Goal: Task Accomplishment & Management: Use online tool/utility

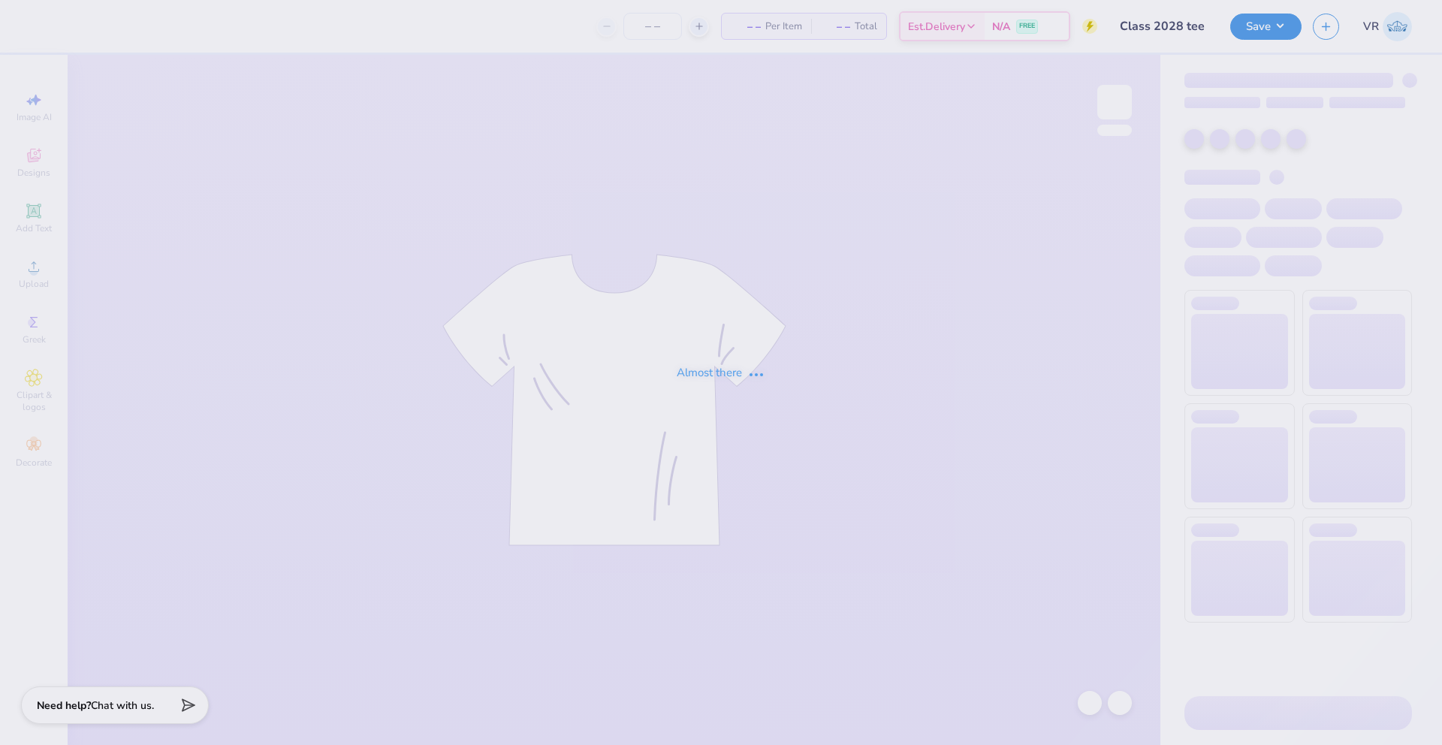
type input "Class 2028 tee"
type input "24"
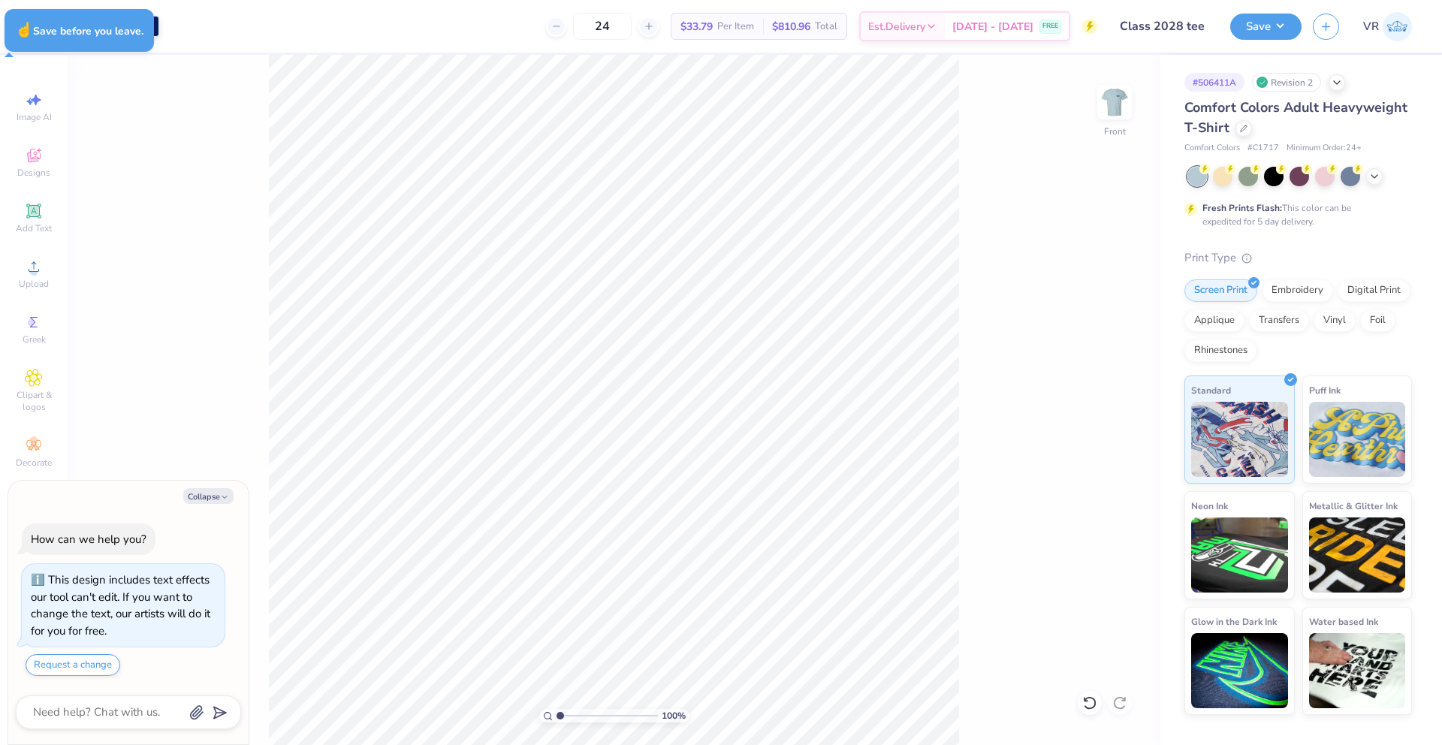
type textarea "x"
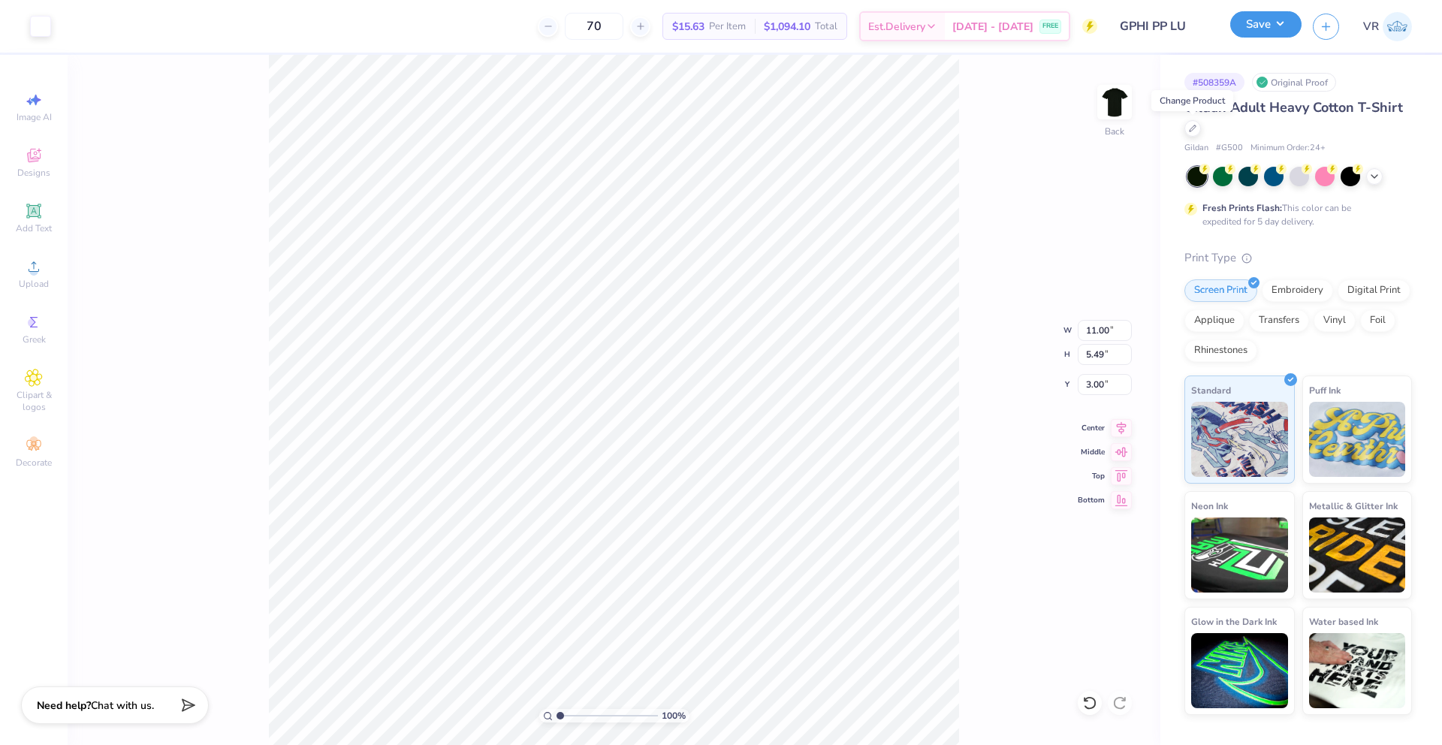
click at [1264, 18] on button "Save" at bounding box center [1265, 24] width 71 height 26
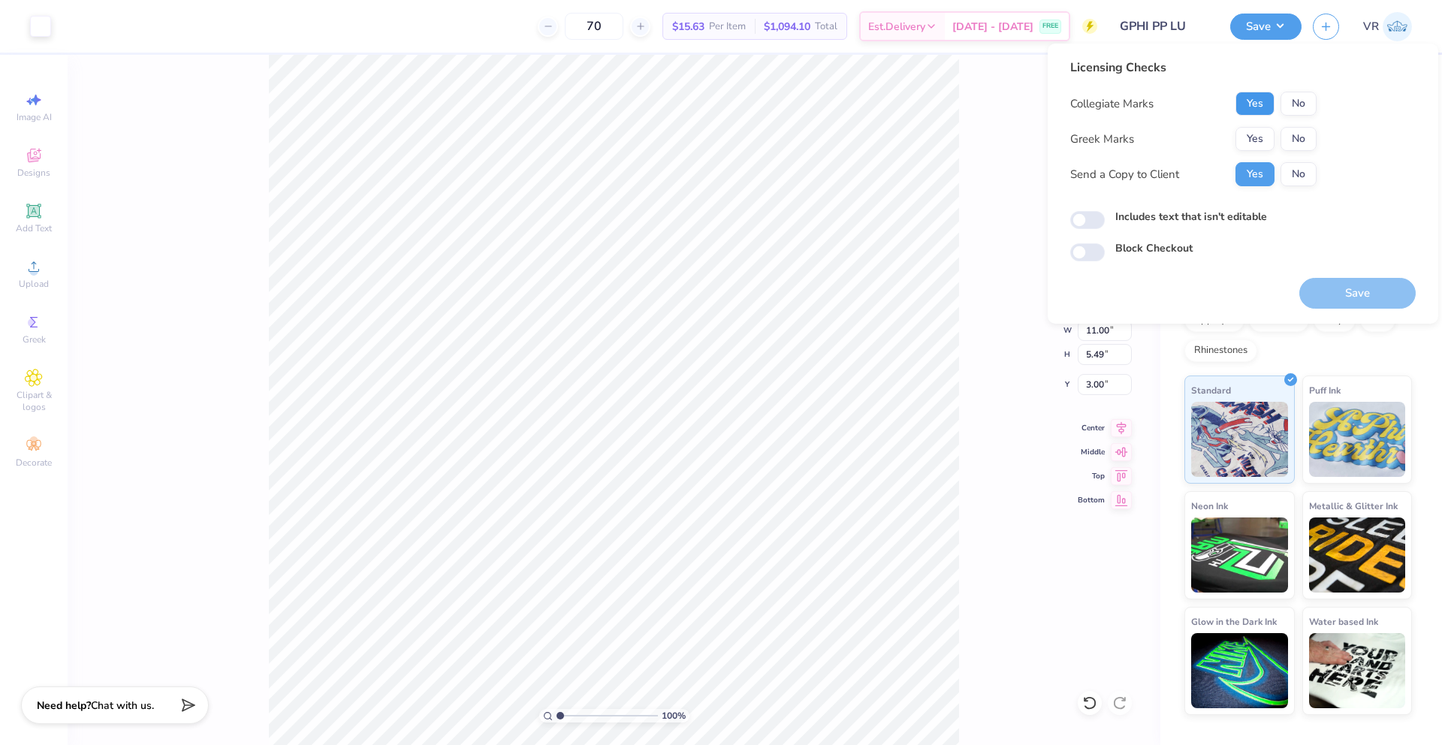
click at [1261, 106] on button "Yes" at bounding box center [1255, 104] width 39 height 24
click at [1259, 137] on button "Yes" at bounding box center [1255, 139] width 39 height 24
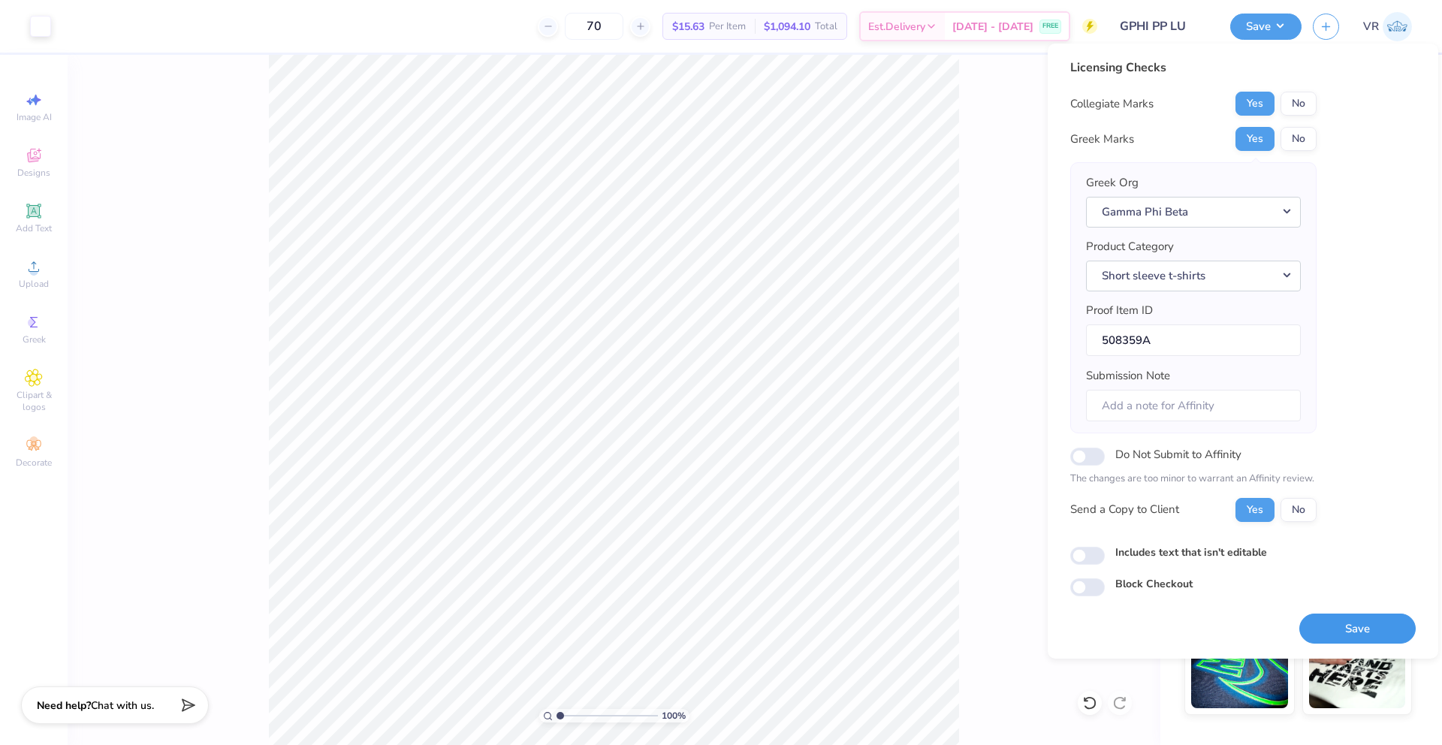
click at [1352, 627] on button "Save" at bounding box center [1357, 629] width 116 height 31
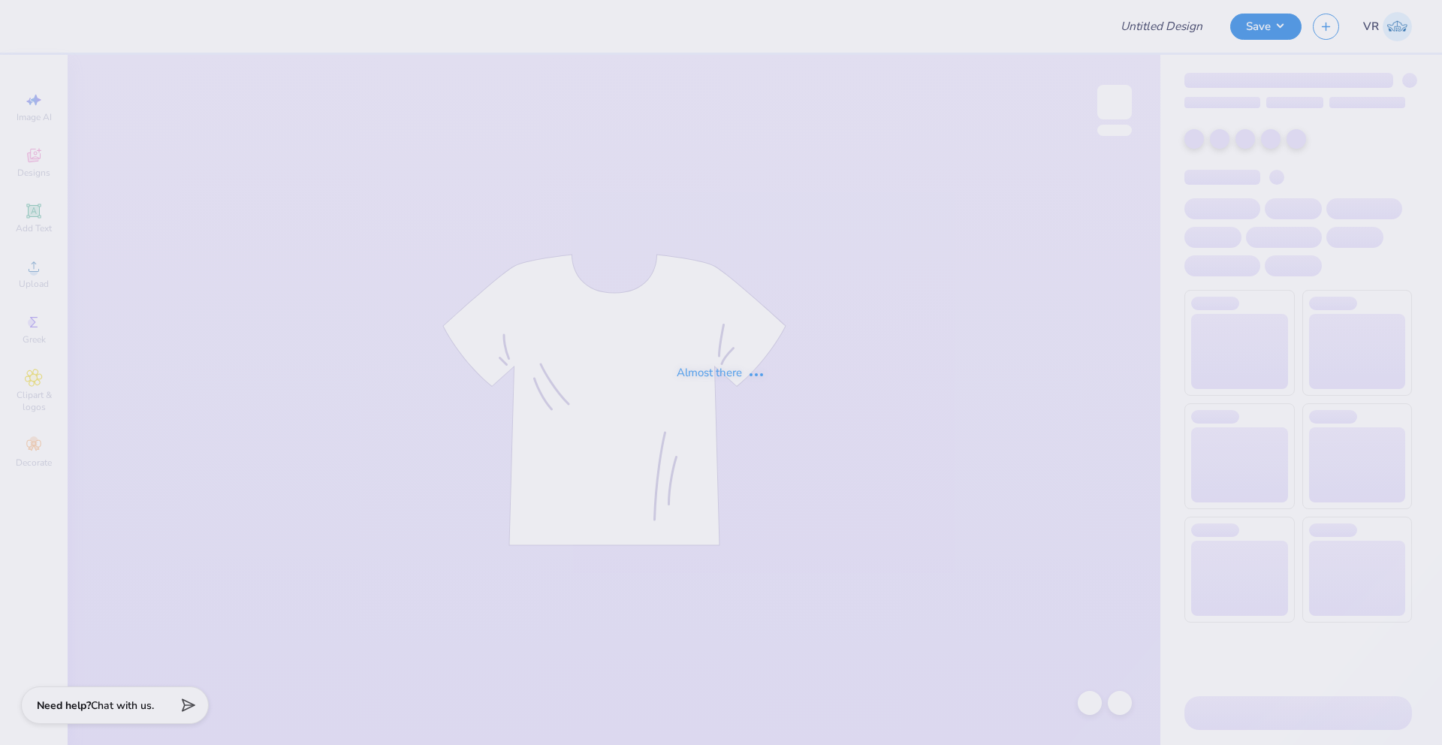
type input "Class 2028 tee"
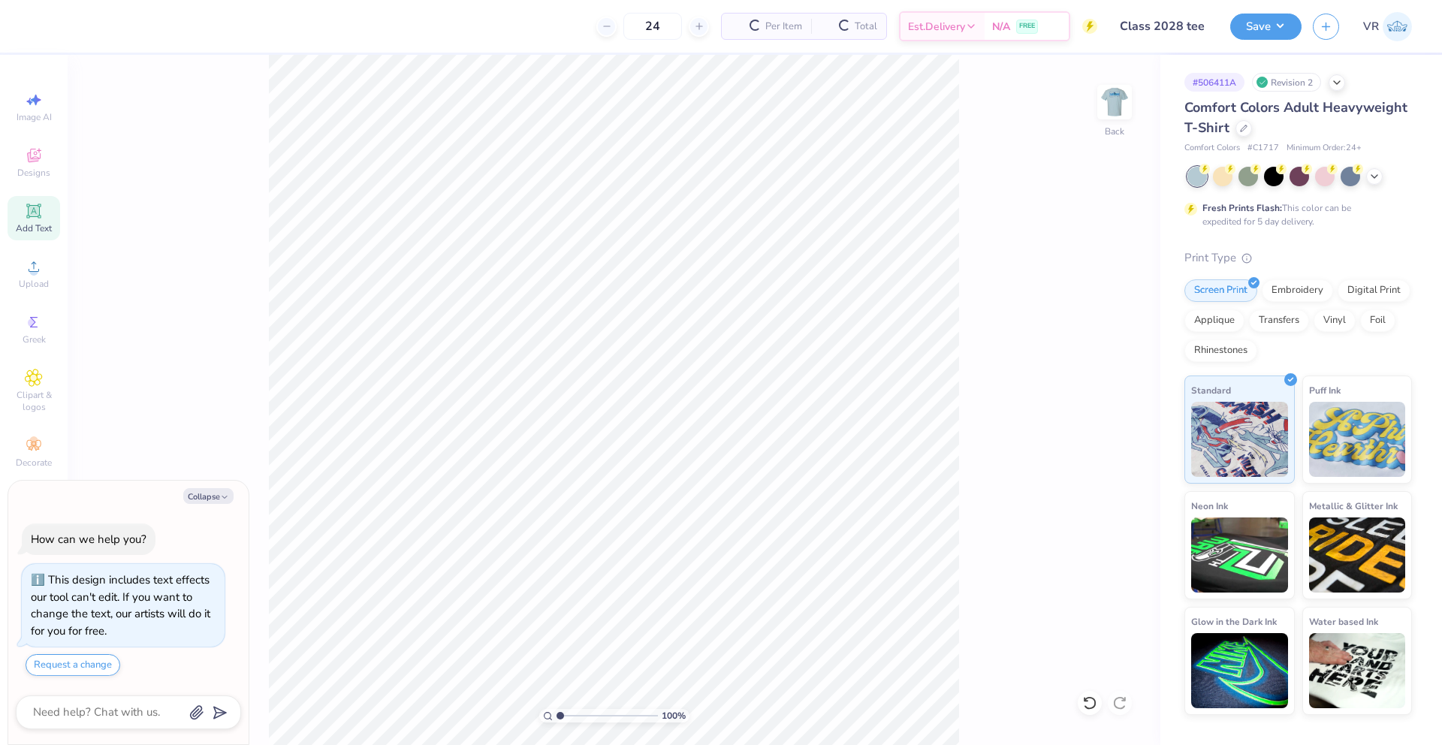
click at [42, 208] on icon at bounding box center [34, 211] width 18 height 18
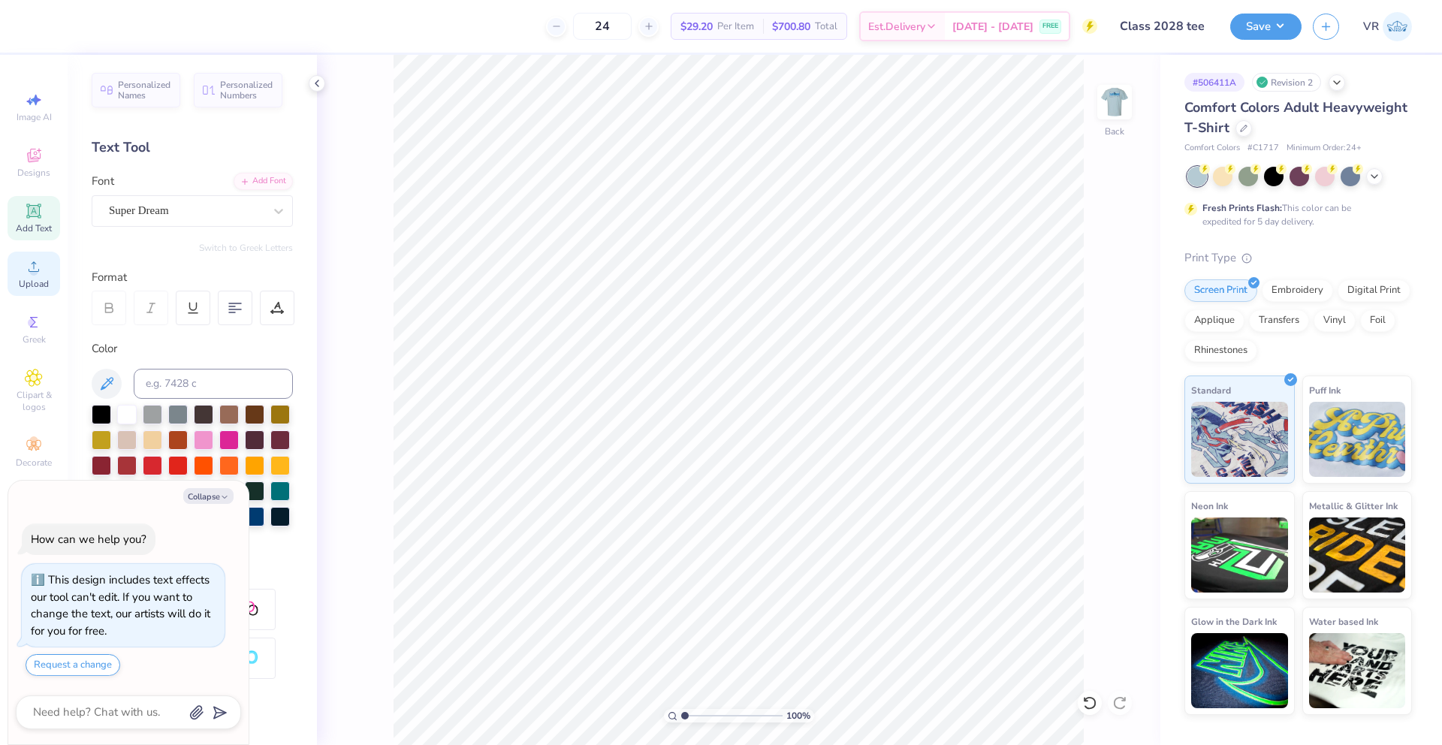
click at [43, 279] on span "Upload" at bounding box center [34, 284] width 30 height 12
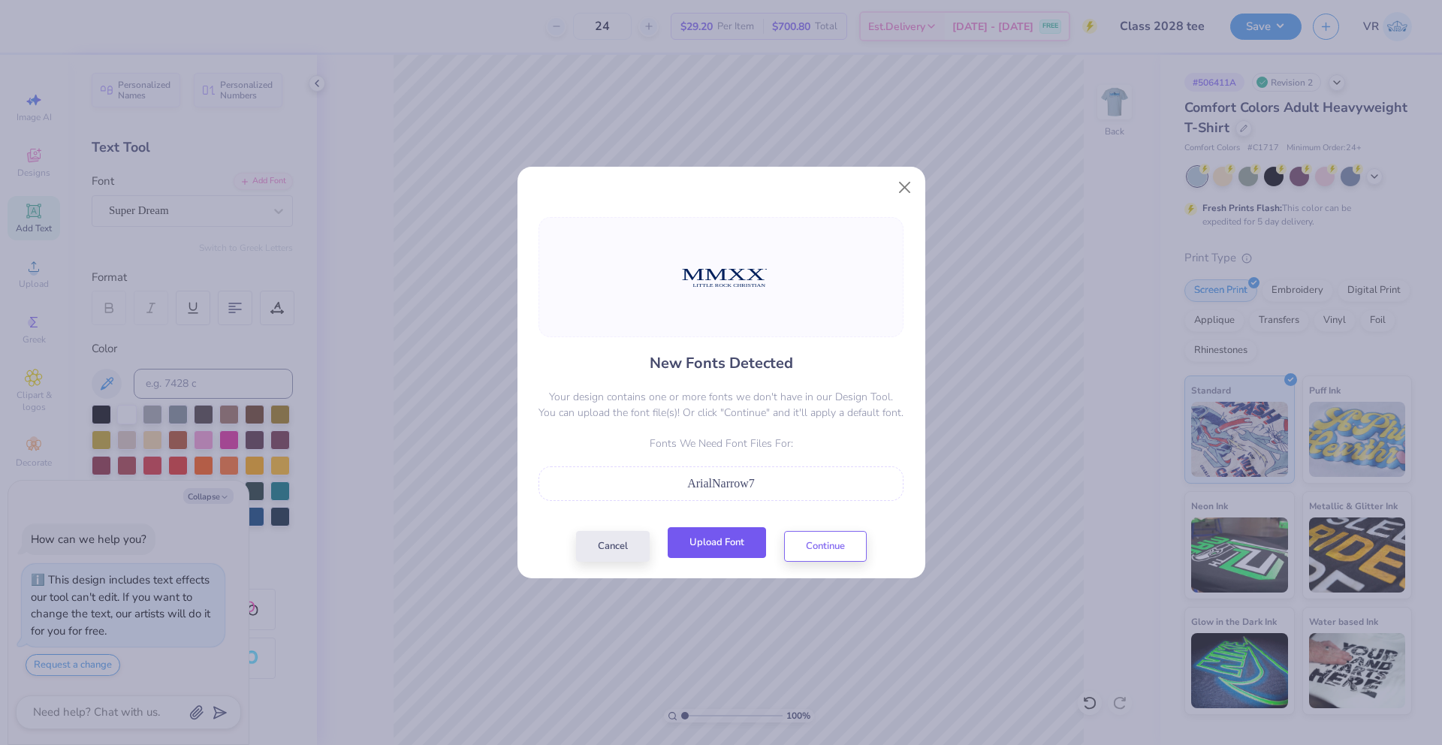
click at [718, 540] on button "Upload Font" at bounding box center [717, 542] width 98 height 31
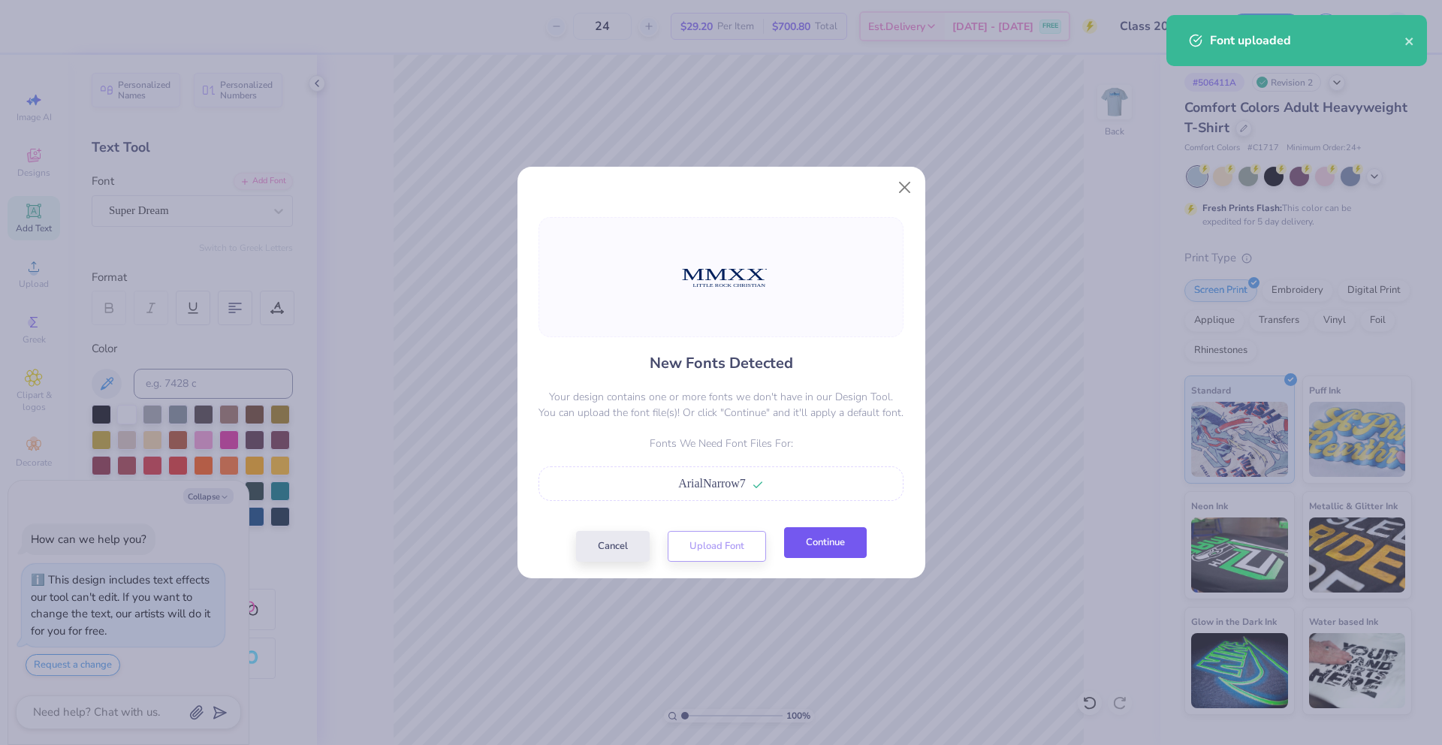
click at [827, 541] on button "Continue" at bounding box center [825, 542] width 83 height 31
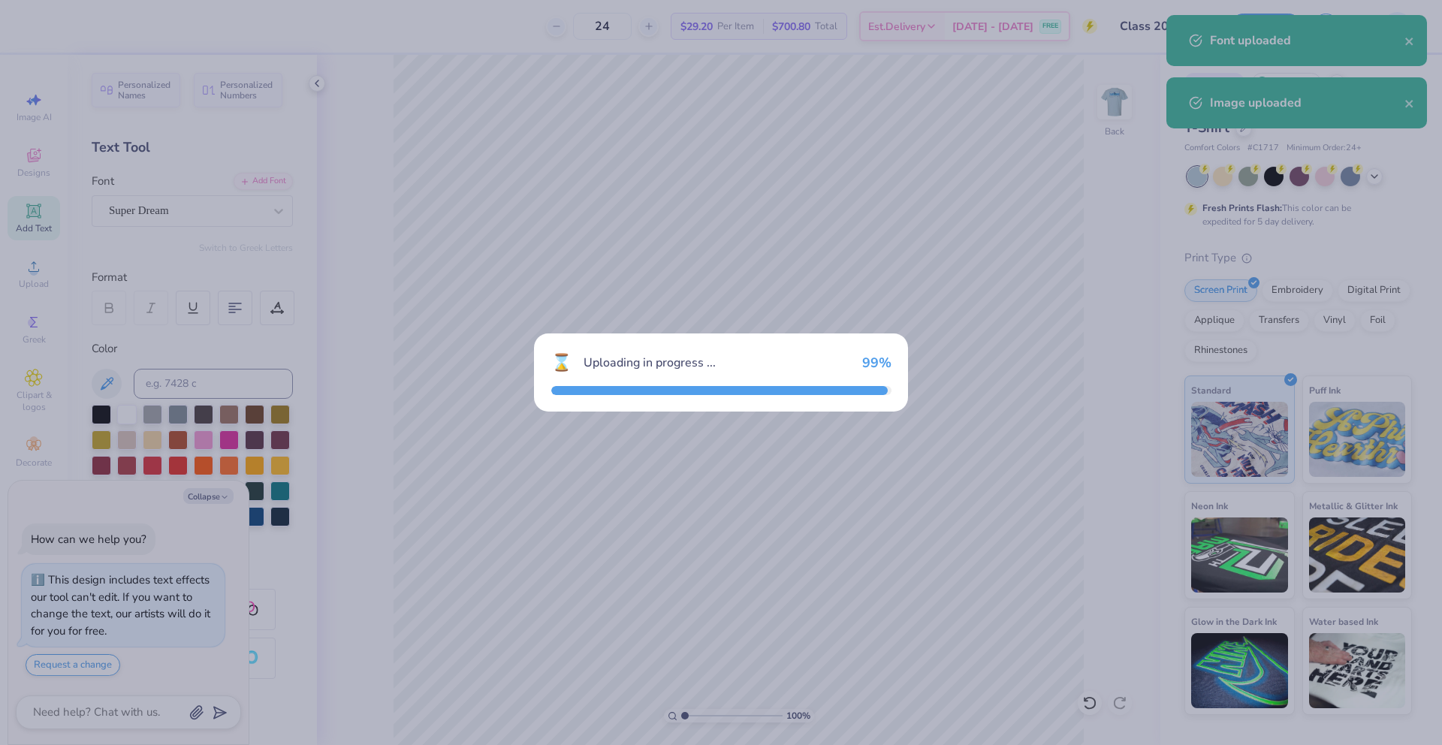
type textarea "x"
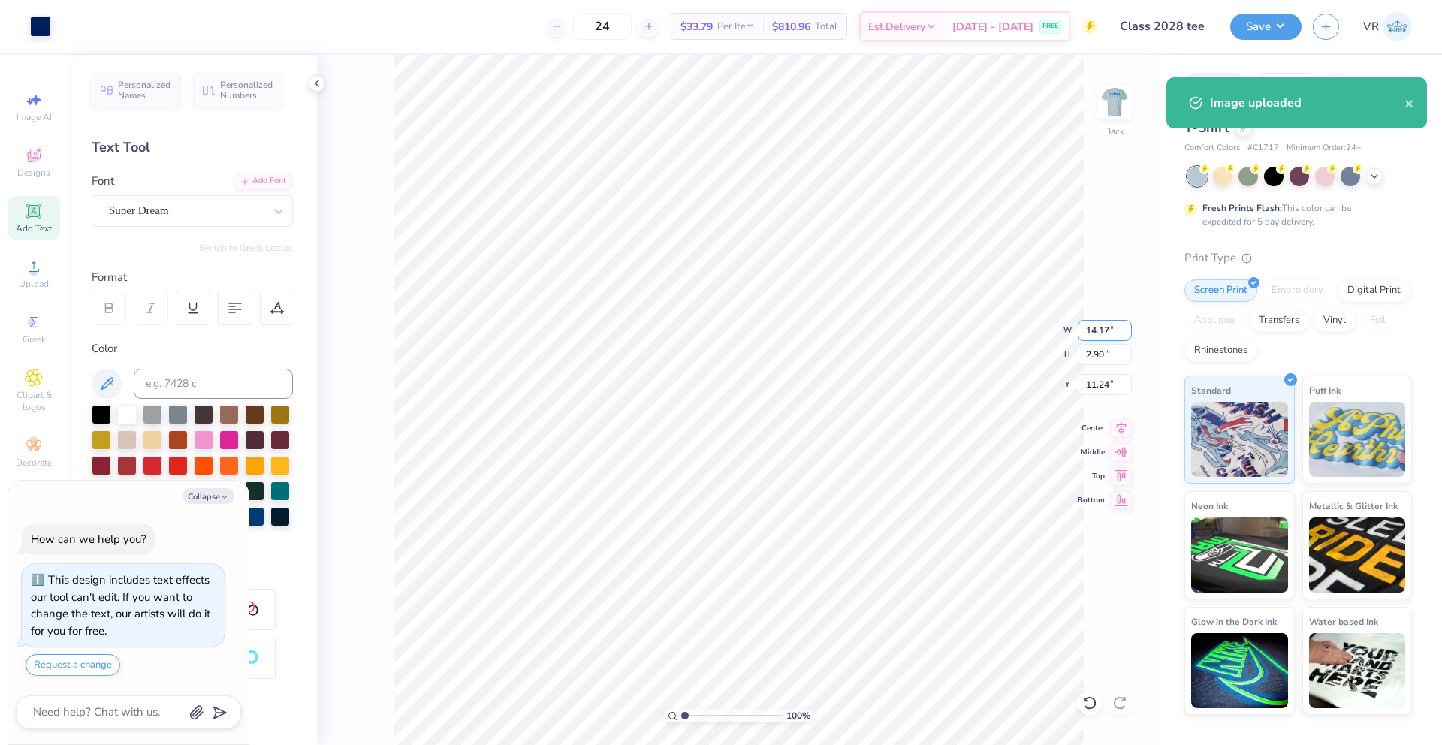
click at [1085, 333] on input "14.17" at bounding box center [1105, 330] width 54 height 21
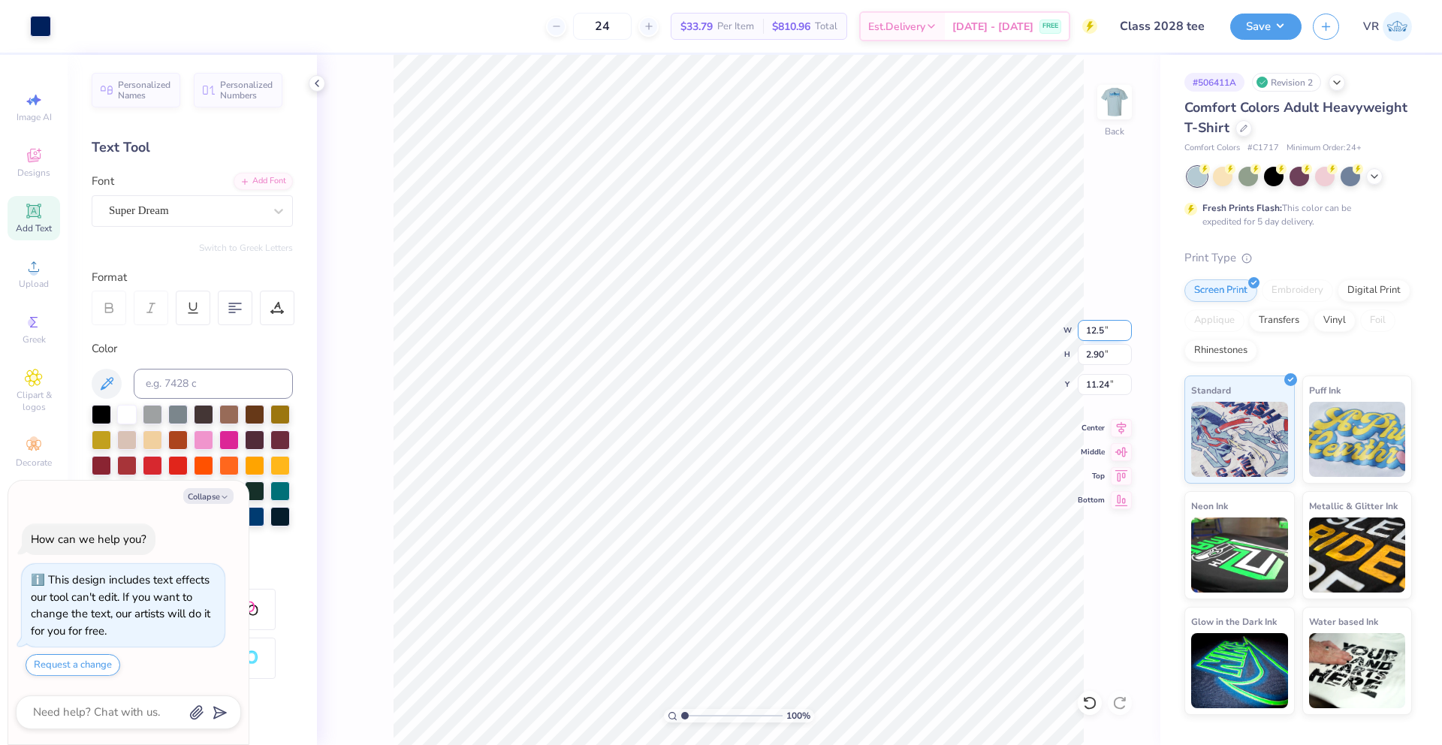
type input "12.5"
type textarea "x"
type input "12.50"
type input "2.56"
click at [1098, 391] on input "11.41" at bounding box center [1105, 384] width 54 height 21
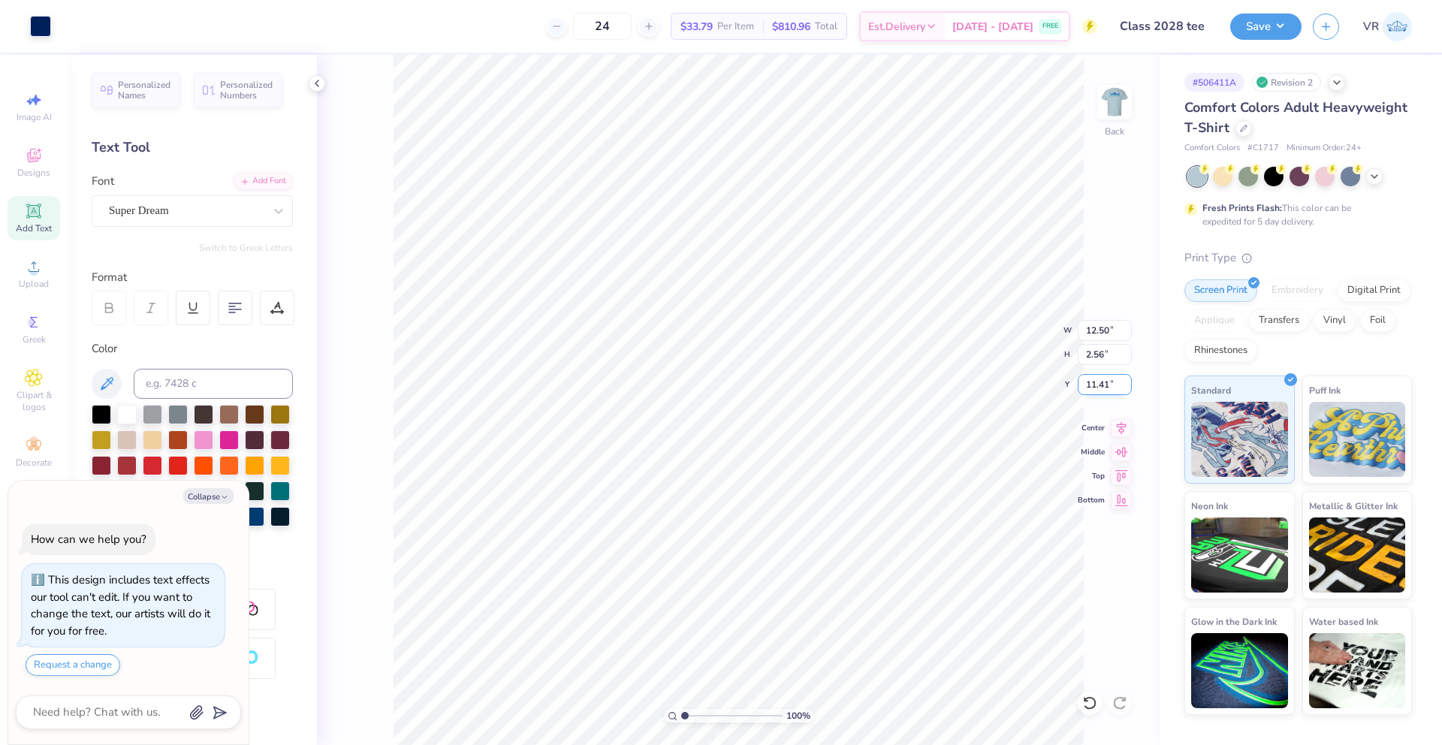
click at [1097, 390] on input "11.41" at bounding box center [1105, 384] width 54 height 21
type input "3"
type textarea "x"
type input "3.00"
click at [1110, 109] on img at bounding box center [1115, 102] width 60 height 60
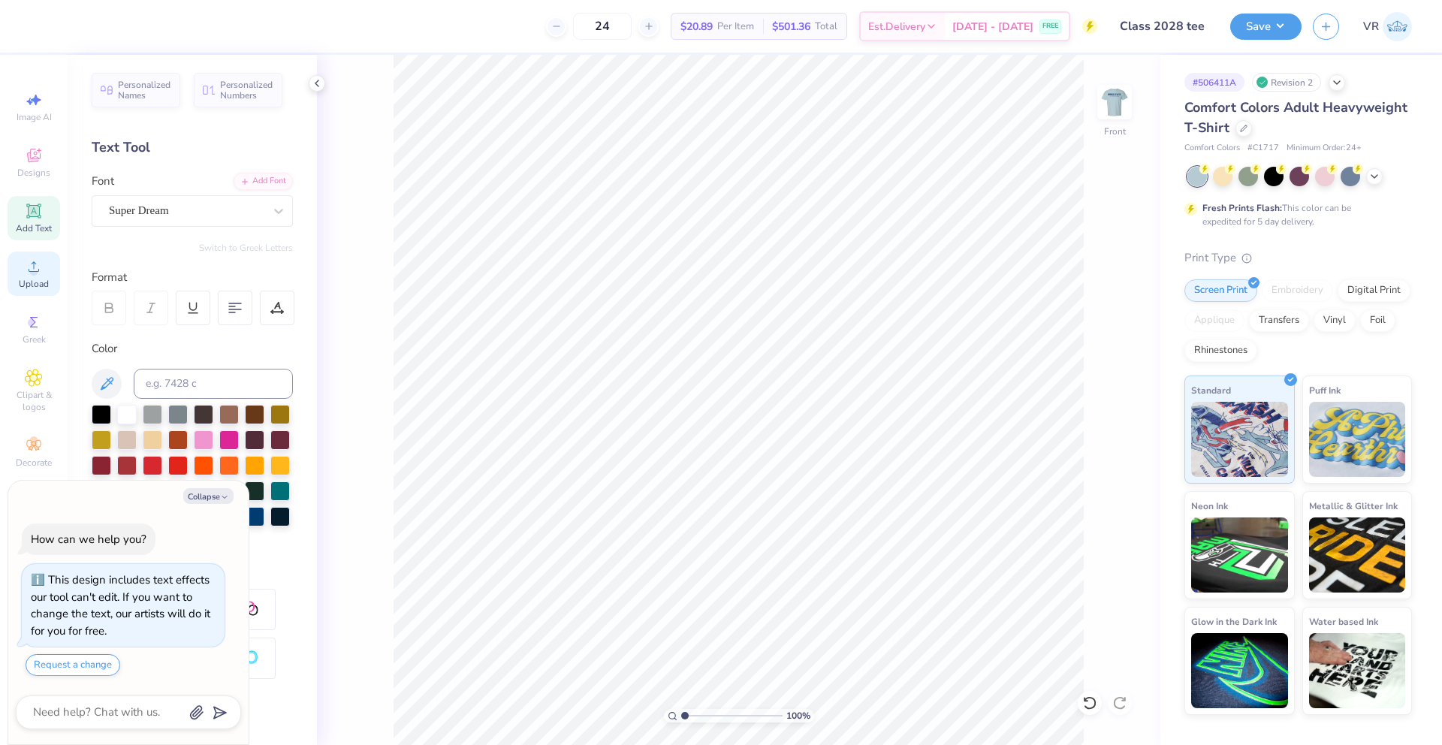
click at [39, 276] on div "Upload" at bounding box center [34, 274] width 53 height 44
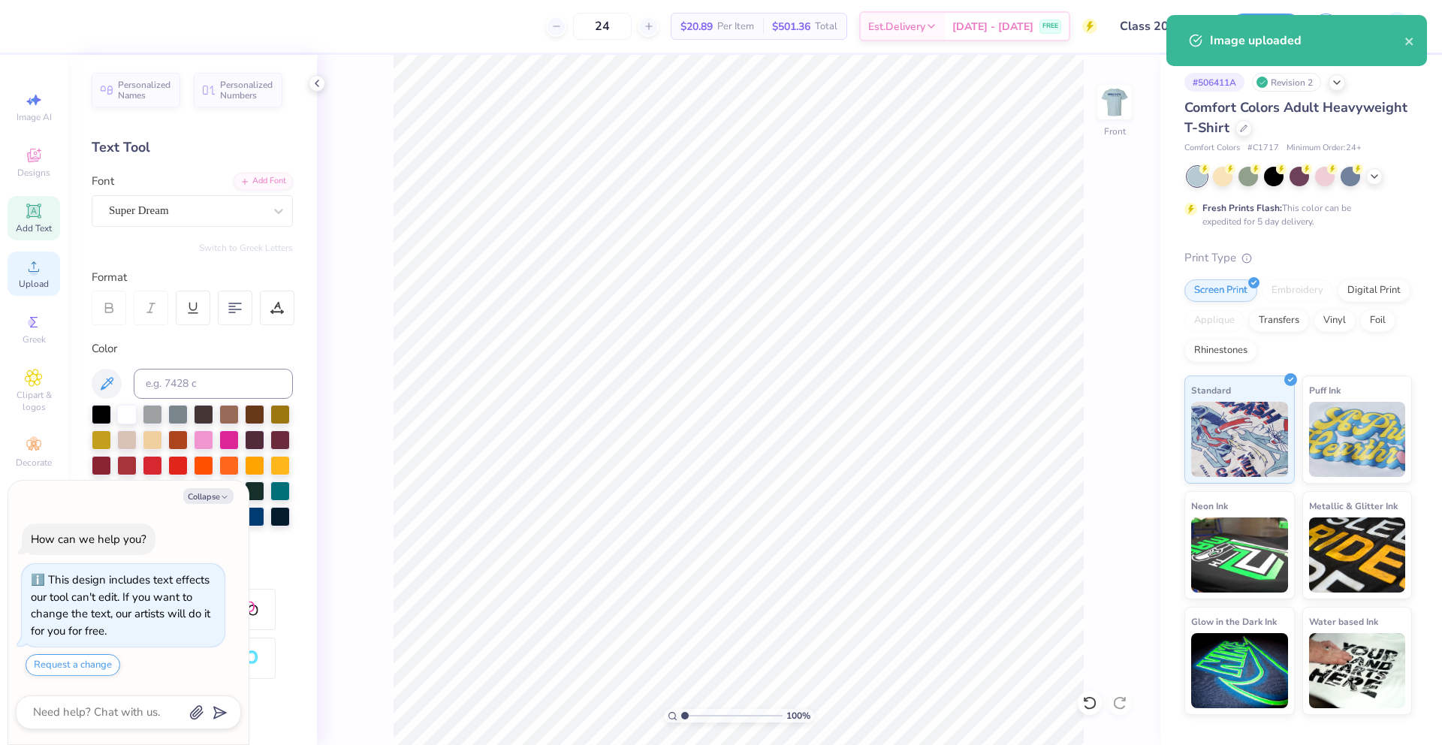
click at [32, 283] on span "Upload" at bounding box center [34, 284] width 30 height 12
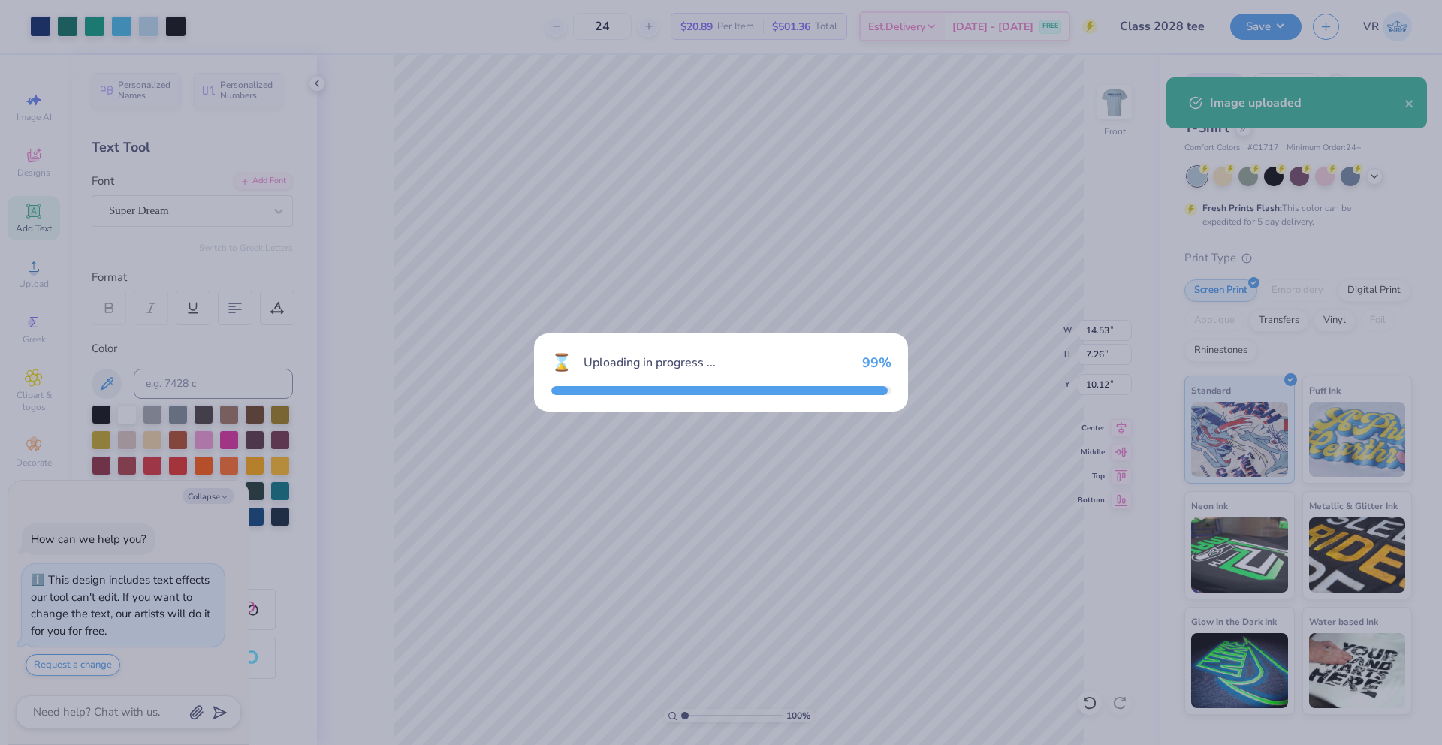
type textarea "x"
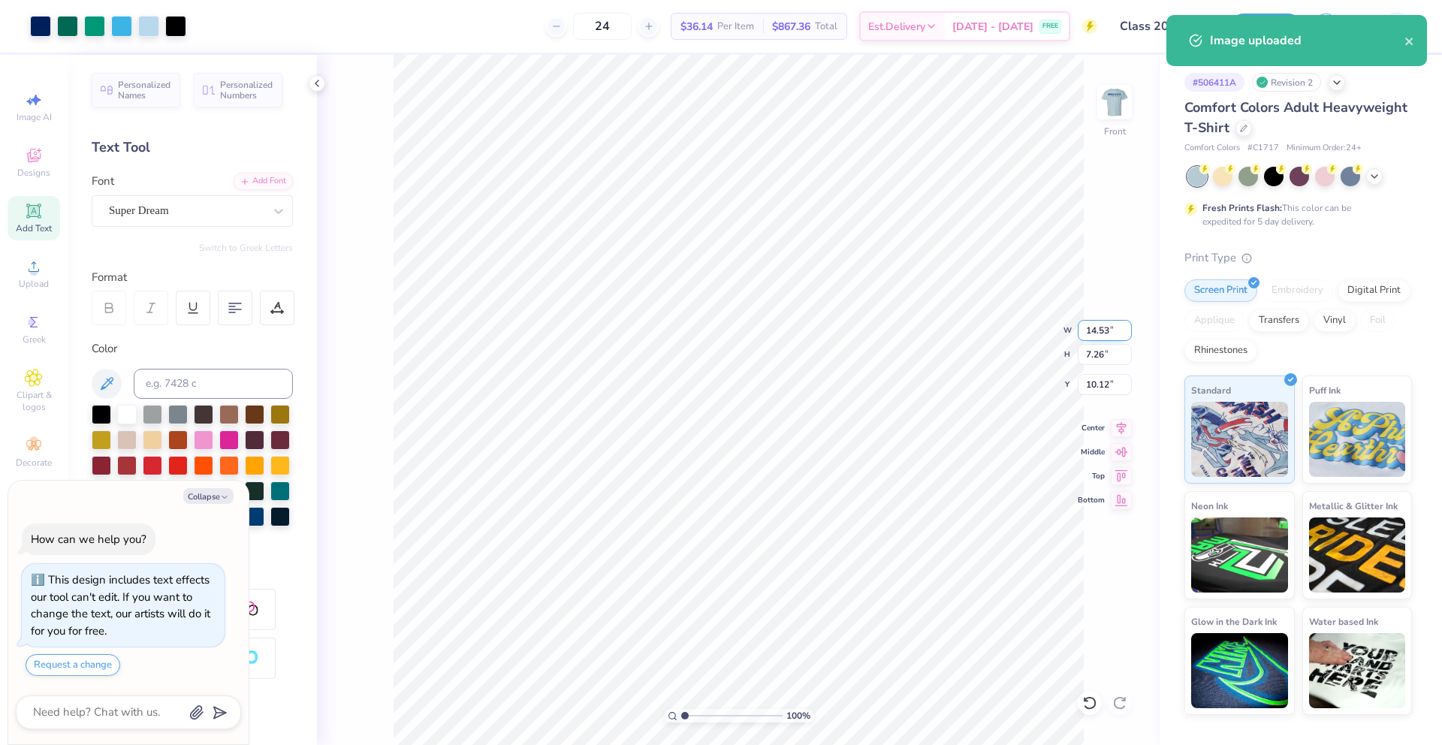
click at [1095, 330] on input "14.53" at bounding box center [1105, 330] width 54 height 21
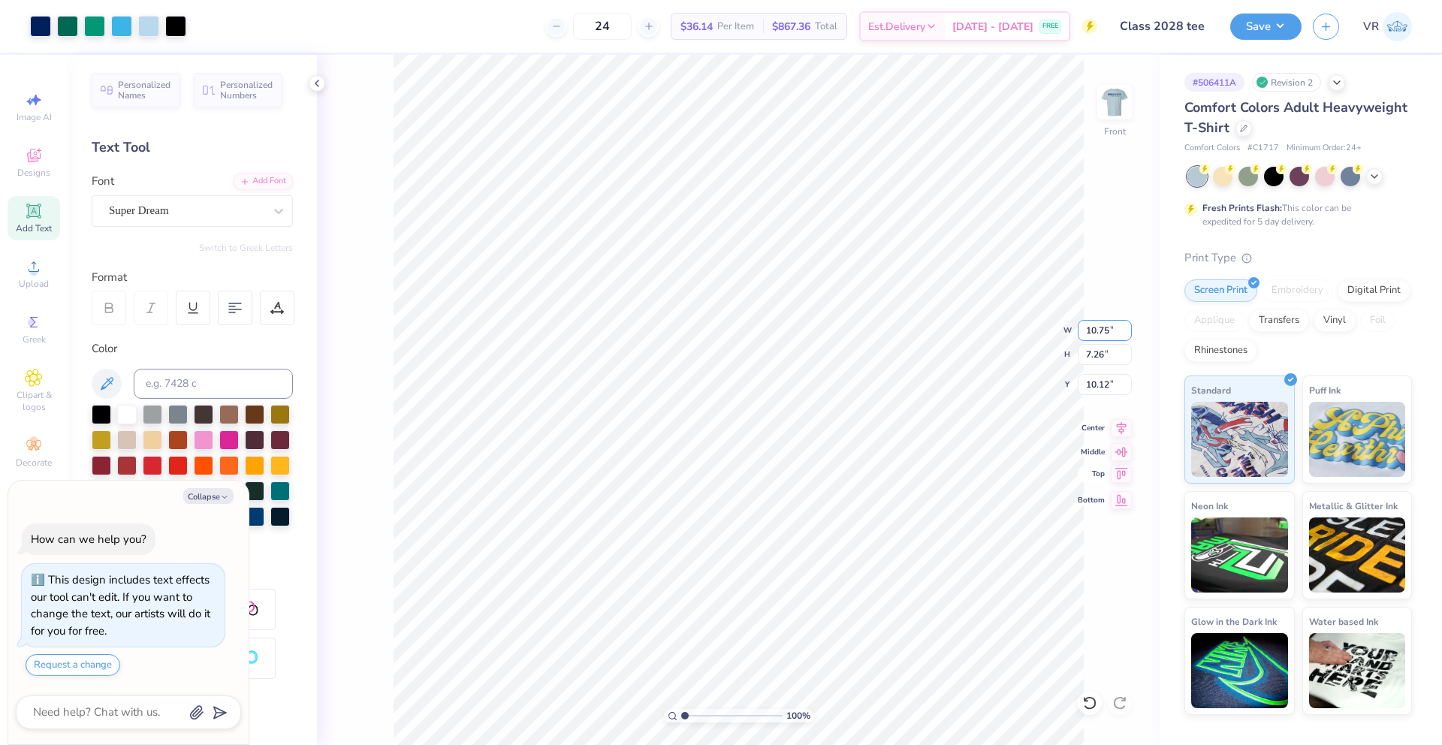
type input "10.75"
type textarea "x"
type input "5.37"
click at [1105, 377] on input "11.06" at bounding box center [1105, 384] width 54 height 21
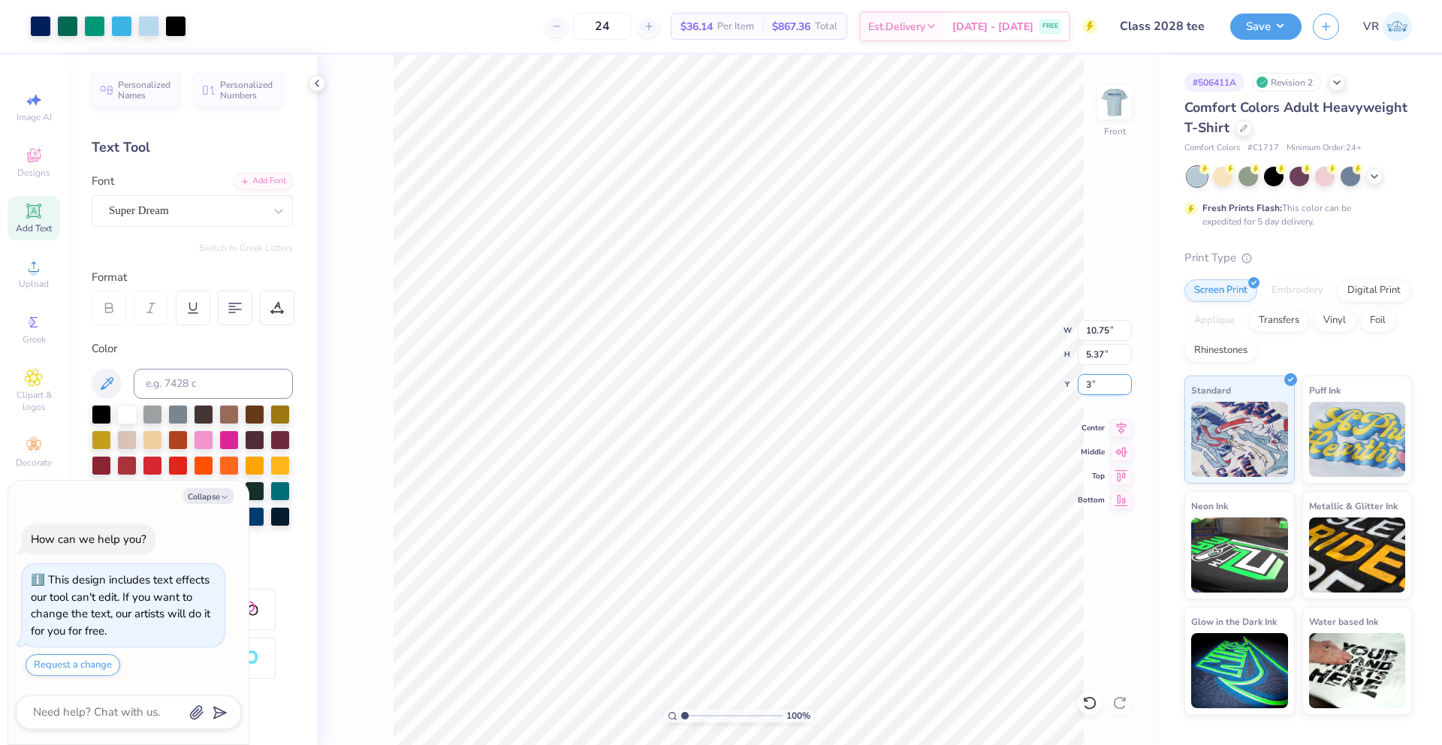
type input "3"
type textarea "x"
type input "3.00"
click at [1123, 102] on img at bounding box center [1115, 102] width 60 height 60
click at [1119, 102] on img at bounding box center [1115, 102] width 60 height 60
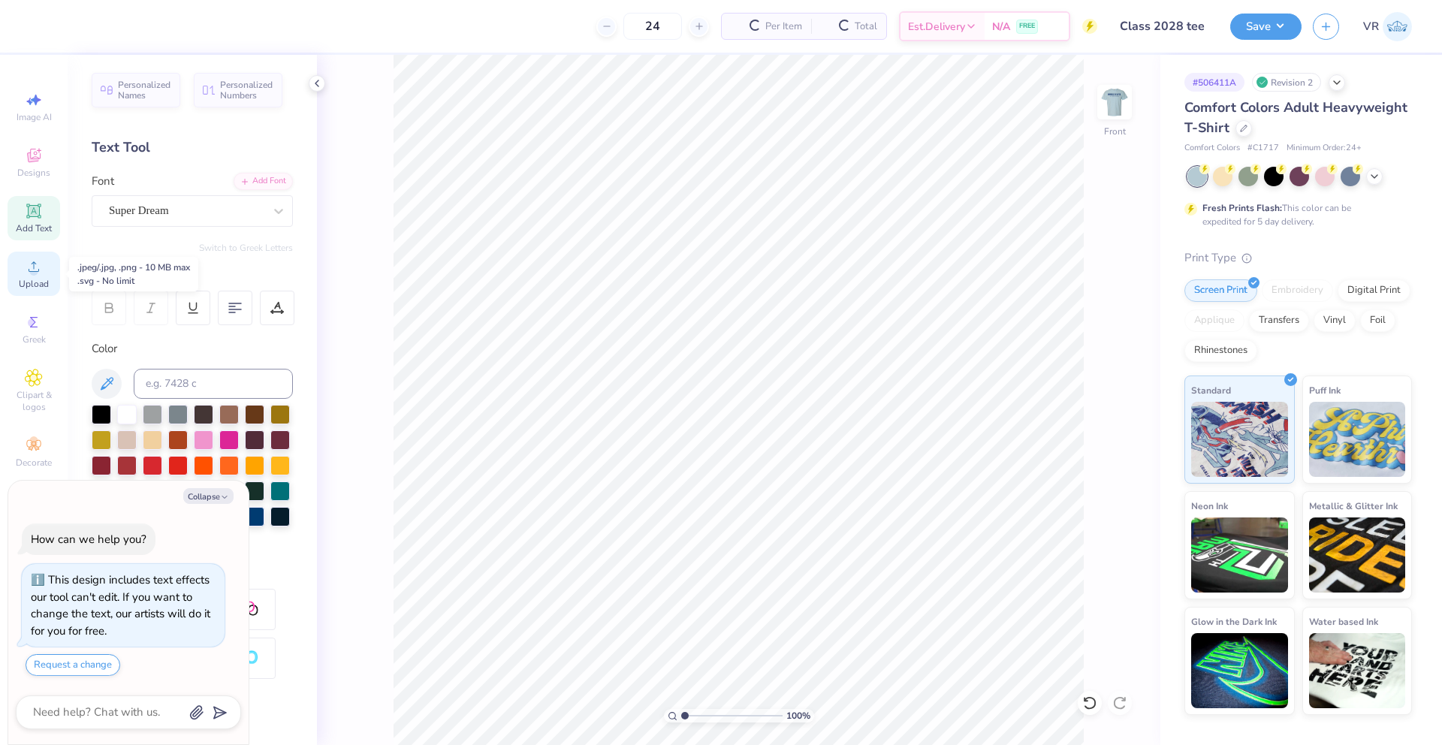
click at [29, 270] on icon at bounding box center [34, 266] width 11 height 11
click at [53, 280] on div "Upload" at bounding box center [34, 274] width 53 height 44
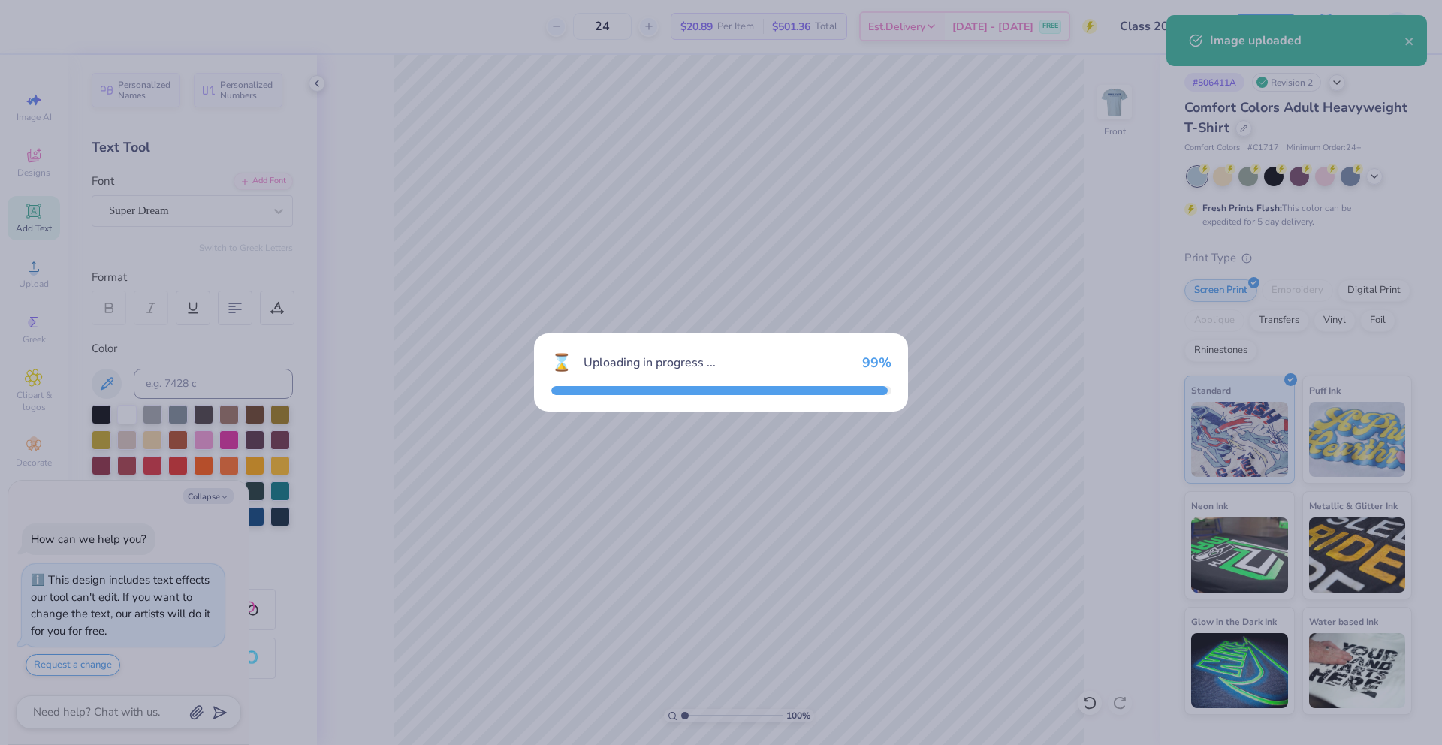
type textarea "x"
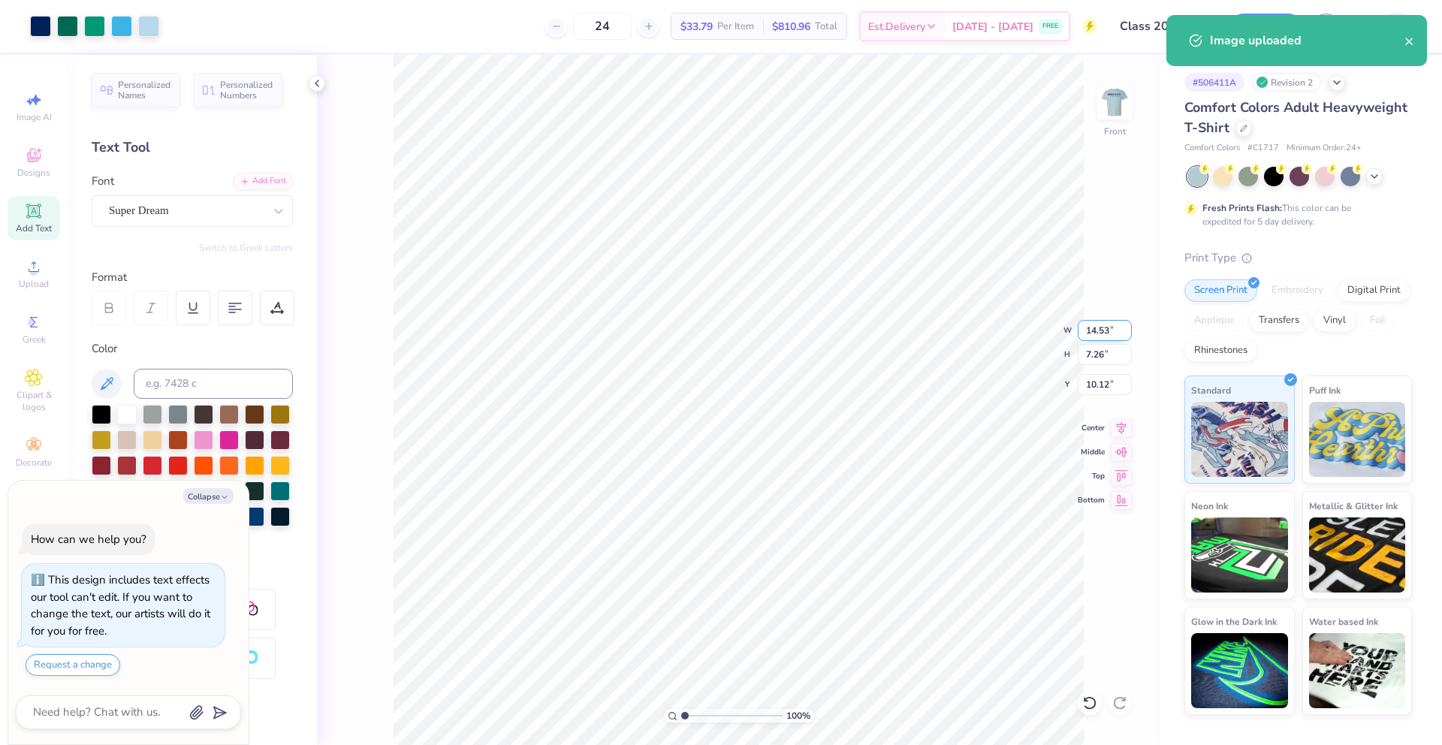
click at [1091, 324] on input "14.53" at bounding box center [1105, 330] width 54 height 21
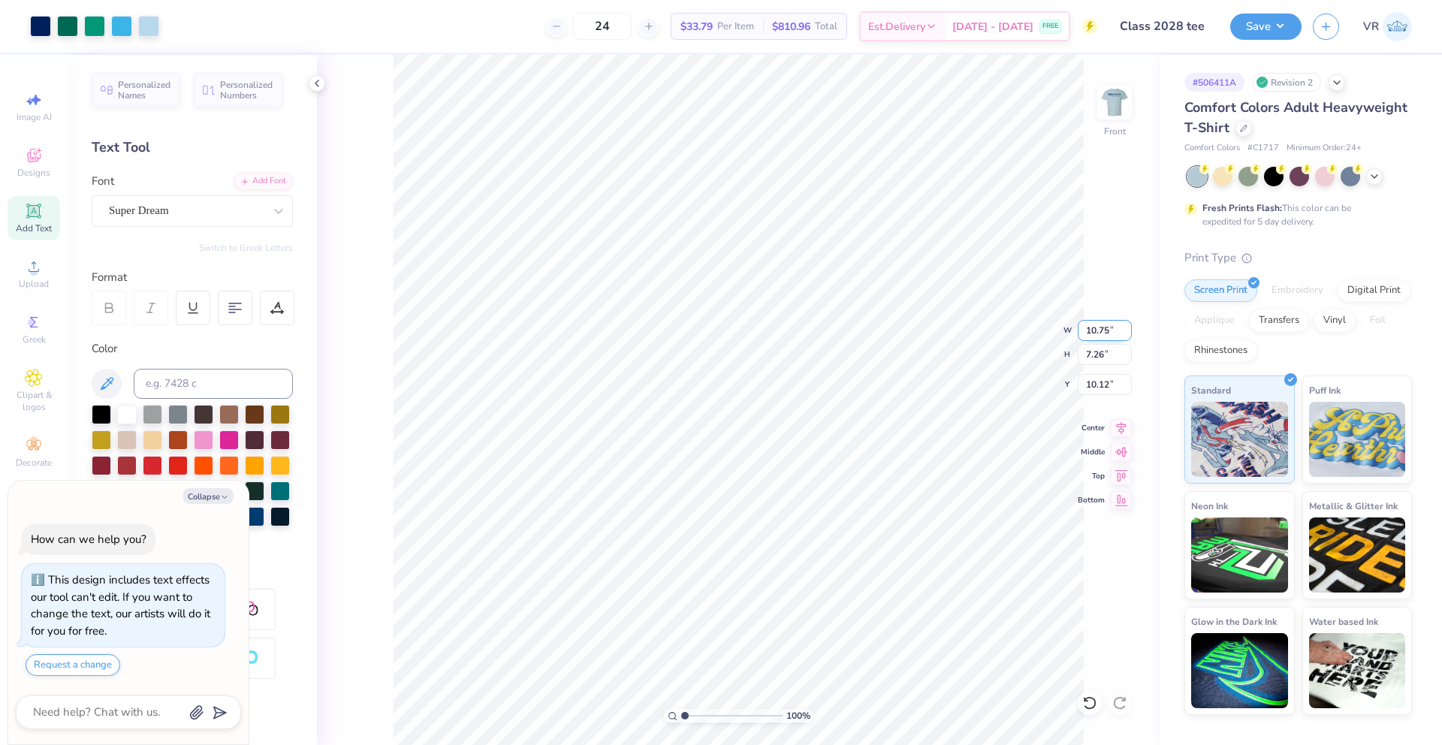
type input "10.75"
type textarea "x"
type input "5.37"
click at [1101, 384] on input "11.06" at bounding box center [1105, 384] width 54 height 21
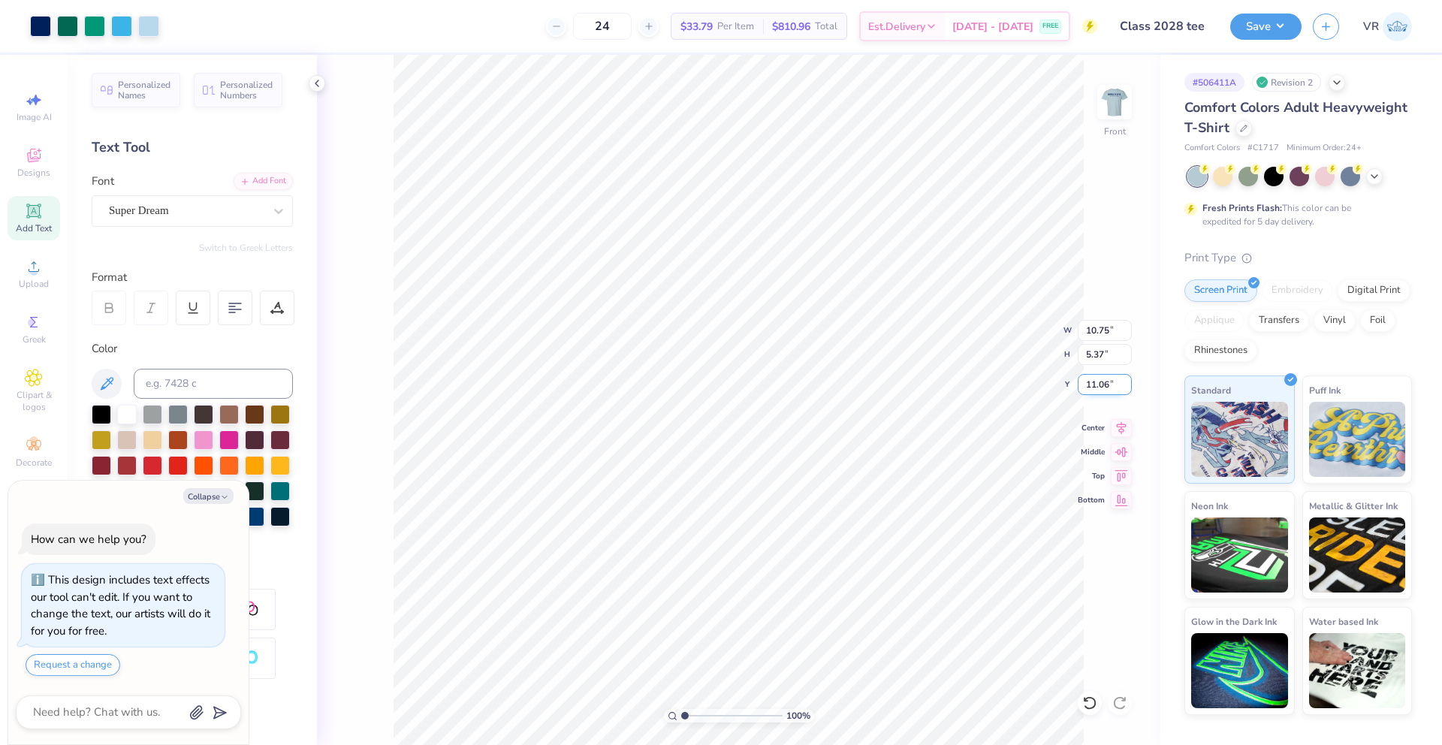
click at [1101, 384] on input "11.06" at bounding box center [1105, 384] width 54 height 21
type input "3"
type textarea "x"
type input "3.00"
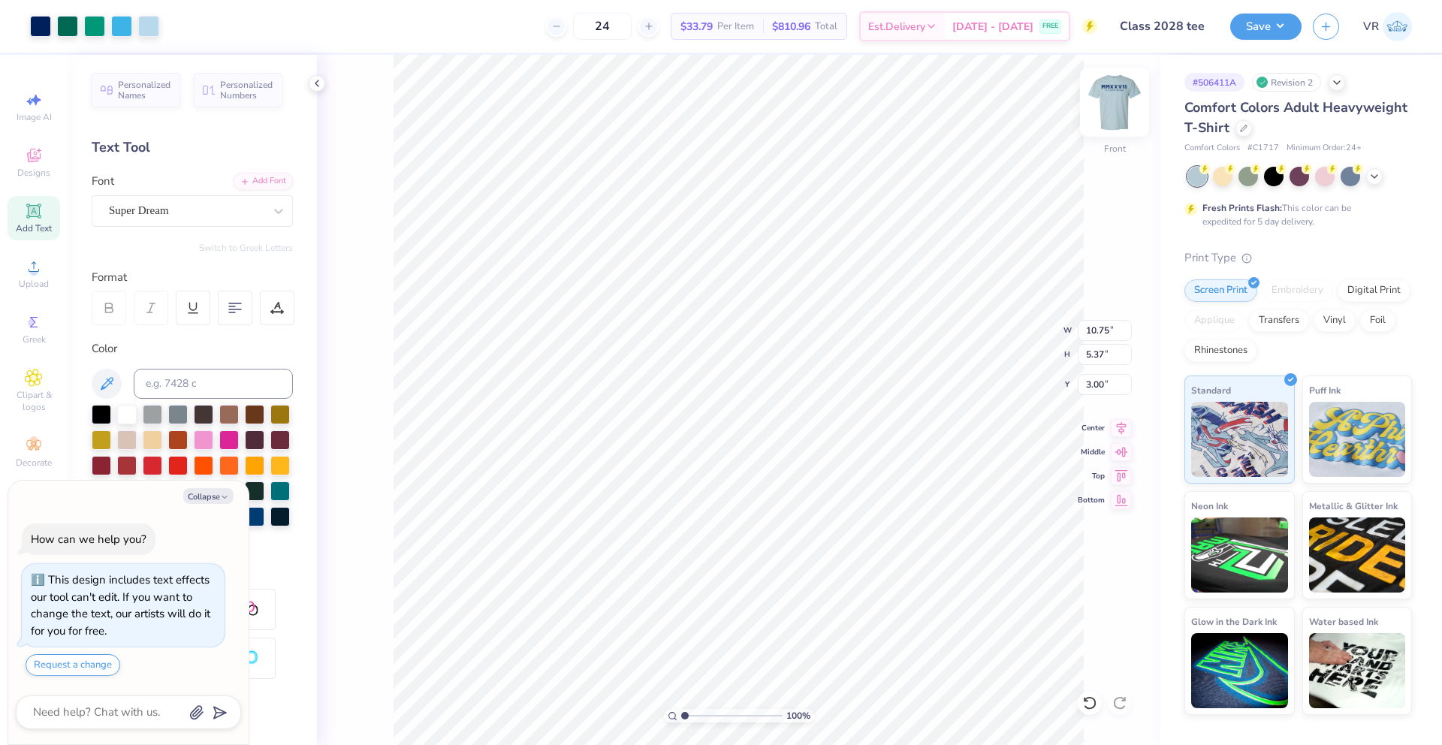
click at [1109, 112] on img at bounding box center [1115, 102] width 60 height 60
type textarea "x"
type input "12.50"
type input "1.29"
type input "3.00"
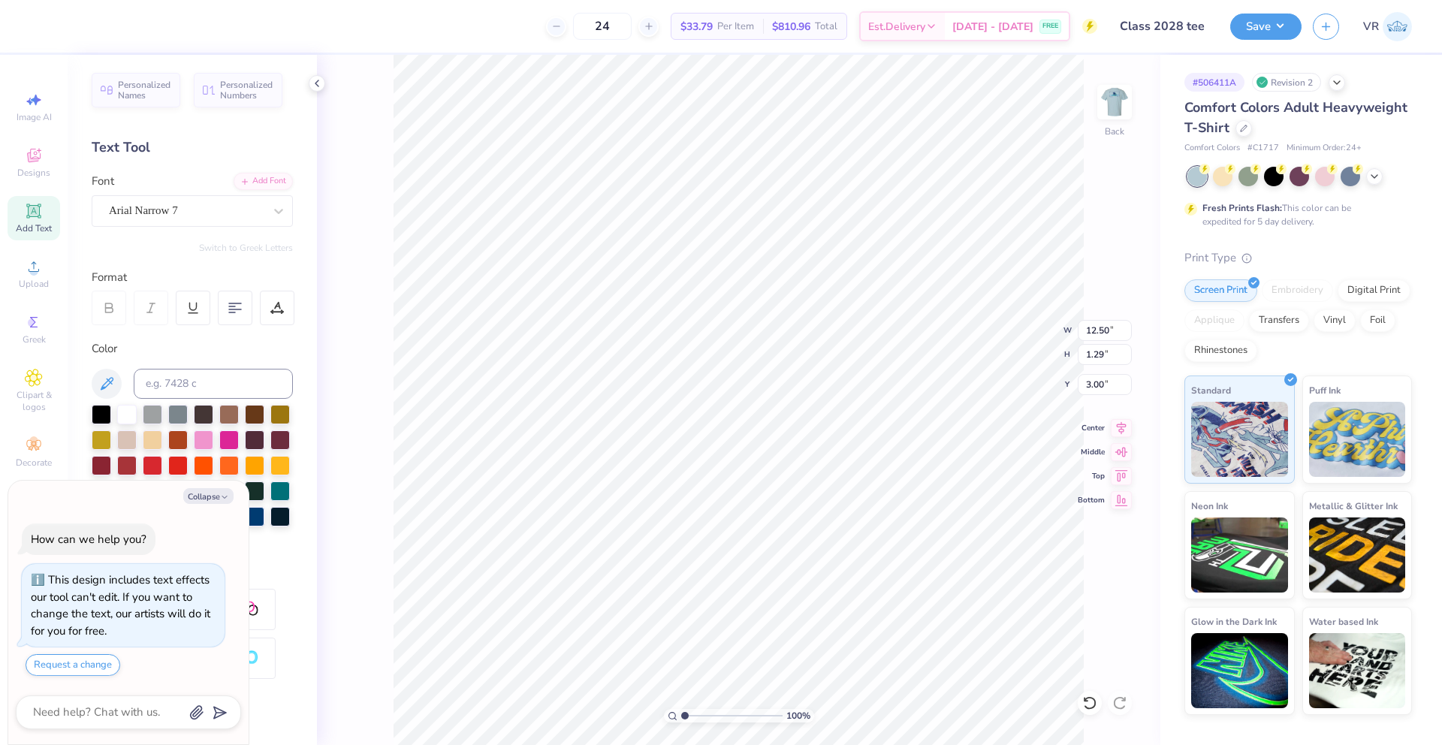
type textarea "x"
type input "2.56"
click at [804, 517] on li "Group" at bounding box center [828, 514] width 118 height 29
type textarea "x"
type input "2.55"
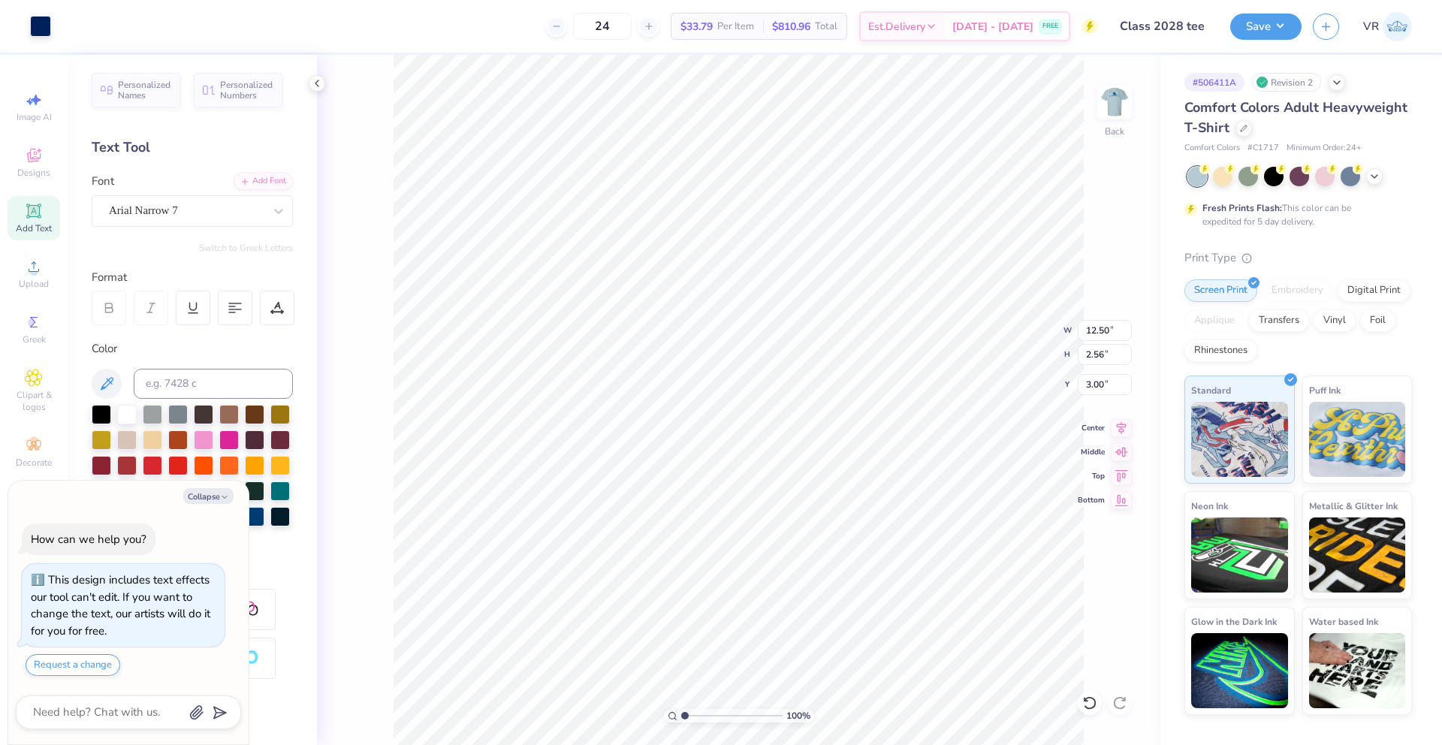
type input "3.01"
type textarea "x"
click at [1096, 390] on input "4.54" at bounding box center [1105, 384] width 54 height 21
type input "5"
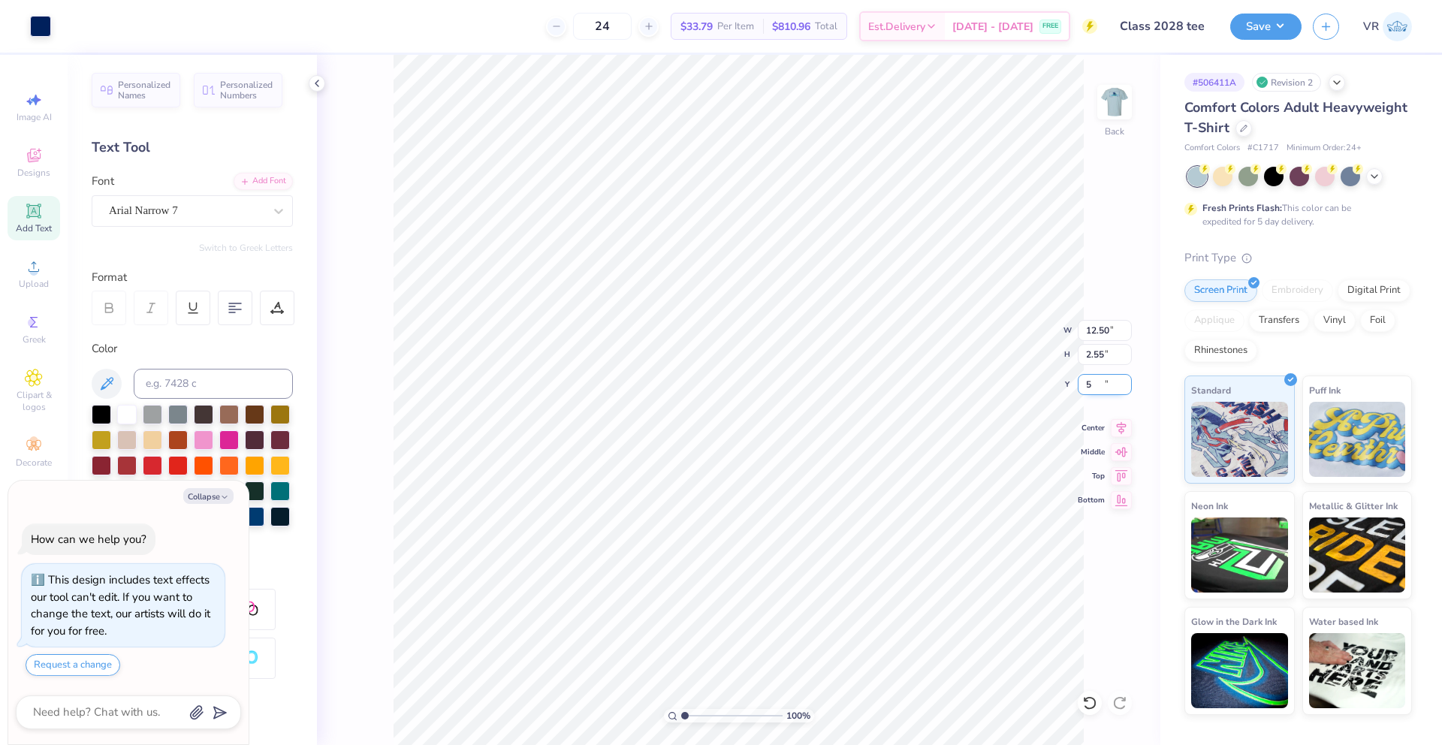
type textarea "x"
type input "5.00"
click at [1123, 96] on img at bounding box center [1115, 102] width 60 height 60
click at [1110, 99] on img at bounding box center [1115, 102] width 60 height 60
click at [803, 544] on li "Ungroup" at bounding box center [771, 540] width 118 height 29
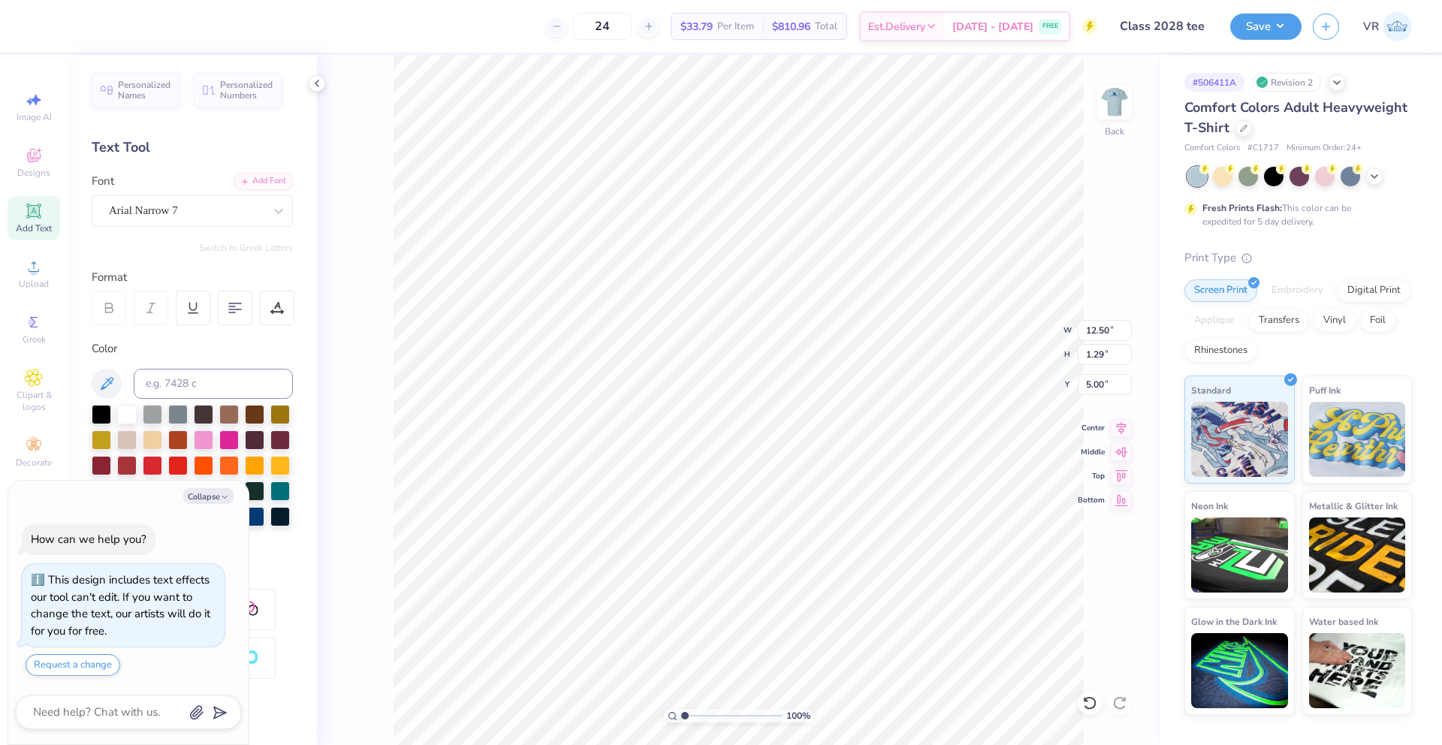
scroll to position [13, 2]
type textarea "x"
type textarea "t"
type textarea "x"
type textarea "tw"
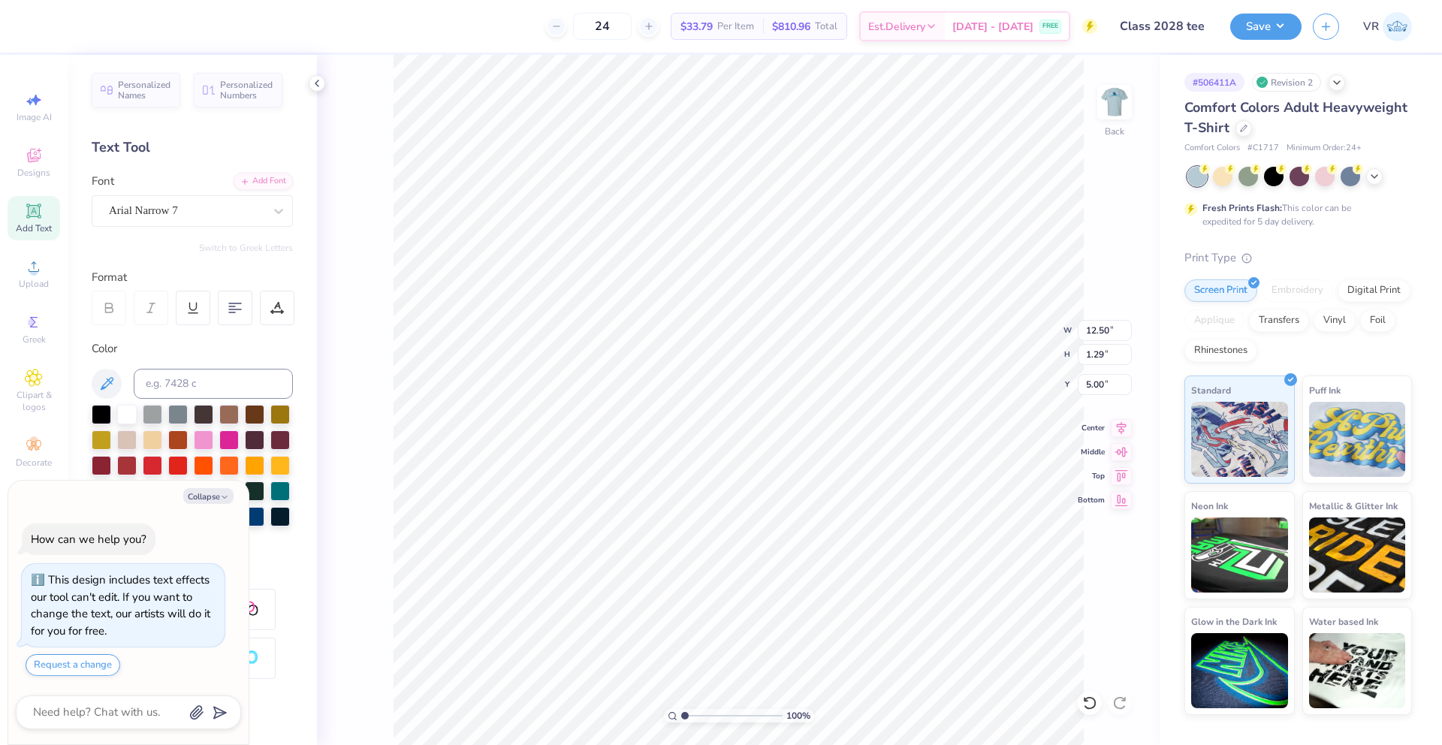
type textarea "x"
type textarea "t"
type textarea "x"
type textarea "T"
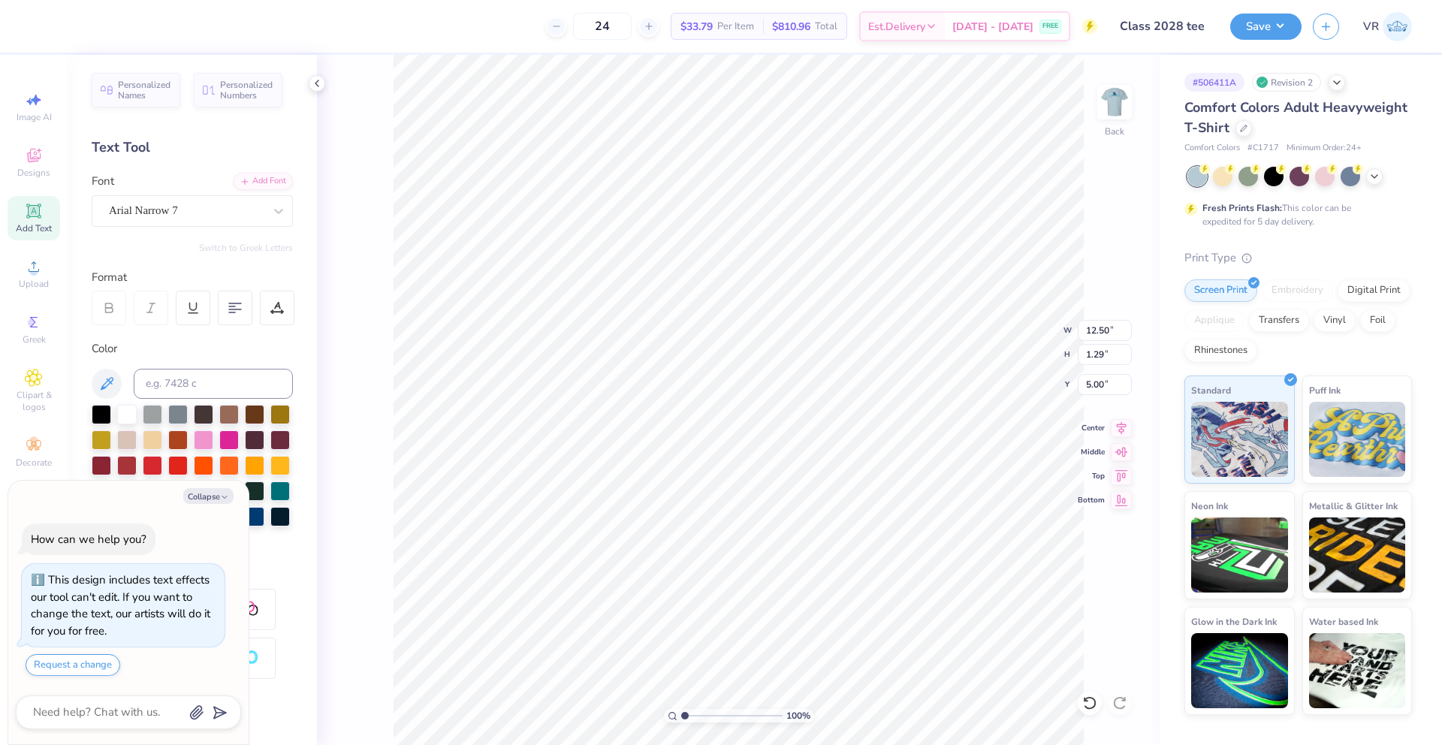
scroll to position [13, 2]
type textarea "x"
type textarea "TW"
type textarea "x"
type textarea "TWEN"
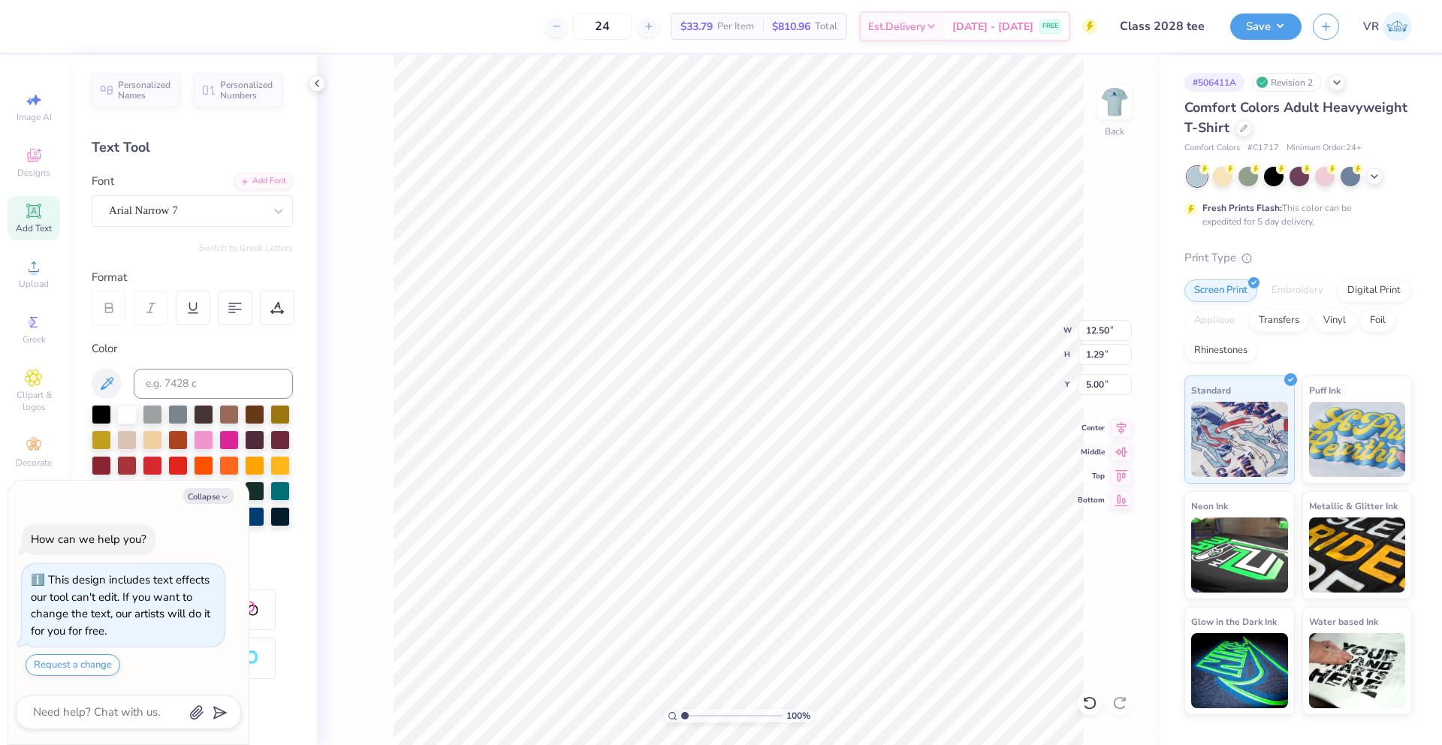
type textarea "x"
type textarea "TWENT"
type textarea "x"
type textarea "TWENTY"
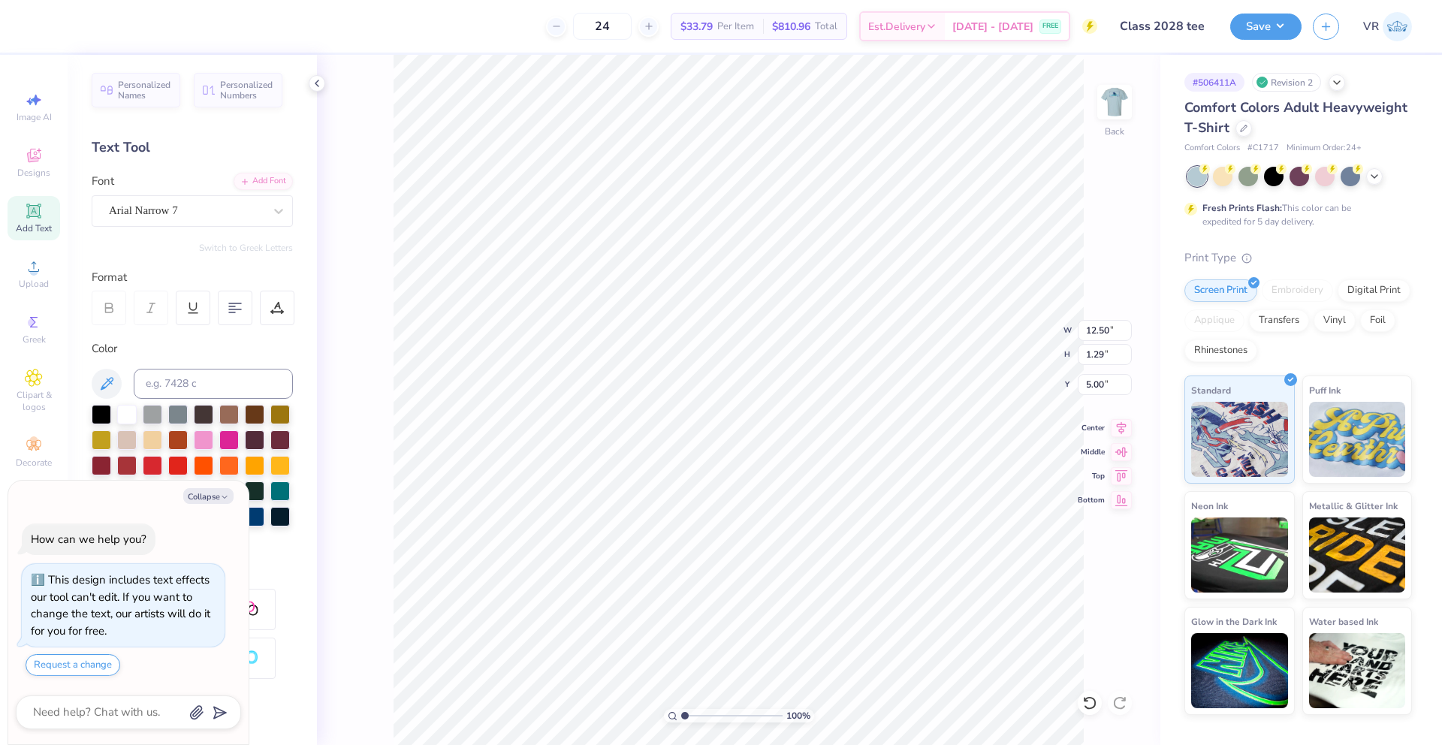
type textarea "x"
type textarea "TWENTY E"
type textarea "x"
type textarea "TWENTY EI"
type textarea "x"
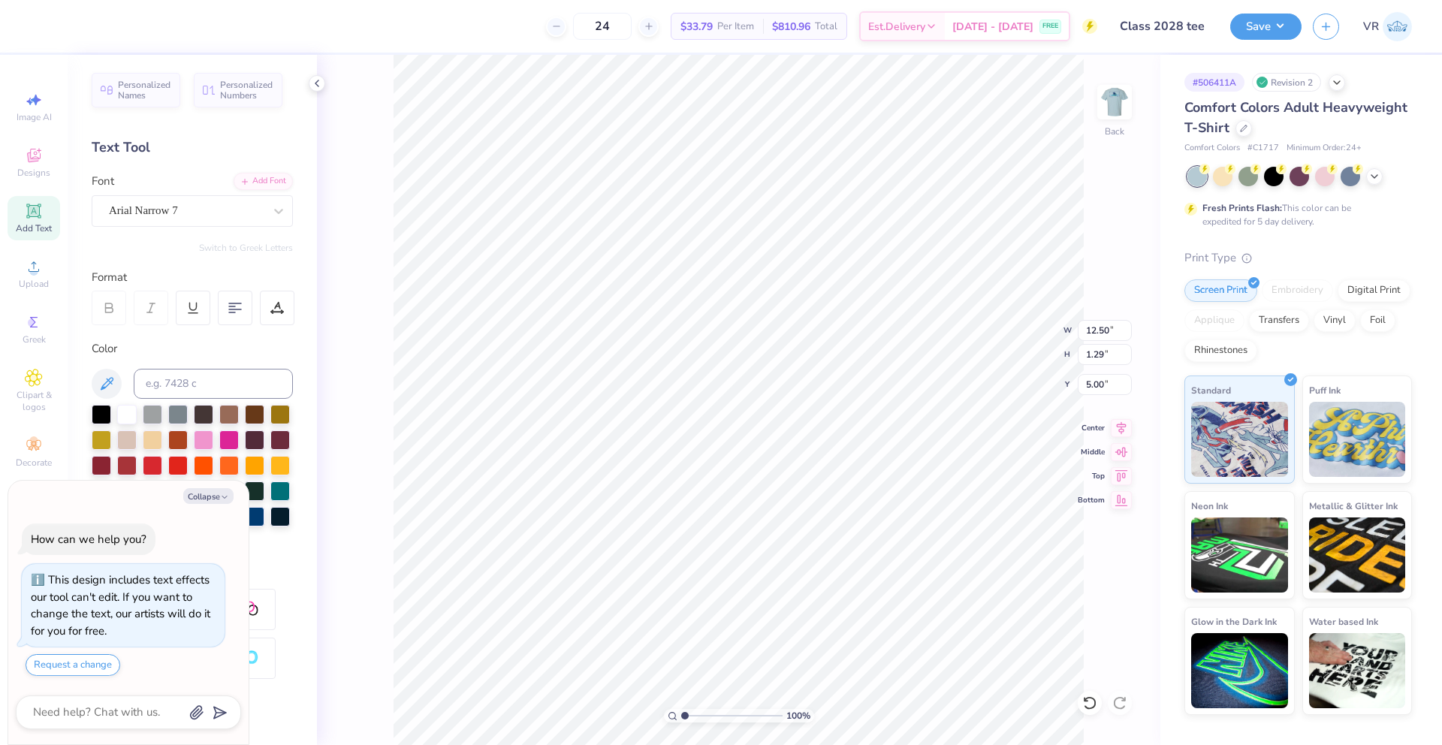
type textarea "TWENTY EIG"
type textarea "x"
type textarea "TWENTY EIGH"
type textarea "x"
type textarea "TWENTY EIGHT"
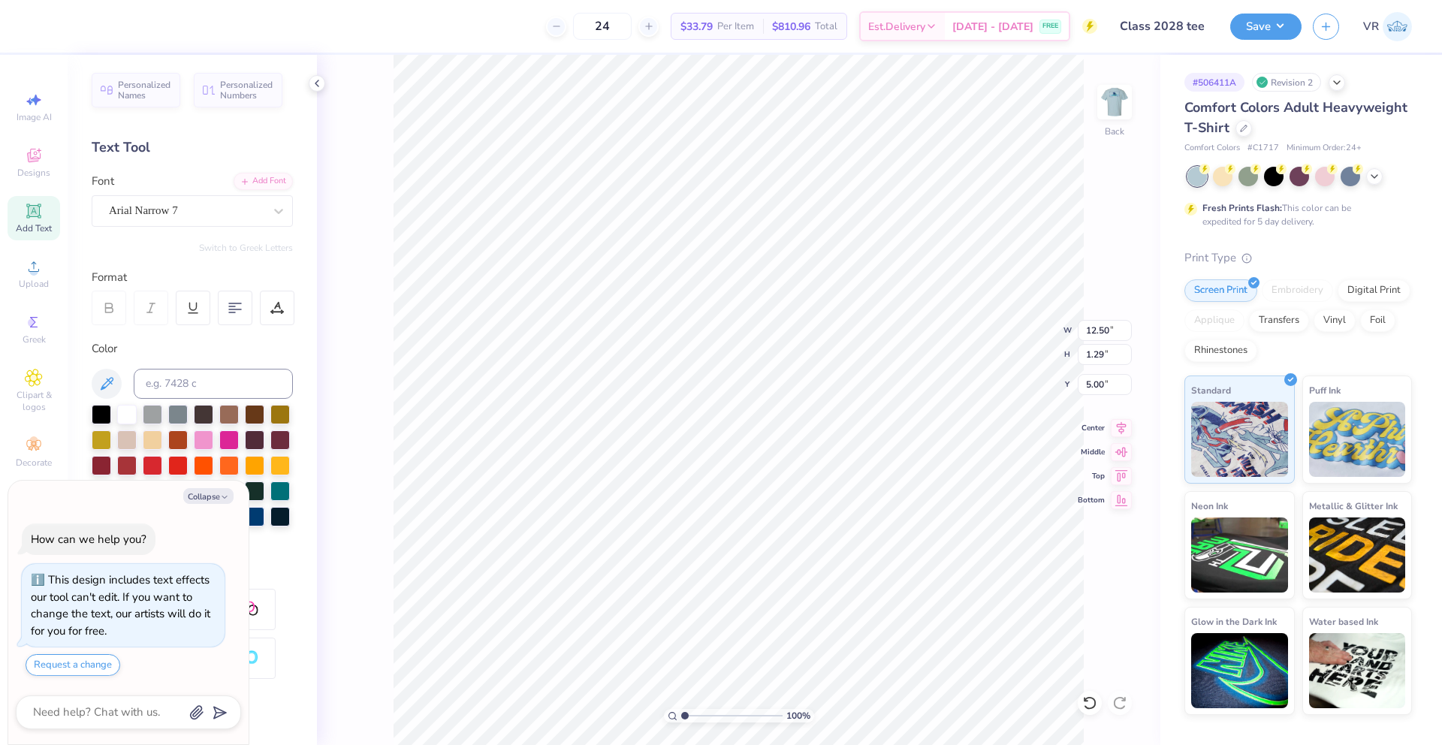
scroll to position [13, 5]
type textarea "x"
type textarea "TWENTY EIGHT"
type textarea "x"
type textarea "TWENTY EIGHT"
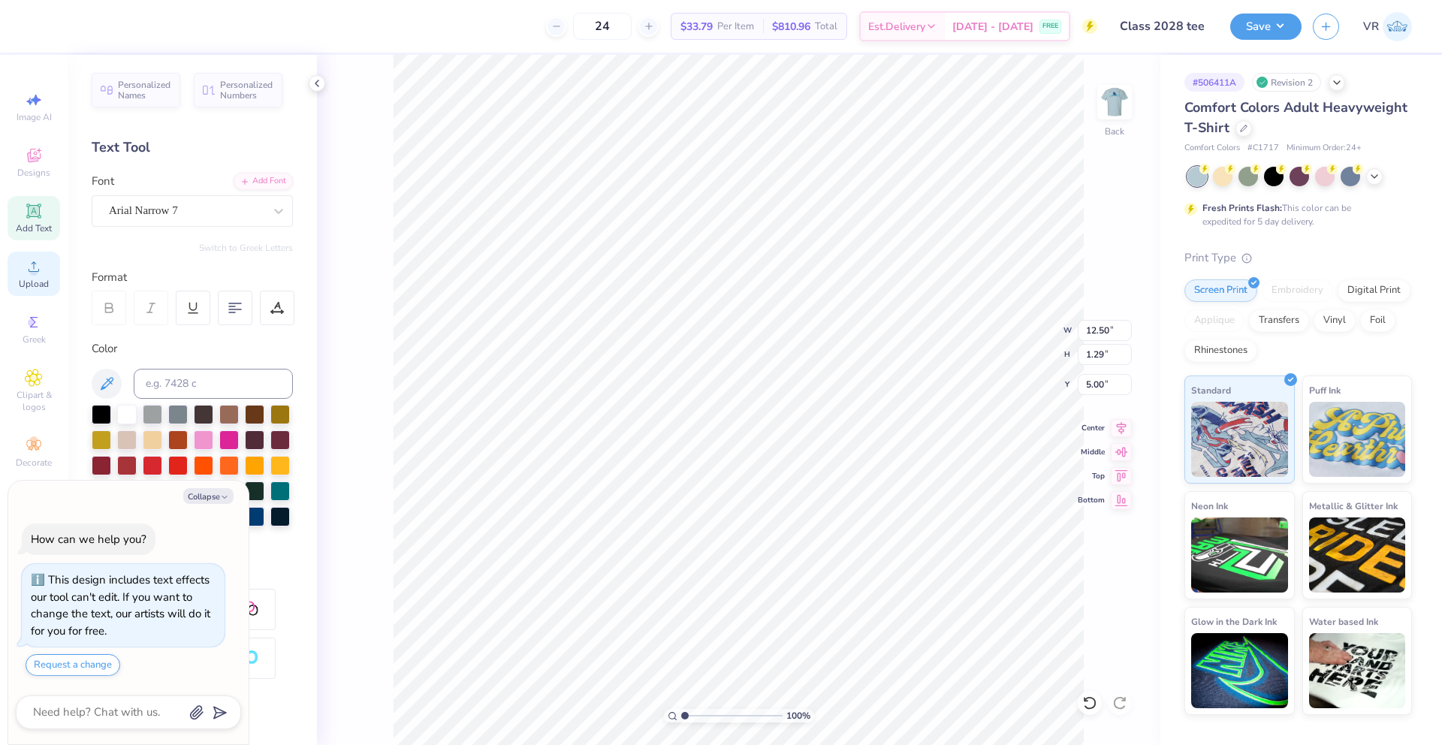
click at [28, 269] on icon at bounding box center [34, 267] width 18 height 18
type textarea "x"
type input "14.15"
type input "1.14"
type input "5.14"
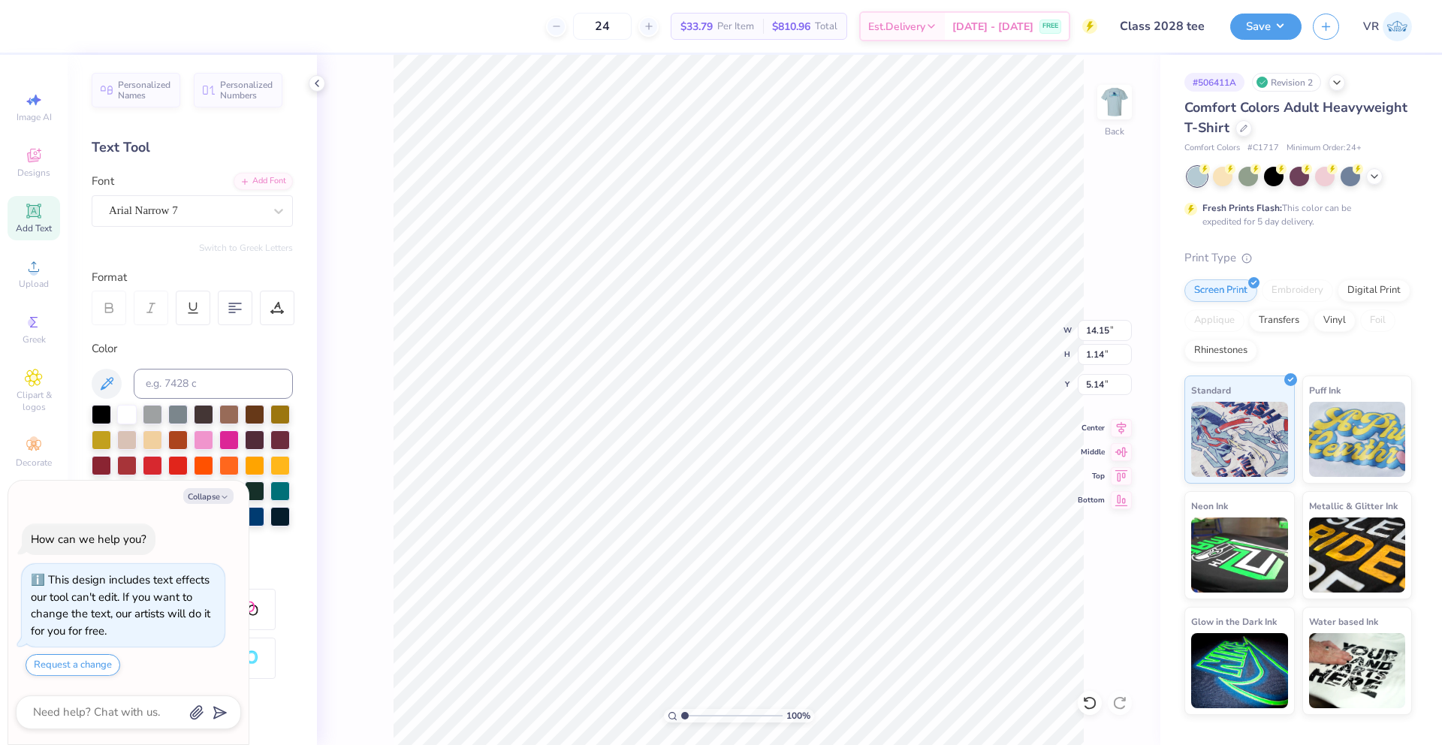
scroll to position [13, 2]
click at [1088, 331] on input "14.15" at bounding box center [1105, 330] width 54 height 21
type textarea "x"
click at [1088, 331] on input "14.15" at bounding box center [1105, 330] width 54 height 21
type input "12"
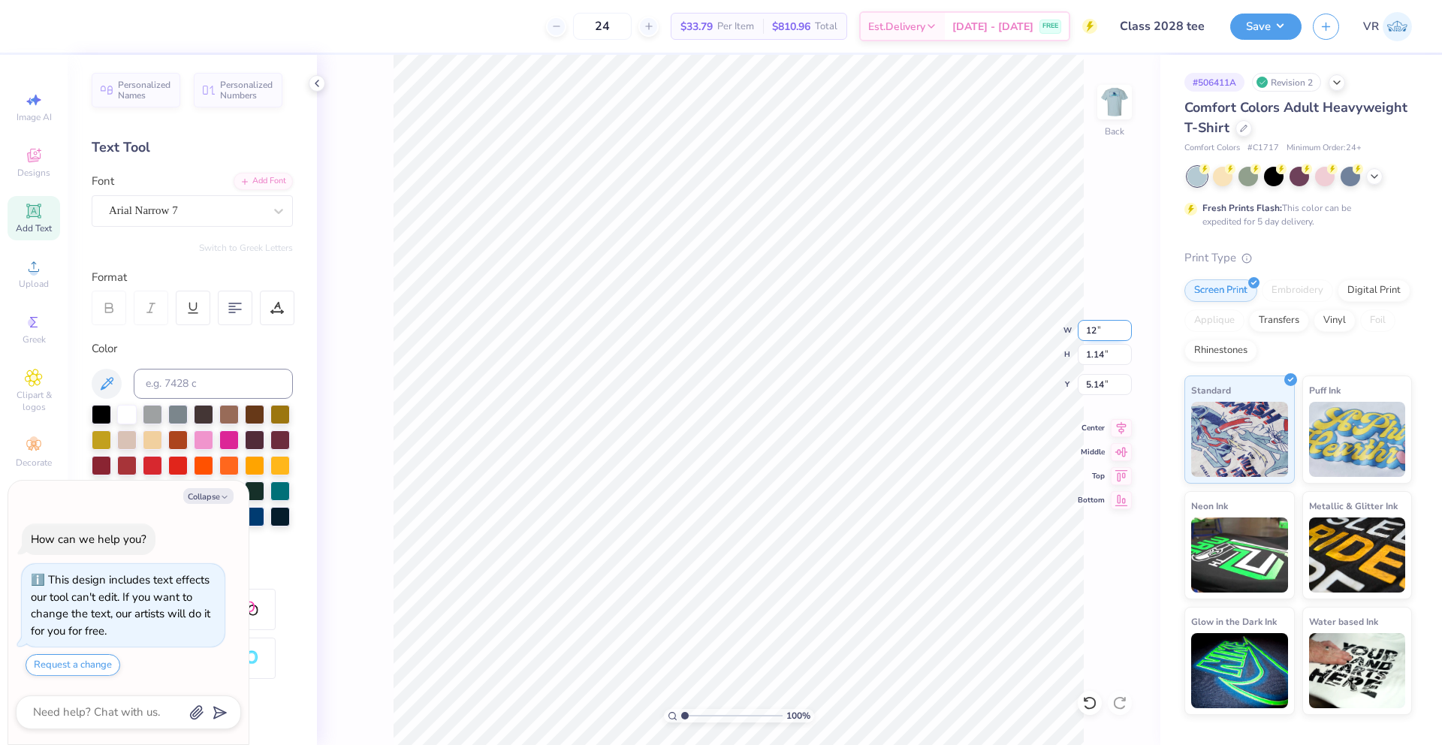
type textarea "x"
type input "12.00"
type input "0.96"
type input "5.23"
type textarea "x"
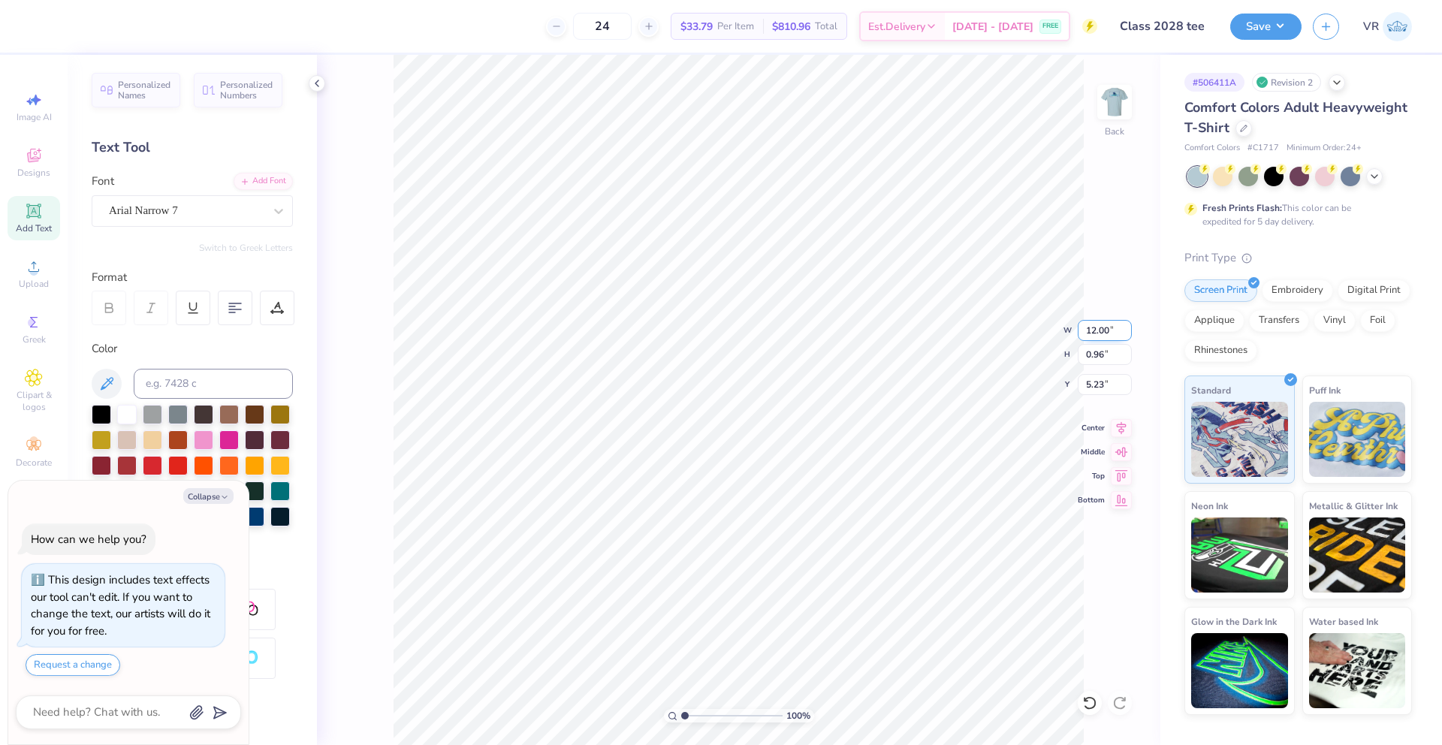
type input "9.05"
type input "0.32"
type input "7.23"
click at [1091, 331] on input "9.05" at bounding box center [1105, 330] width 54 height 21
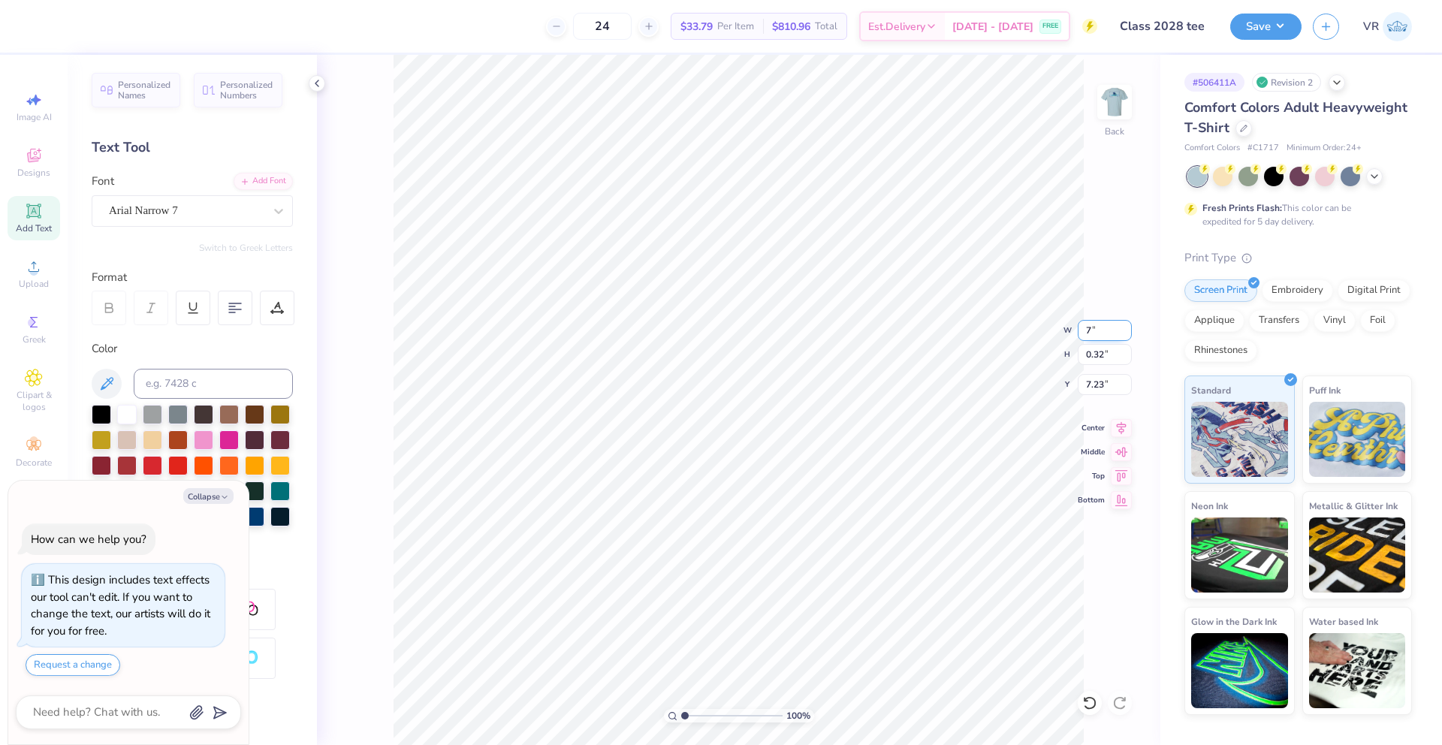
type input "7"
type textarea "x"
type input "7.00"
type input "0.25"
type input "7.26"
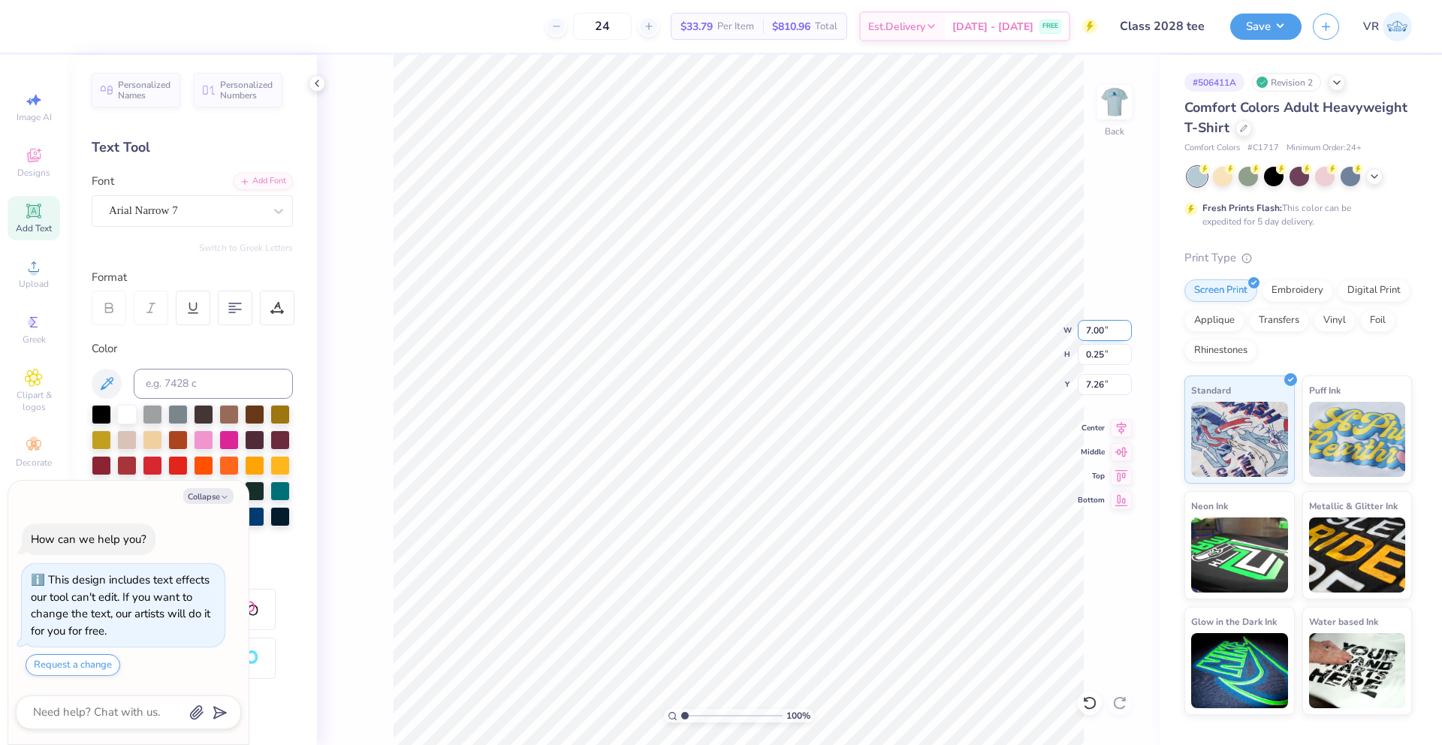
type textarea "x"
type input "6.75"
click at [867, 514] on li "Group" at bounding box center [872, 521] width 118 height 29
type textarea "x"
click at [1099, 330] on input "12.00" at bounding box center [1105, 330] width 54 height 21
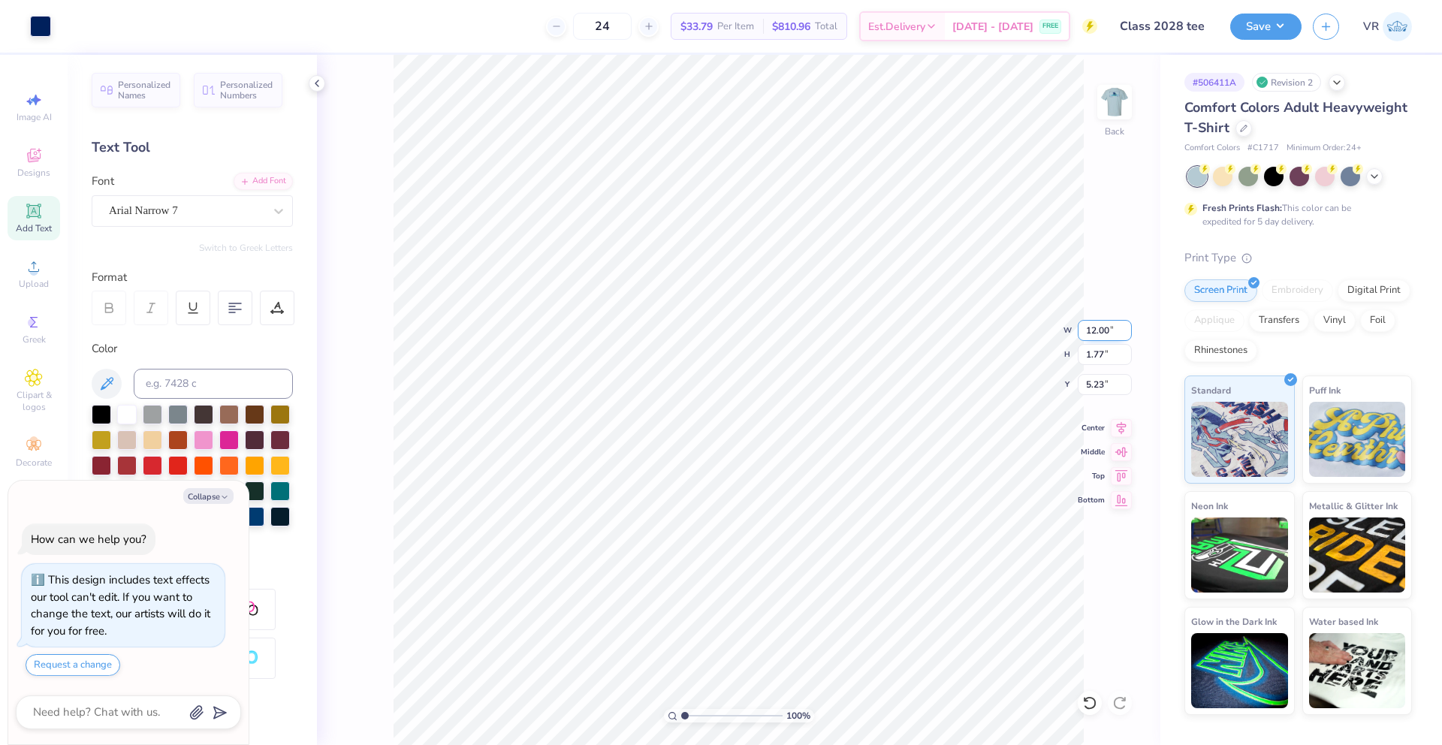
click at [1099, 330] on input "12.00" at bounding box center [1105, 330] width 54 height 21
type input "15"
type textarea "x"
type input "14.24"
type input "2.10"
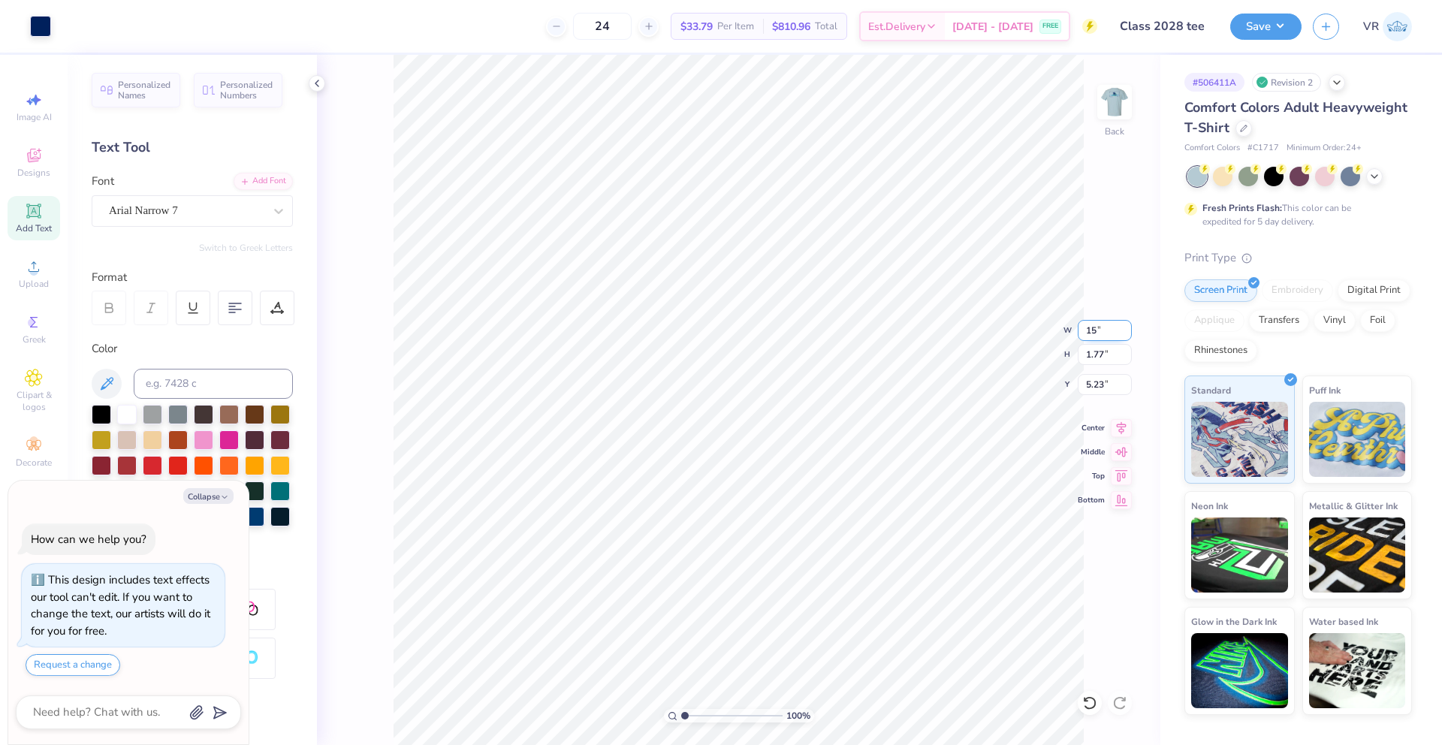
type input "5.06"
click at [1094, 324] on input "14.24" at bounding box center [1105, 330] width 54 height 21
type input "12.5"
type textarea "x"
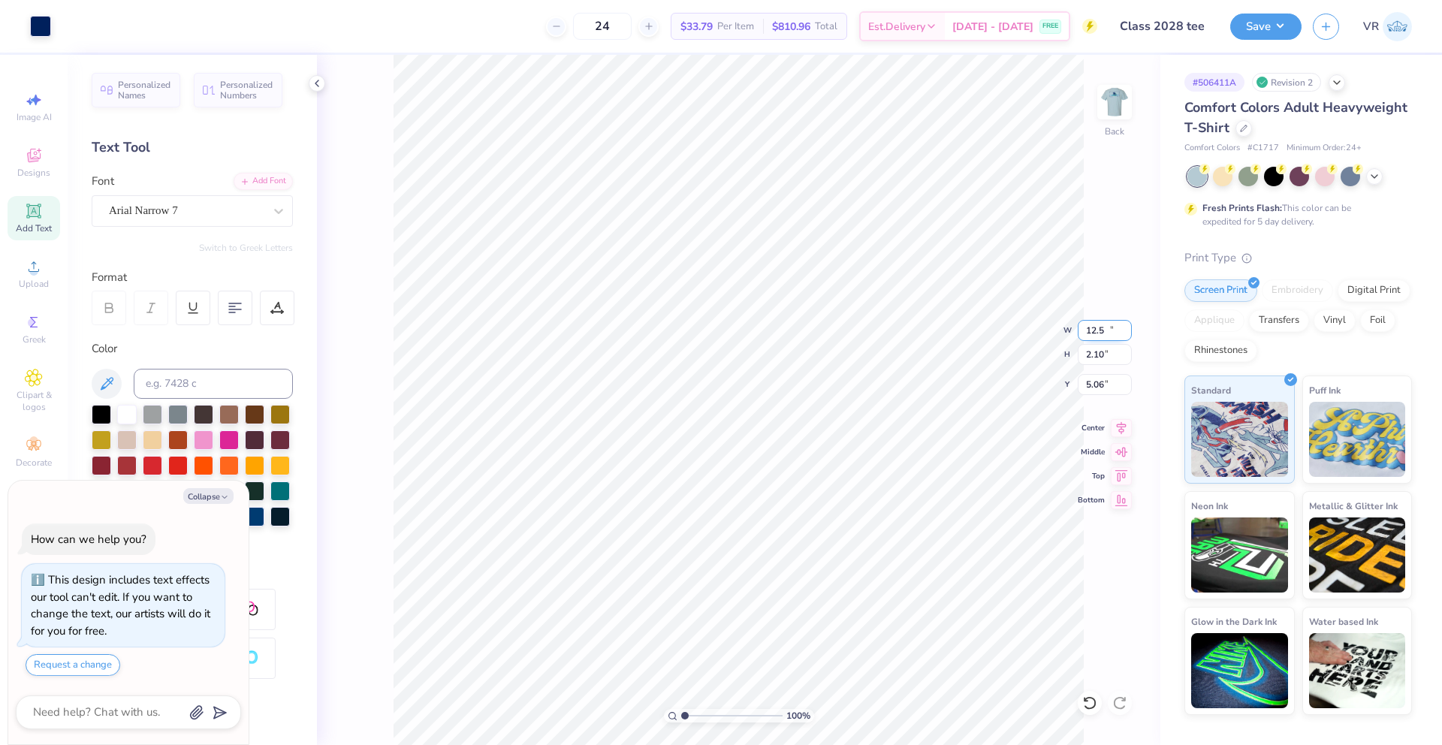
type input "12.50"
type input "1.84"
click at [1091, 387] on input "5.19" at bounding box center [1105, 384] width 54 height 21
type input "5"
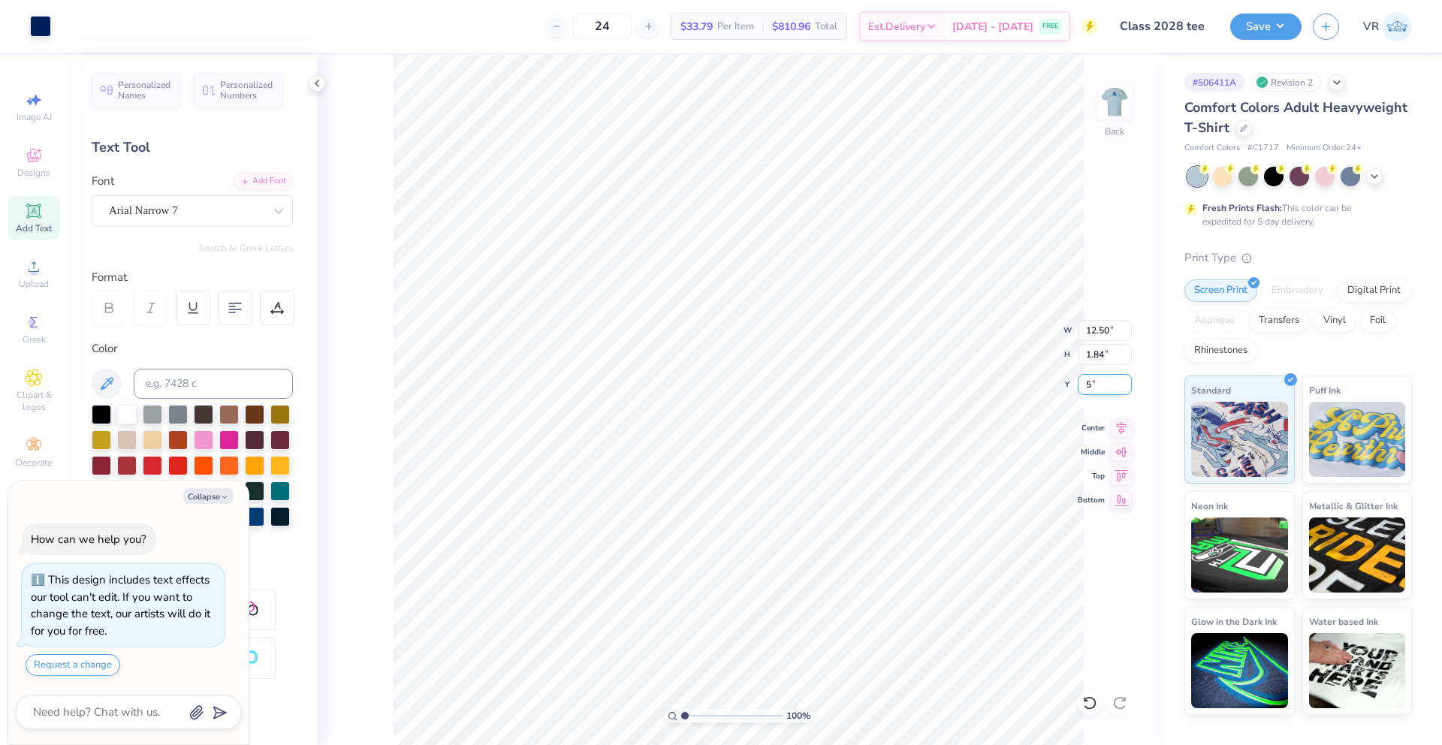
type textarea "x"
type input "5.00"
click at [1115, 102] on img at bounding box center [1115, 102] width 60 height 60
click at [33, 271] on icon at bounding box center [34, 266] width 11 height 11
click at [49, 270] on div "Upload" at bounding box center [34, 274] width 53 height 44
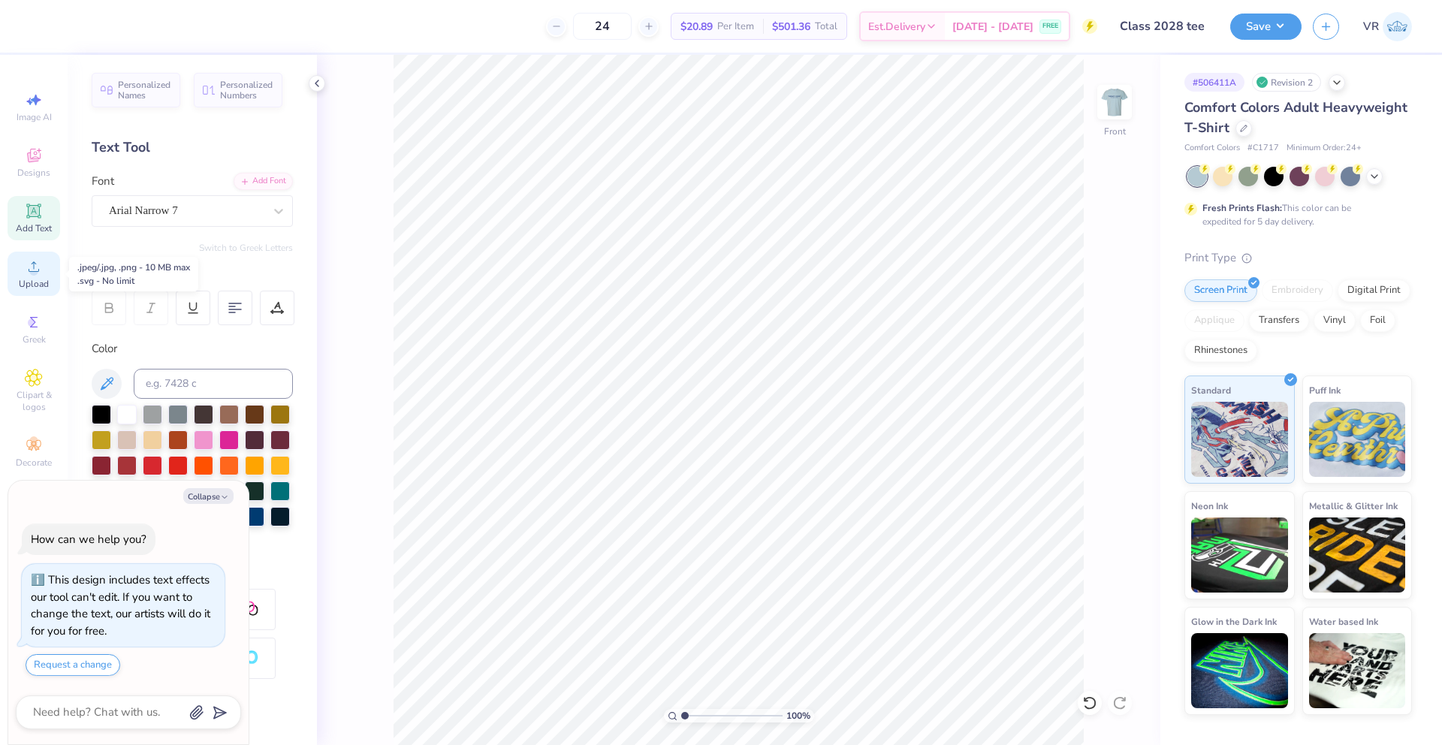
click at [35, 282] on span "Upload" at bounding box center [34, 284] width 30 height 12
click at [31, 279] on span "Upload" at bounding box center [34, 284] width 30 height 12
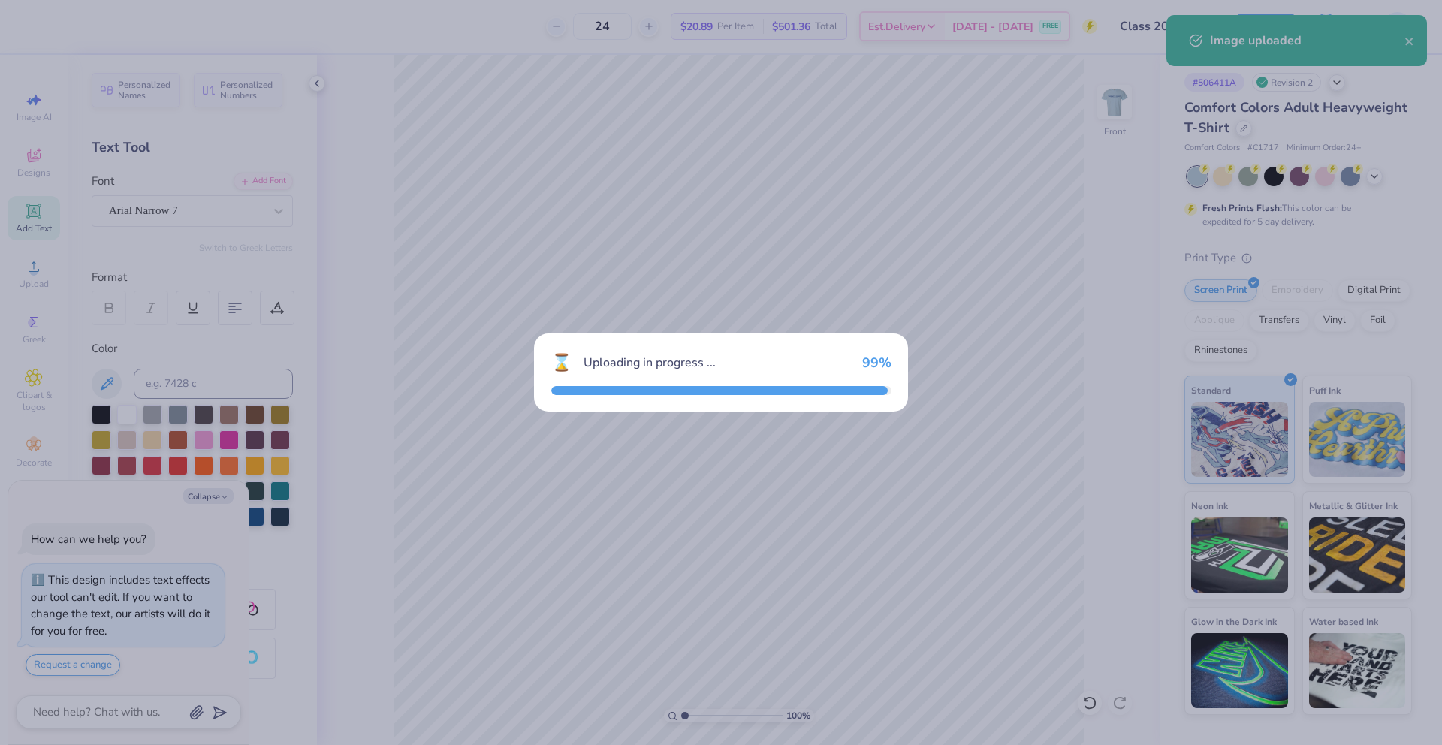
type textarea "x"
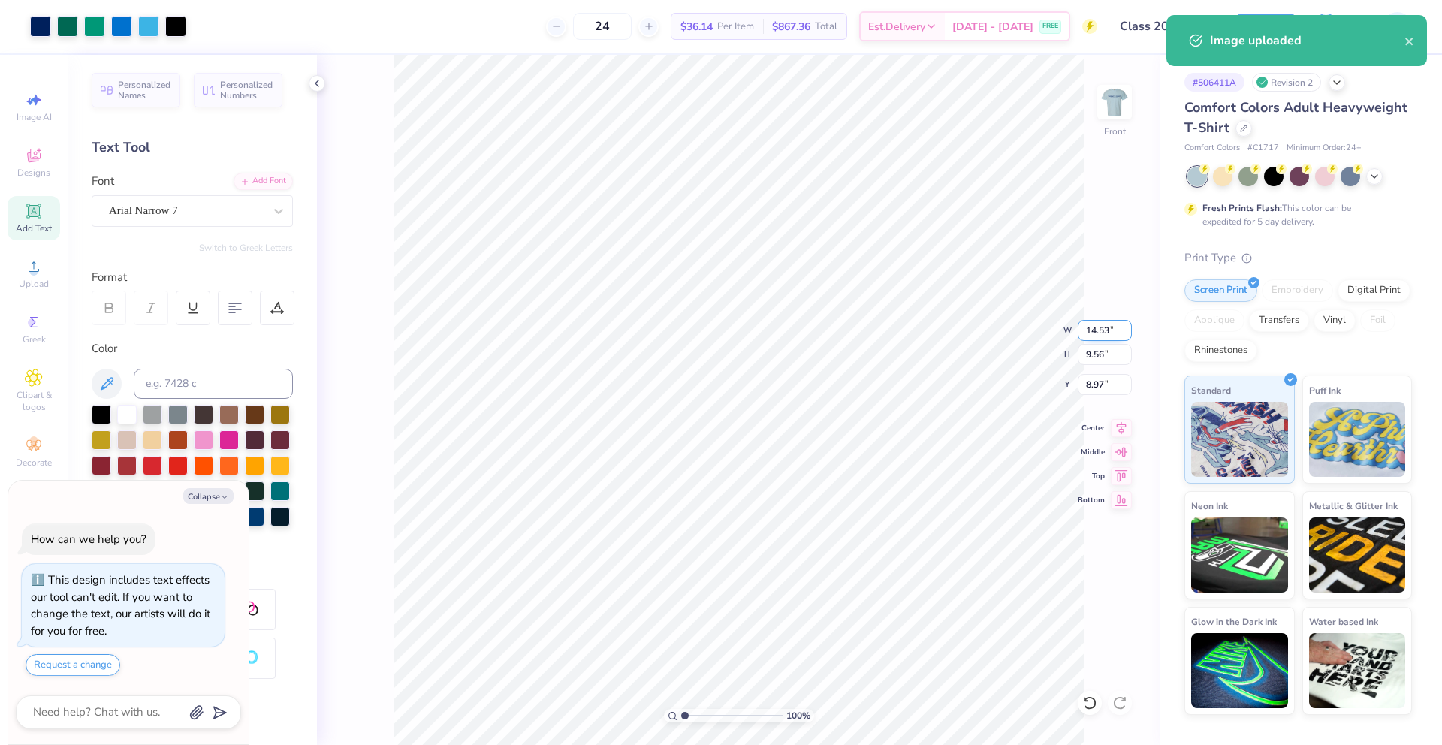
click at [1101, 327] on input "14.53" at bounding box center [1105, 330] width 54 height 21
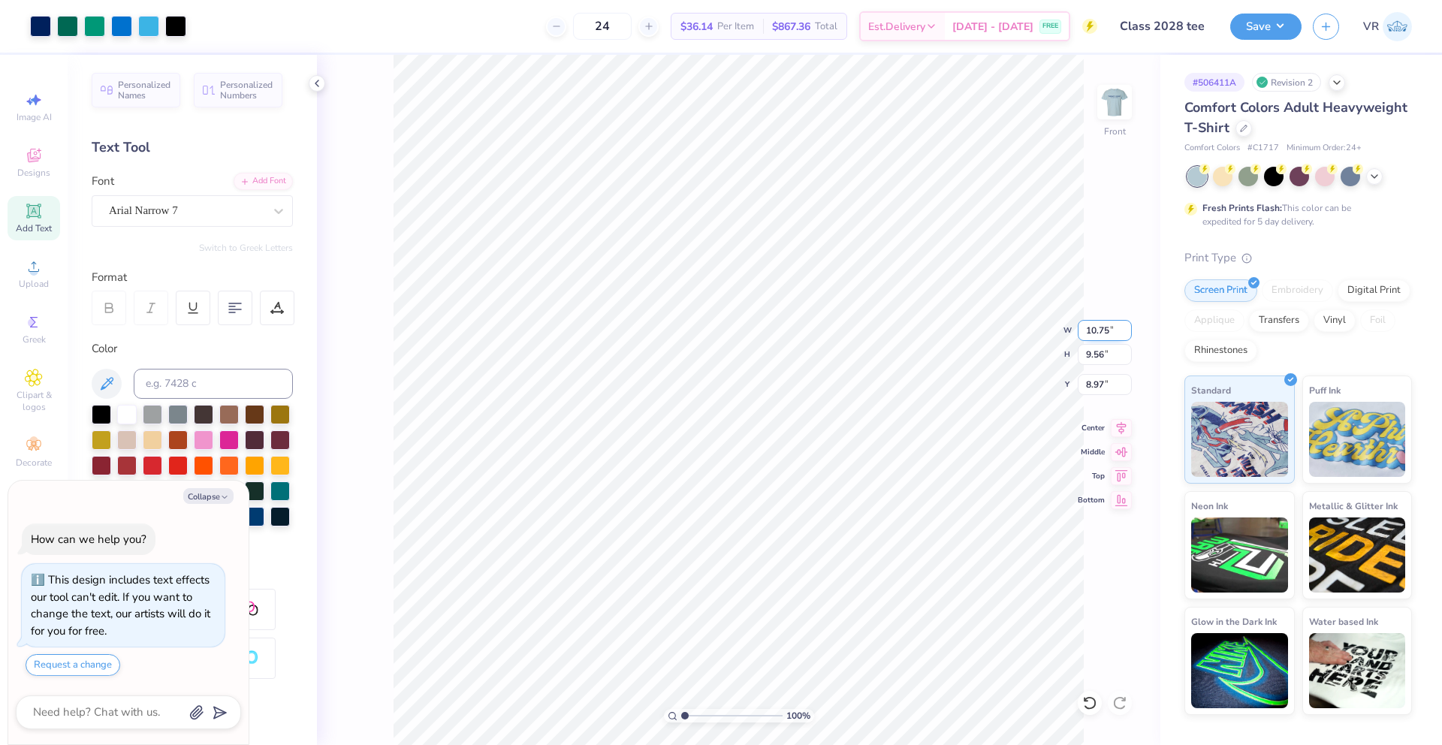
type input "10.75"
type textarea "x"
type input "7.07"
click at [1100, 383] on input "10.22" at bounding box center [1105, 384] width 54 height 21
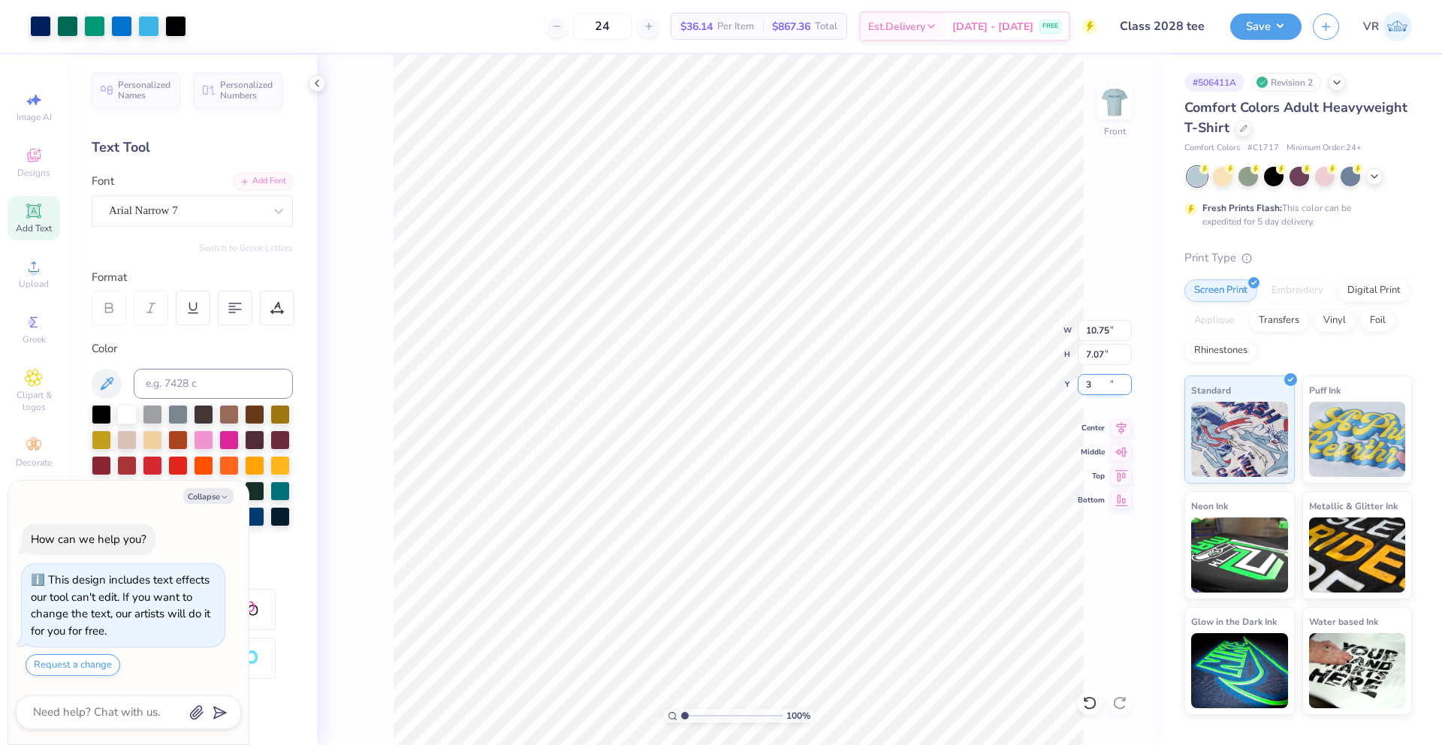
type input "3"
type textarea "x"
type input "3.00"
click at [1094, 330] on input "10.75" at bounding box center [1105, 330] width 54 height 21
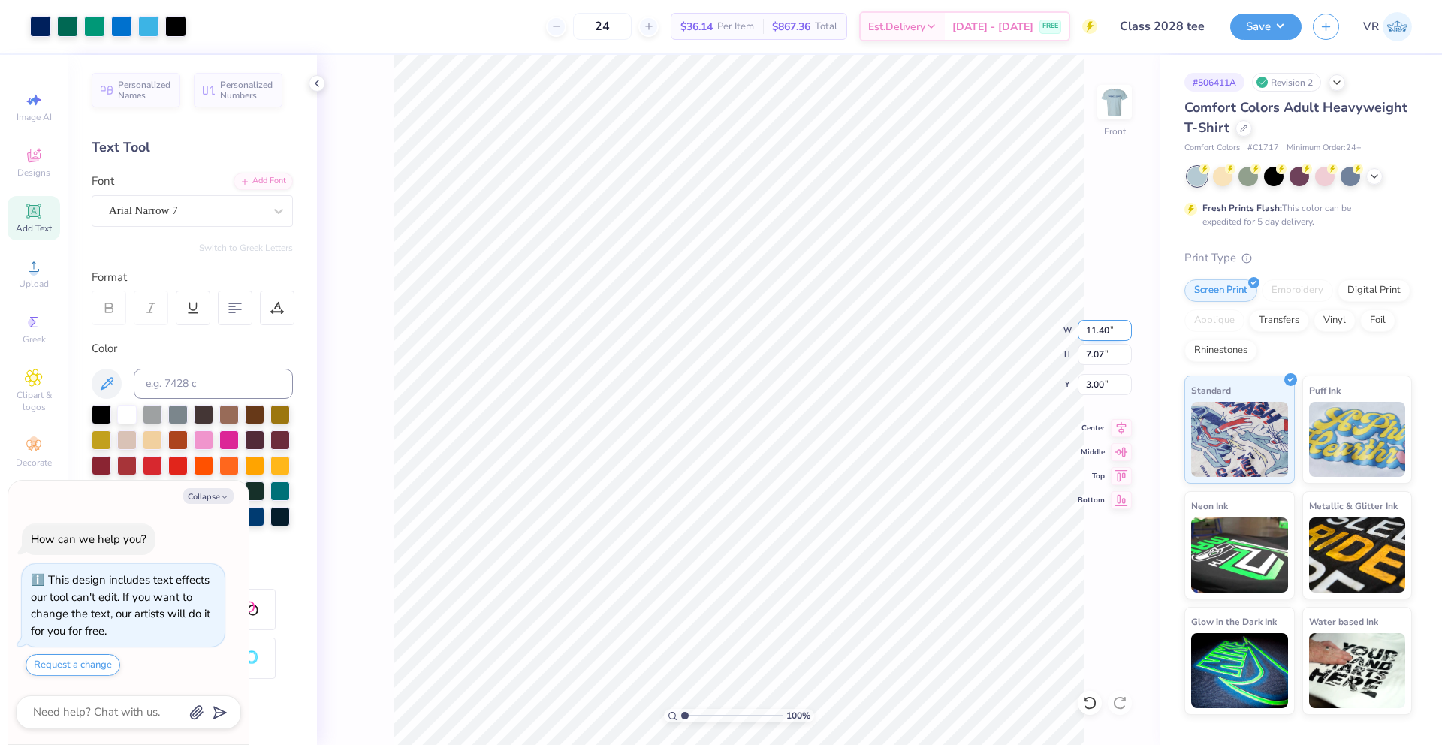
type input "11.40"
type textarea "x"
type input "7.50"
click at [1096, 380] on input "2.79" at bounding box center [1105, 384] width 54 height 21
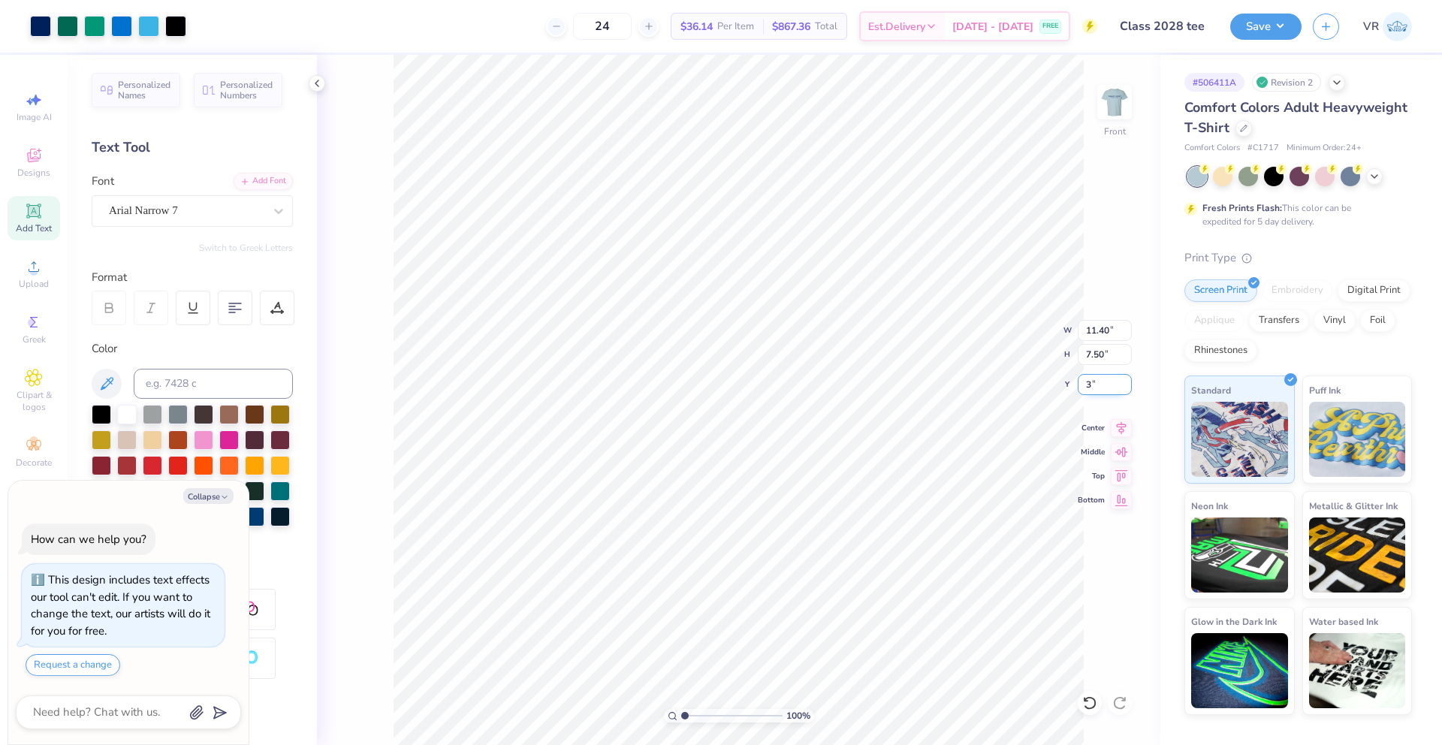
type input "3"
type textarea "x"
type input "3.00"
click at [1105, 108] on img at bounding box center [1115, 102] width 60 height 60
click at [1118, 97] on img at bounding box center [1115, 102] width 60 height 60
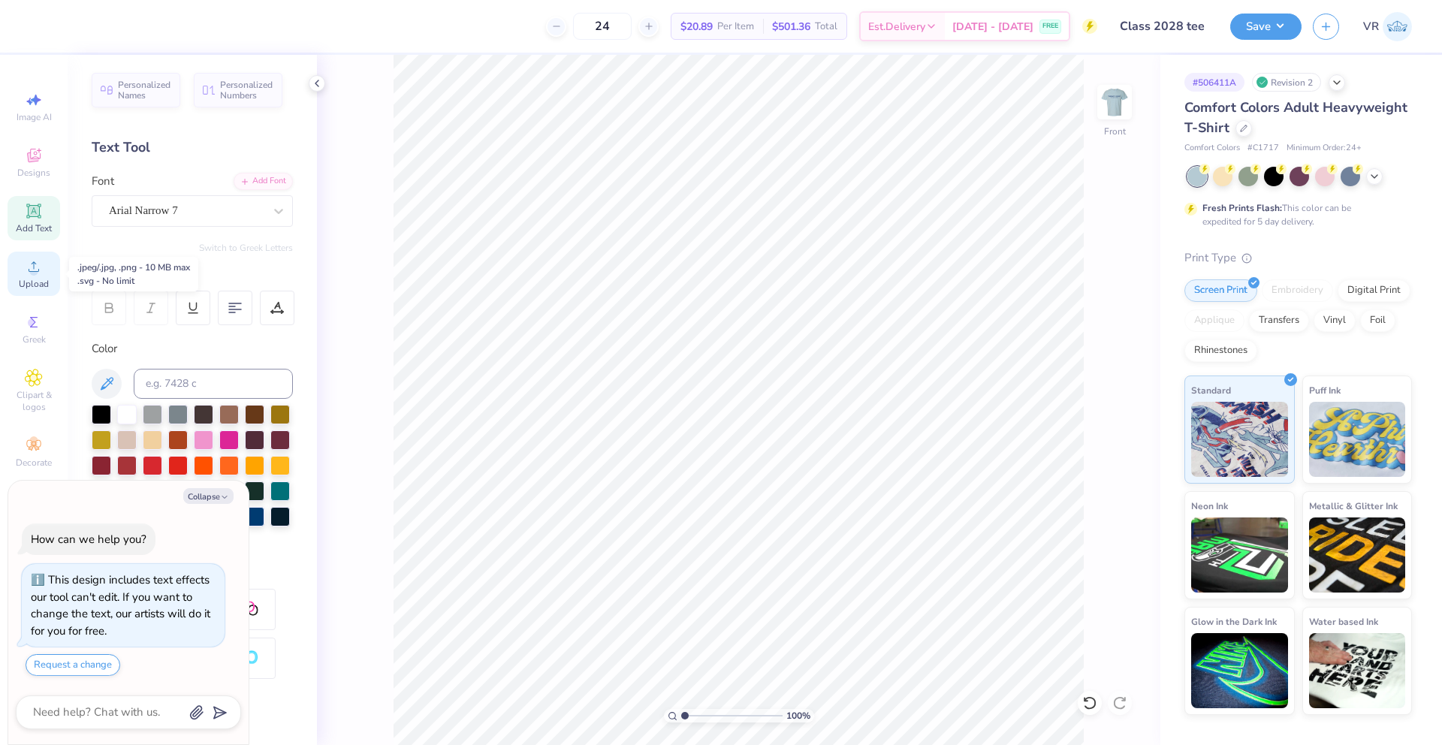
click at [28, 264] on icon at bounding box center [34, 267] width 18 height 18
click at [37, 282] on span "Upload" at bounding box center [34, 284] width 30 height 12
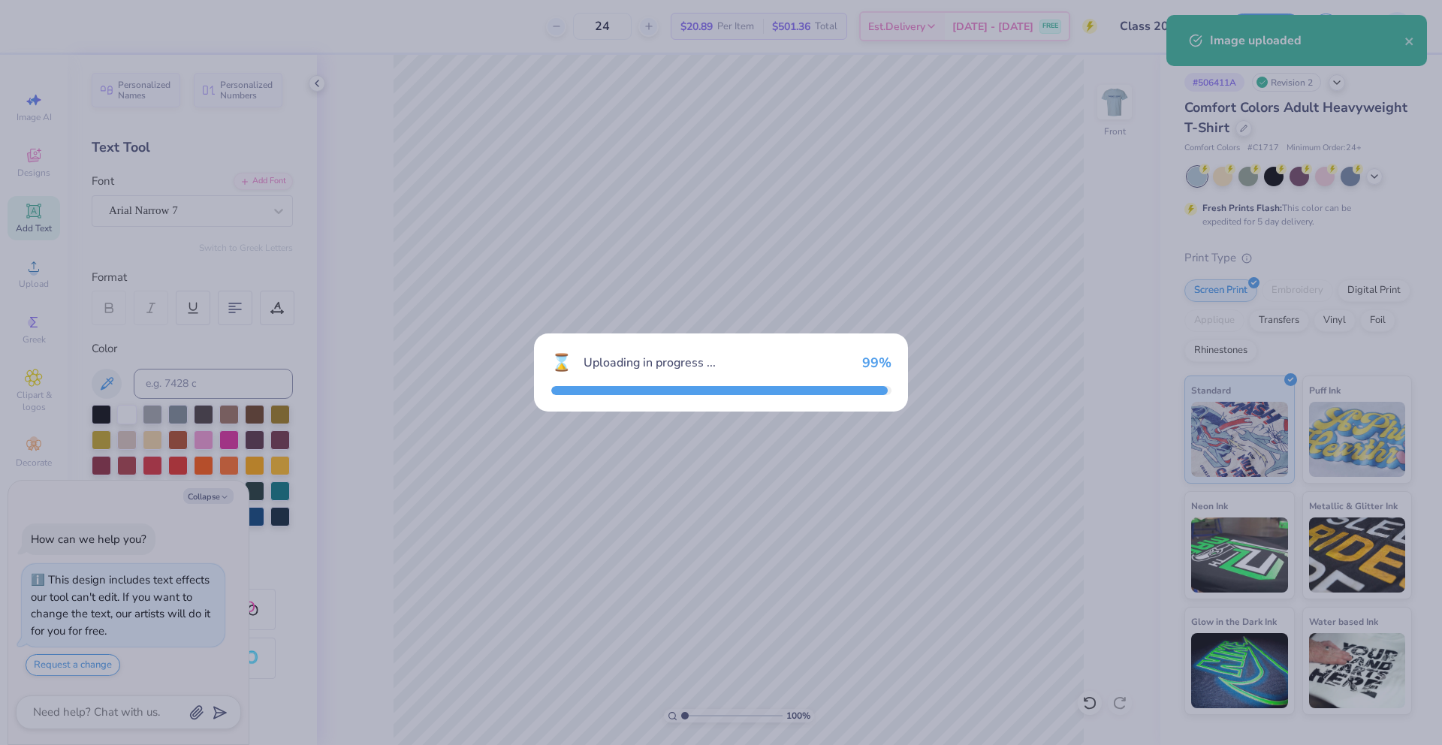
type textarea "x"
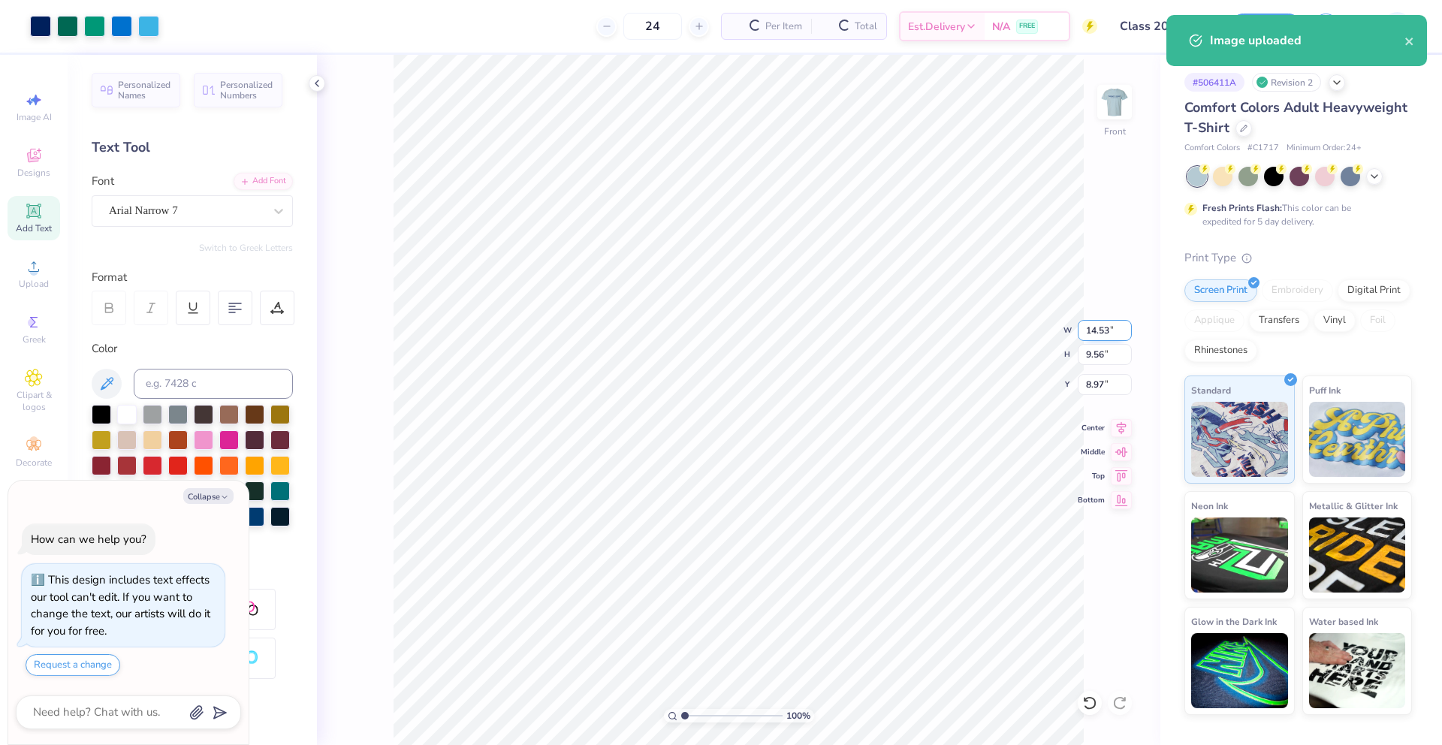
click at [1091, 336] on input "14.53" at bounding box center [1105, 330] width 54 height 21
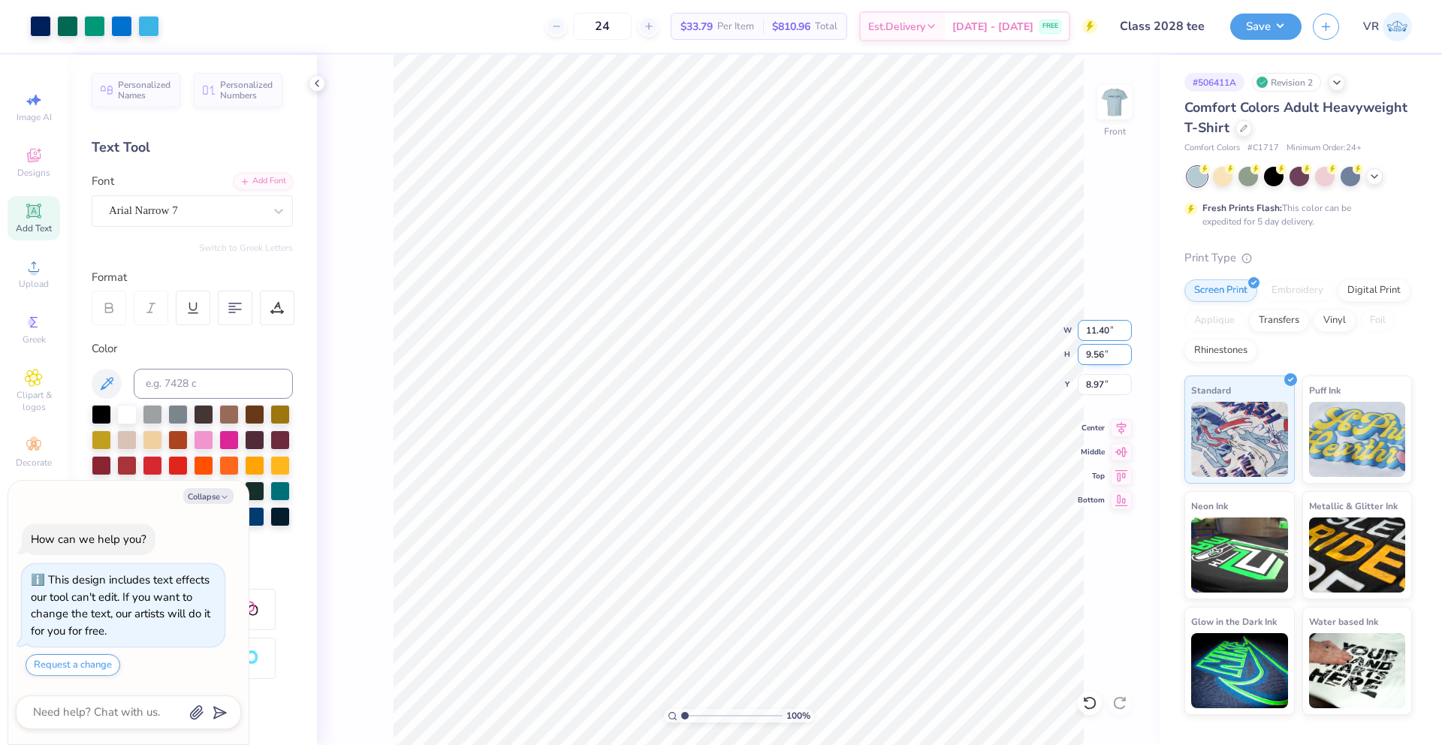
type input "11.40"
type textarea "x"
type input "7.50"
click at [1095, 382] on input "10.00" at bounding box center [1105, 384] width 54 height 21
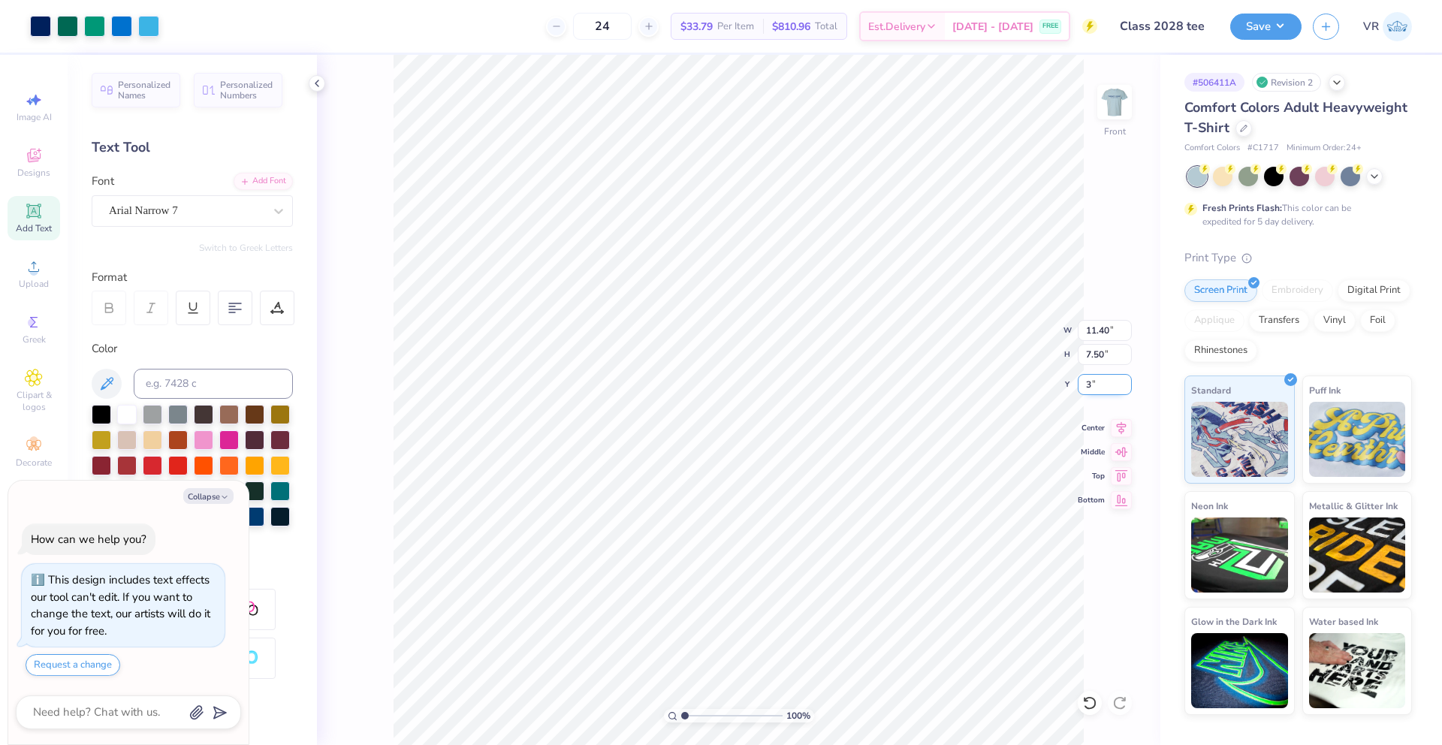
type input "3"
type textarea "x"
type input "3.00"
click at [216, 496] on button "Collapse" at bounding box center [208, 496] width 50 height 16
type textarea "x"
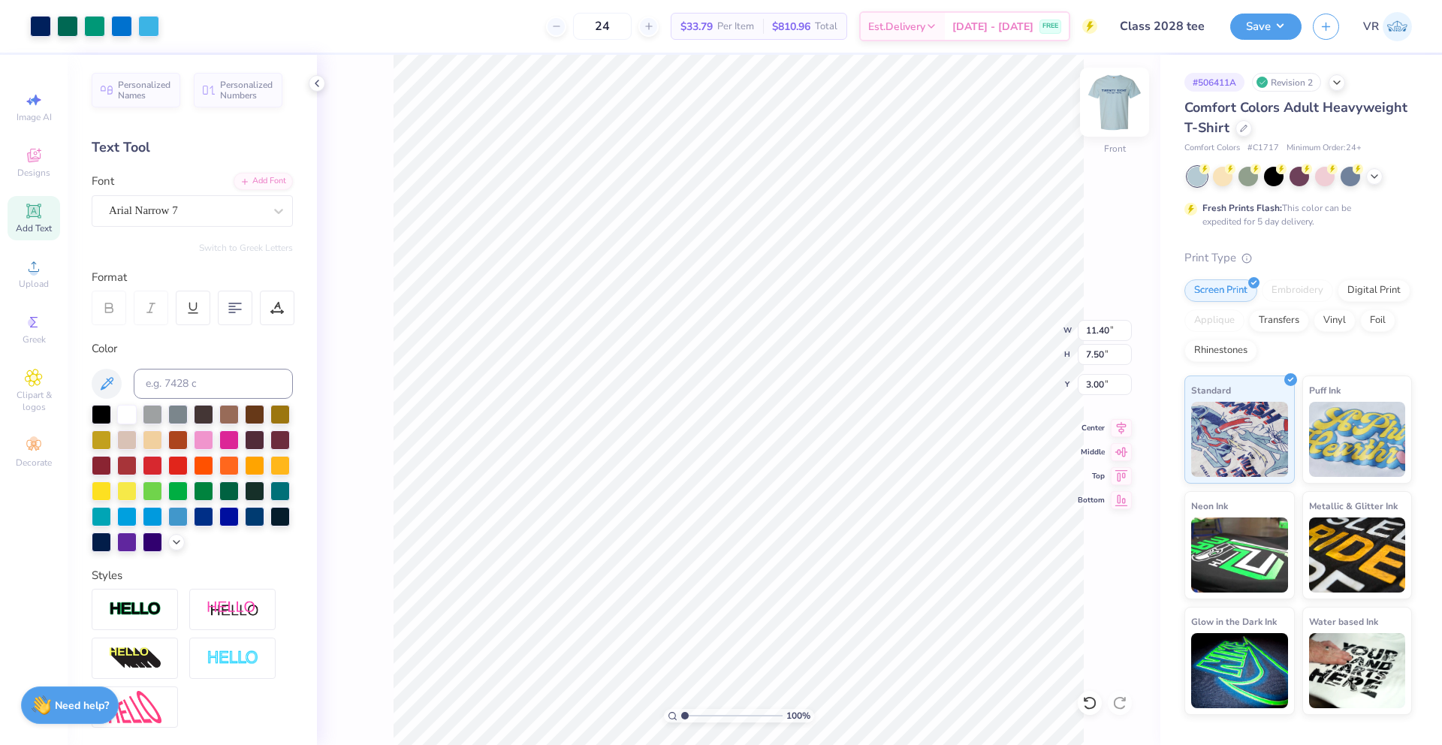
click at [1109, 101] on img at bounding box center [1115, 102] width 60 height 60
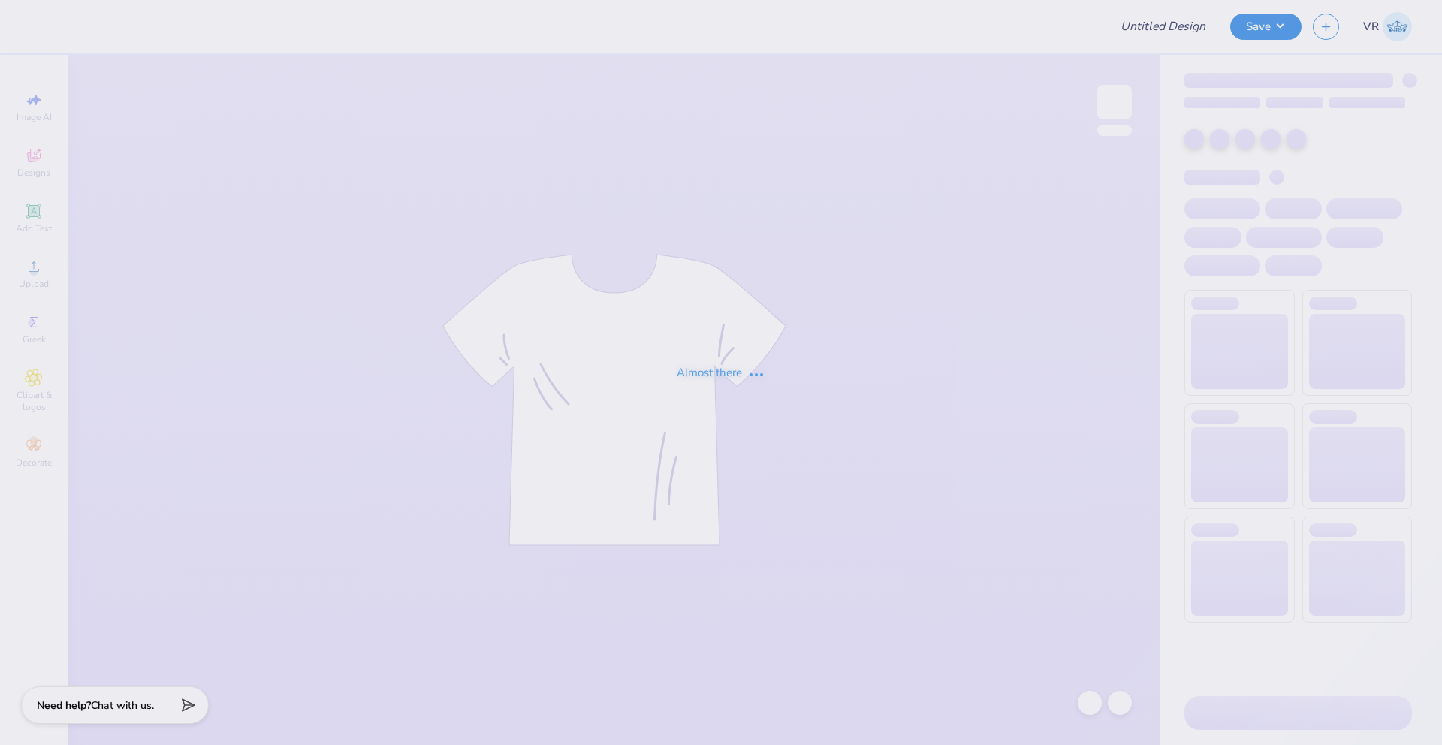
type input "KD Phil"
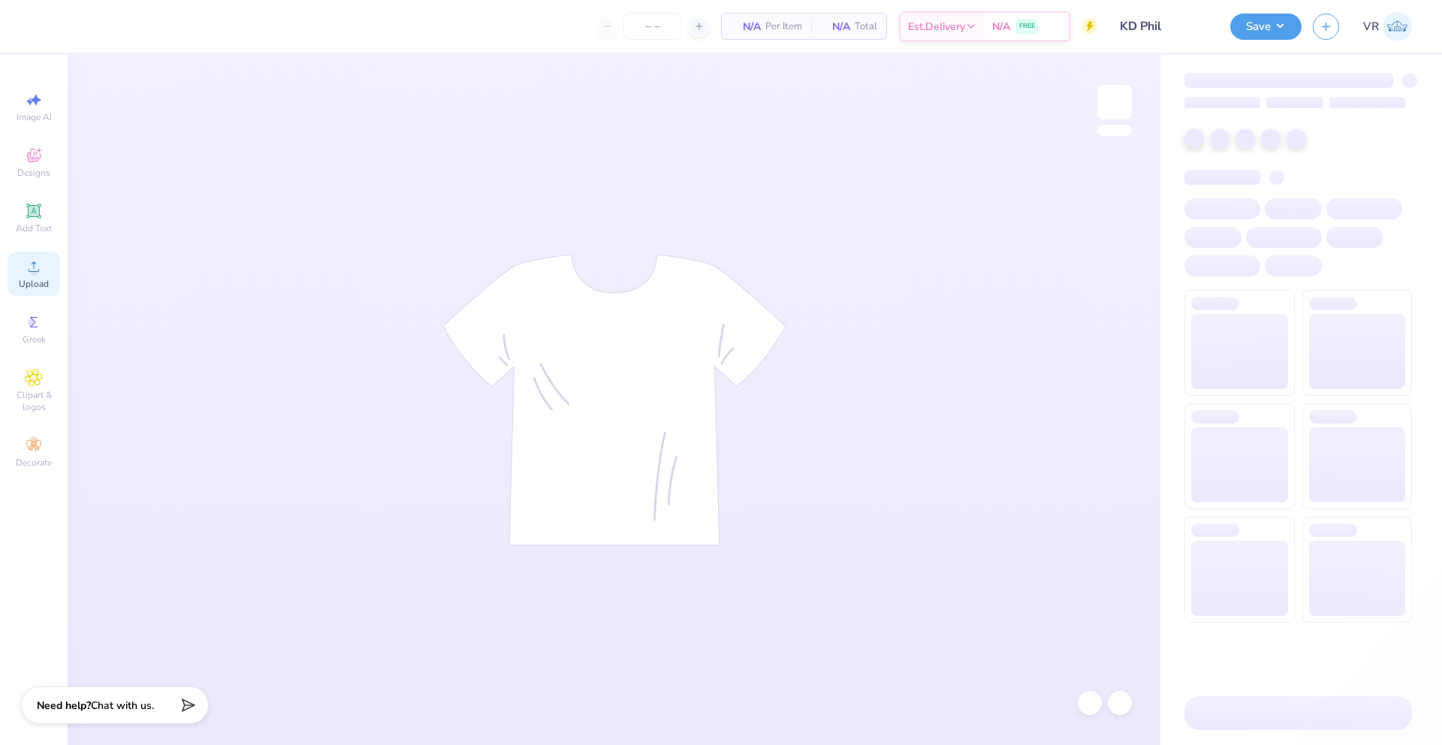
type input "120"
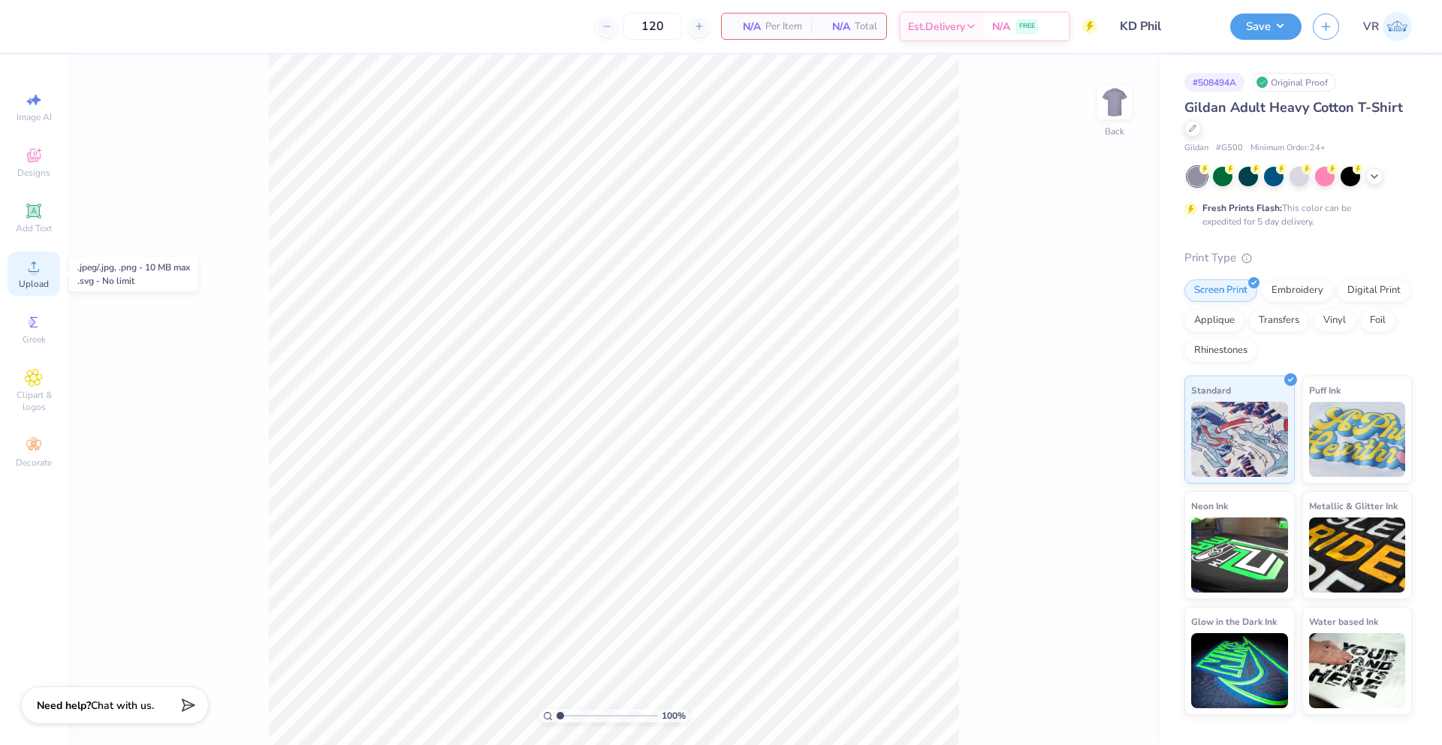
click at [34, 265] on icon at bounding box center [34, 266] width 11 height 11
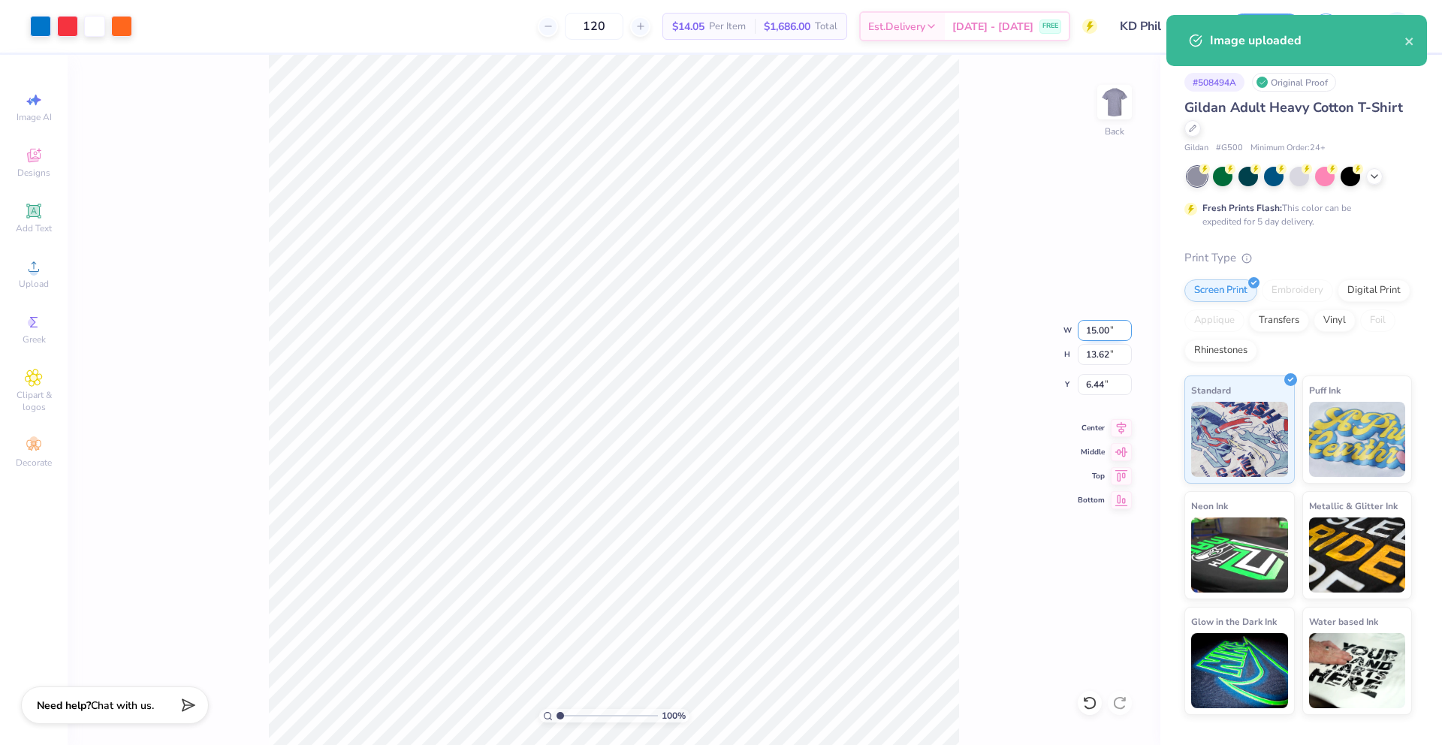
click at [1087, 330] on input "15.00" at bounding box center [1105, 330] width 54 height 21
type input "12.00"
type input "10.89"
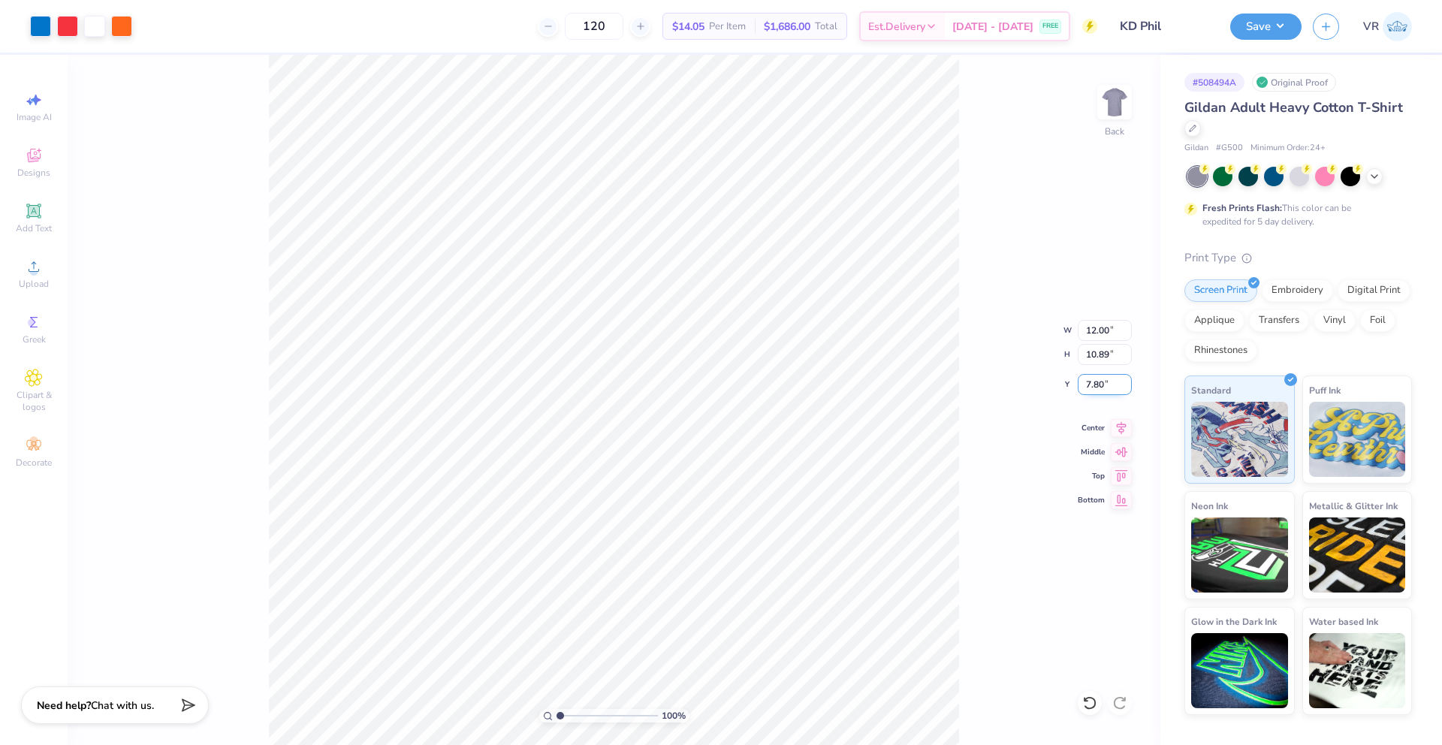
click at [1094, 388] on input "7.80" at bounding box center [1105, 384] width 54 height 21
type input "3.00"
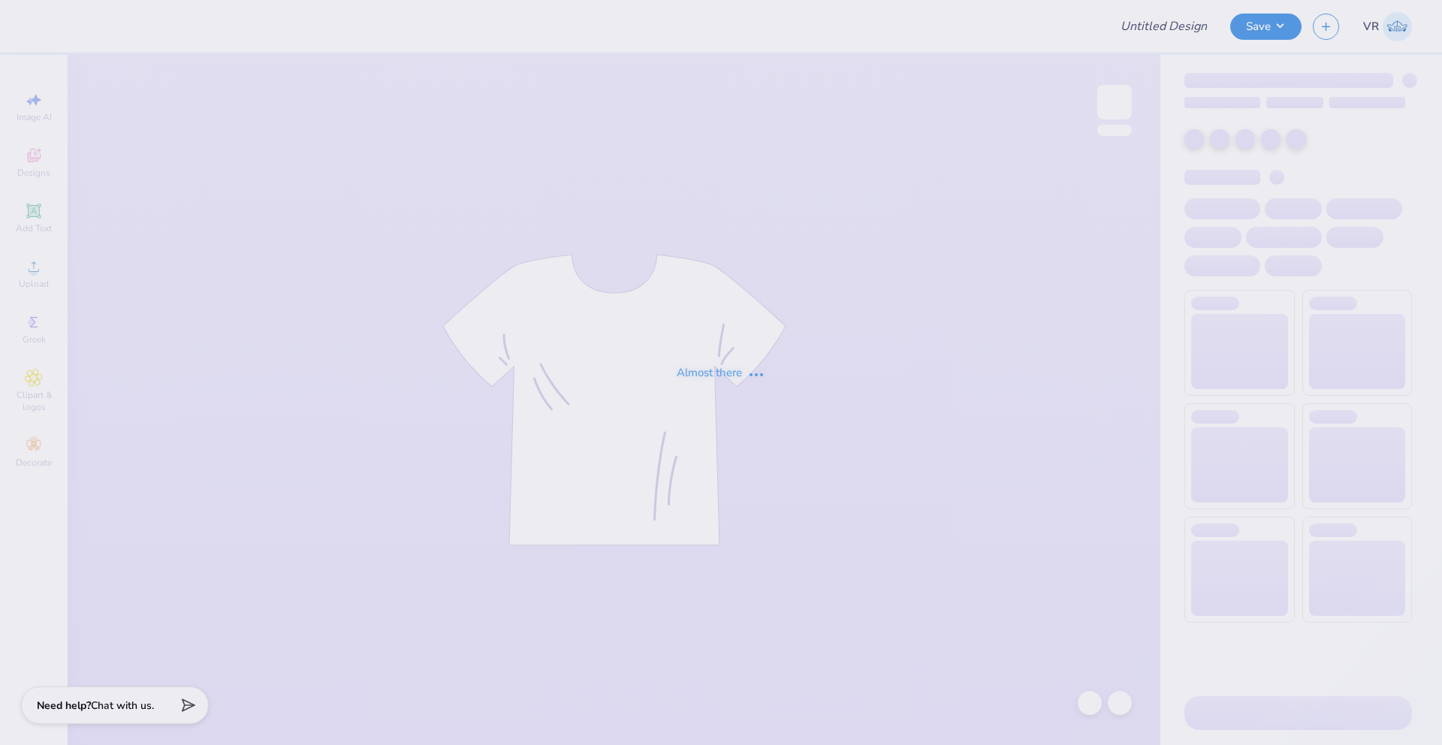
type input "KD Phil"
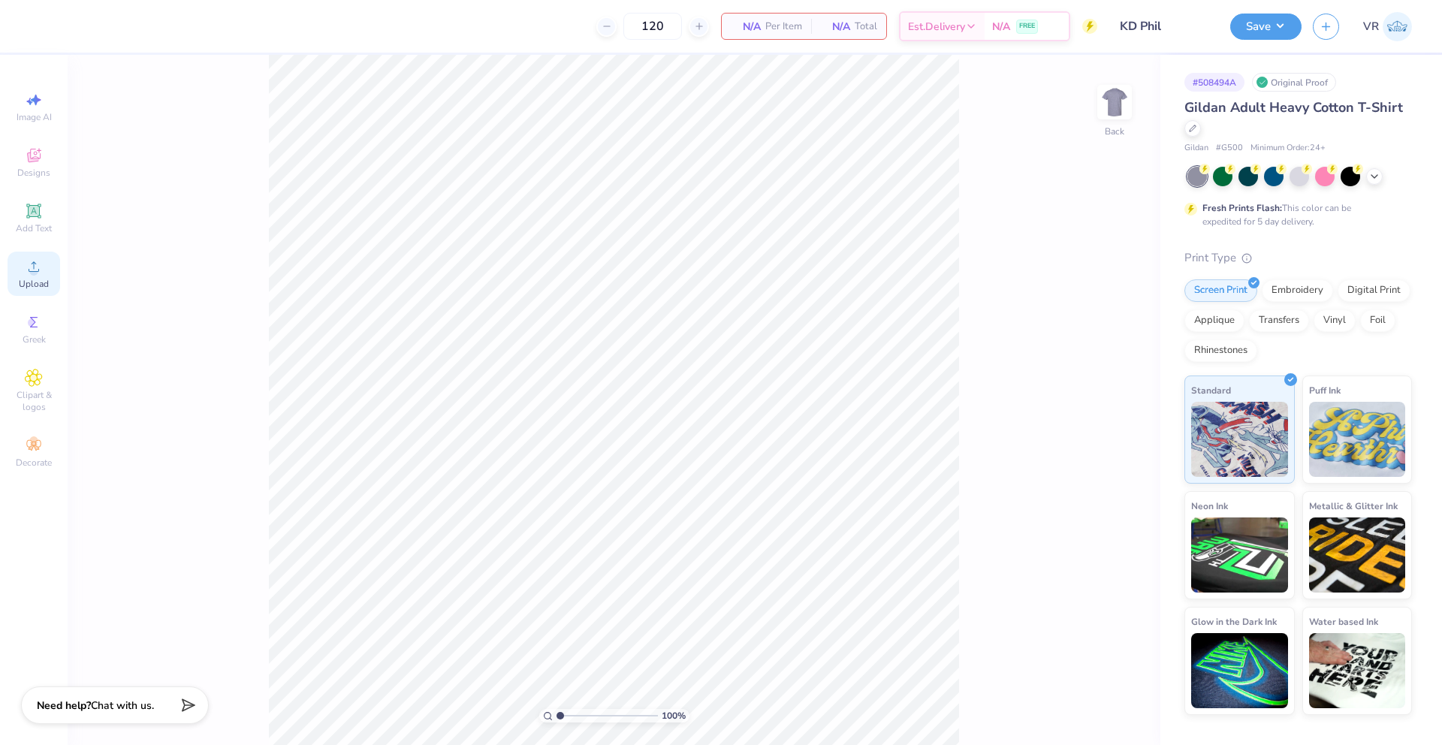
click at [33, 281] on span "Upload" at bounding box center [34, 284] width 30 height 12
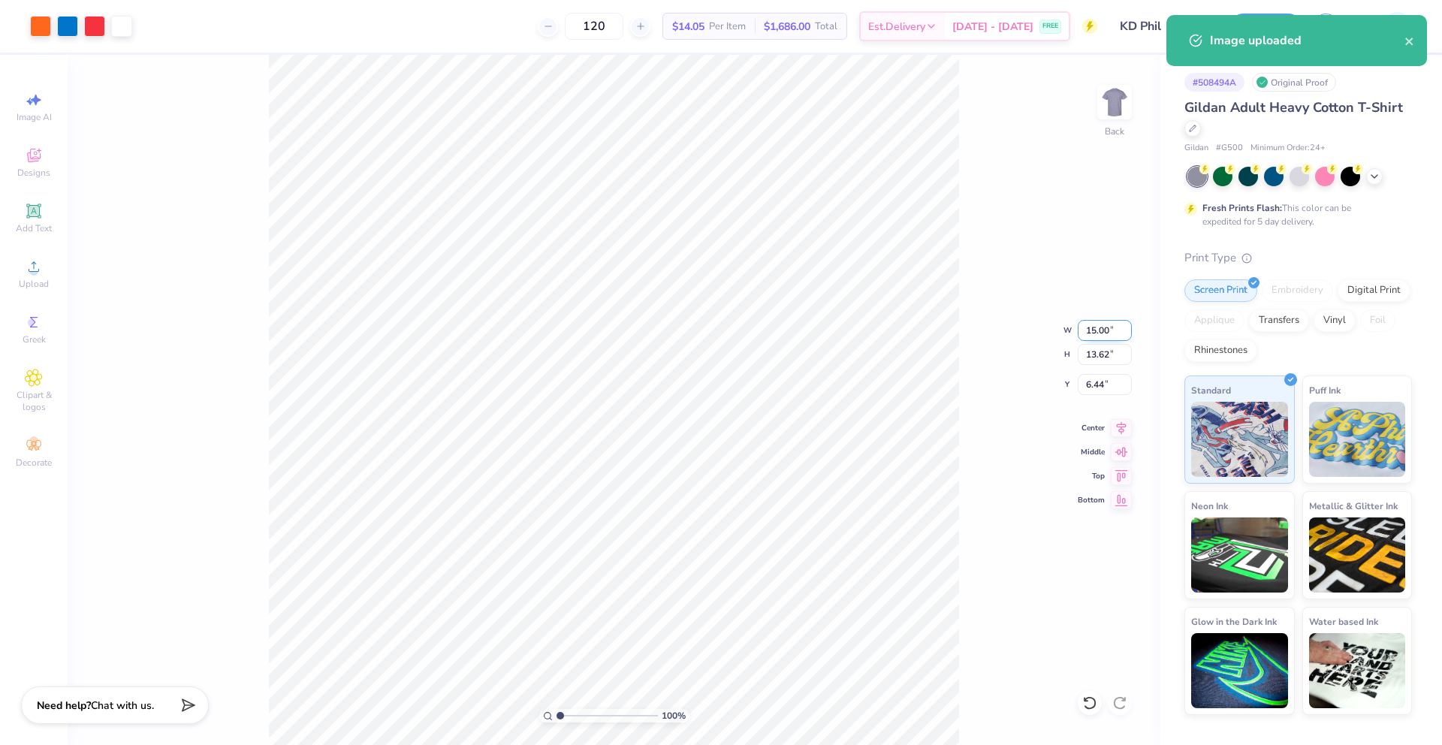
click at [1095, 325] on input "15.00" at bounding box center [1105, 330] width 54 height 21
type input "12.00"
type input "10.89"
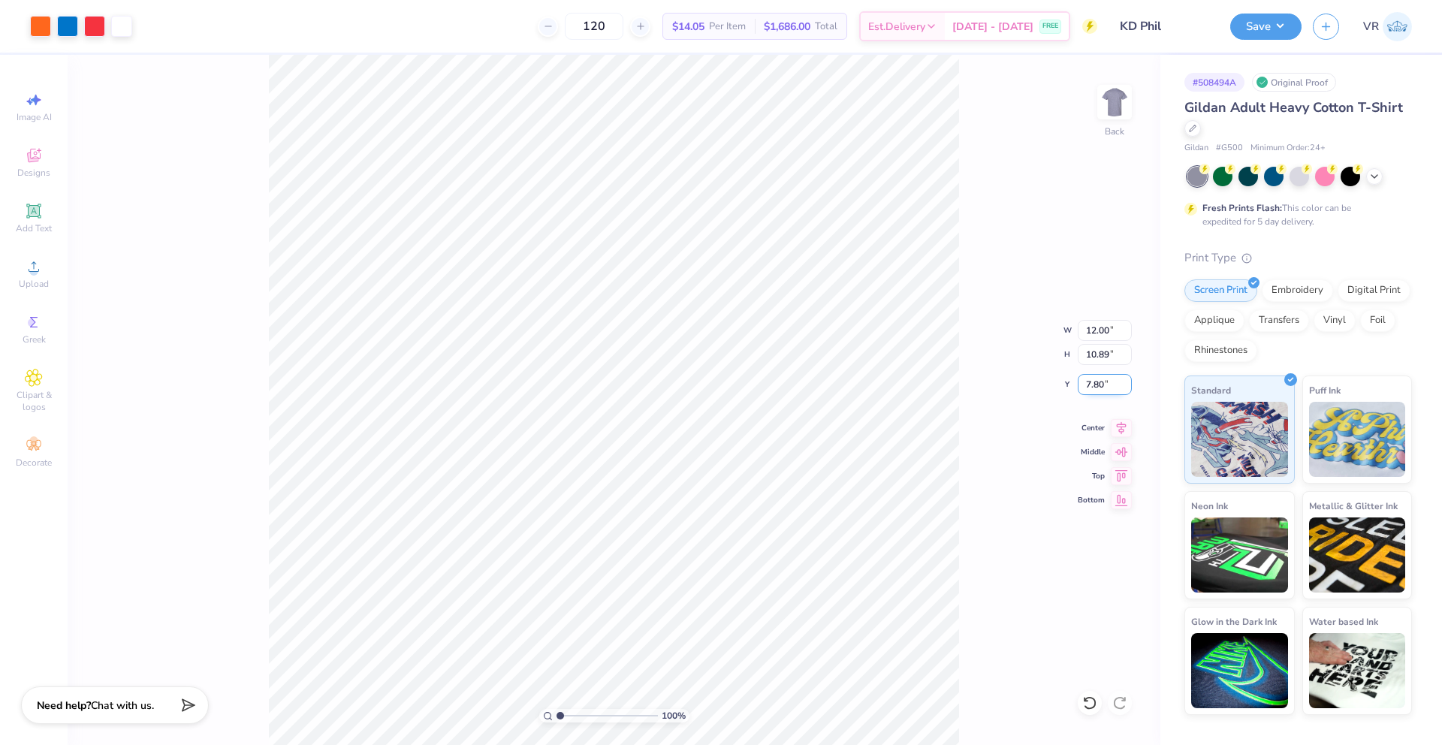
click at [1098, 389] on input "7.80" at bounding box center [1105, 384] width 54 height 21
click at [1097, 389] on input "7.80" at bounding box center [1105, 384] width 54 height 21
type input "3.00"
